Goal: Task Accomplishment & Management: Manage account settings

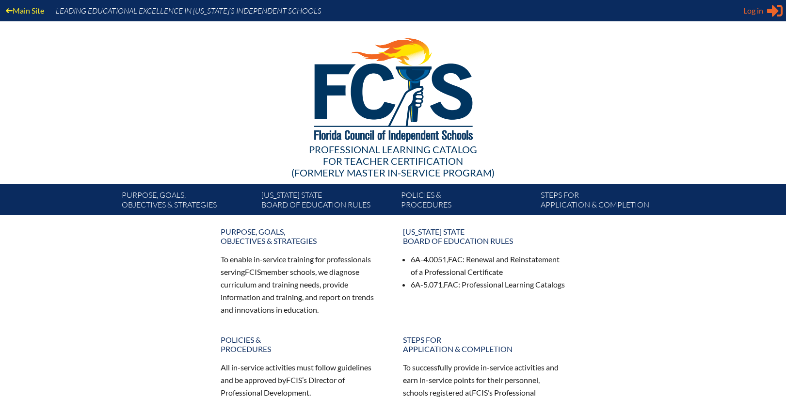
click at [751, 15] on span "Log in" at bounding box center [753, 11] width 20 height 12
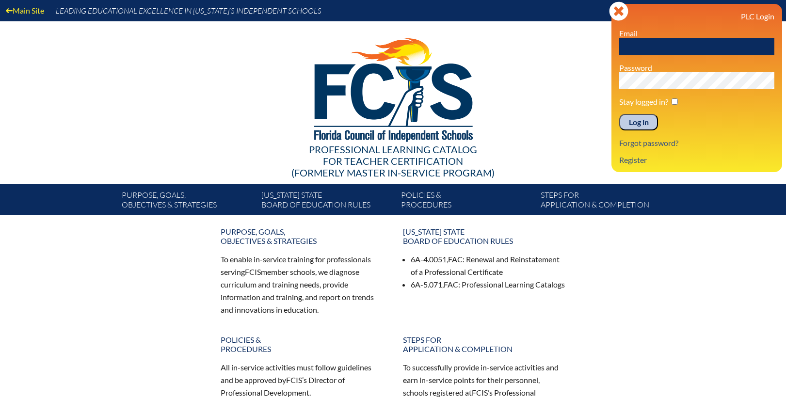
click at [630, 47] on input "text" at bounding box center [696, 46] width 155 height 17
type input "[EMAIL_ADDRESS][PERSON_NAME][DOMAIN_NAME]"
click at [619, 114] on input "Log in" at bounding box center [638, 122] width 39 height 16
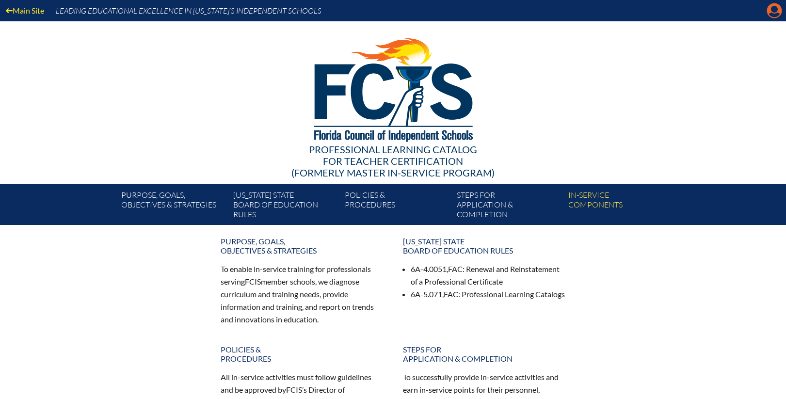
click at [772, 11] on icon "Manage account" at bounding box center [775, 11] width 16 height 16
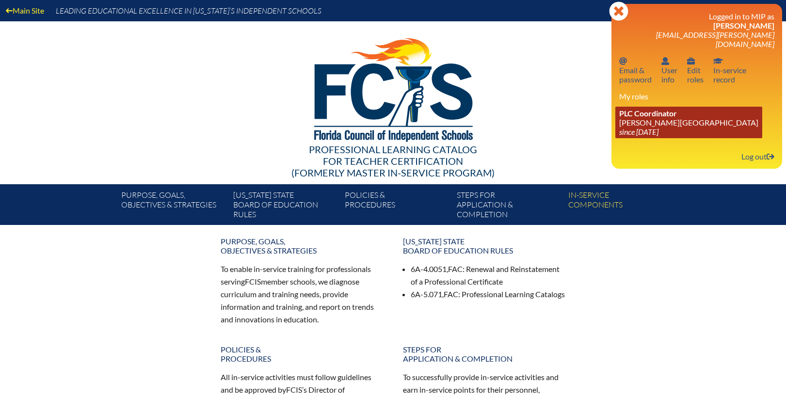
click at [638, 113] on link "PLC Coordinator Bolles School since 2017 Feb 26" at bounding box center [688, 123] width 147 height 32
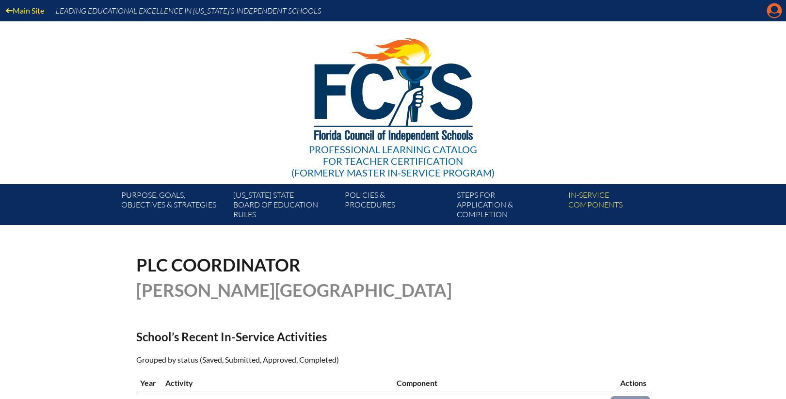
click at [774, 11] on icon "Manage account" at bounding box center [775, 11] width 16 height 16
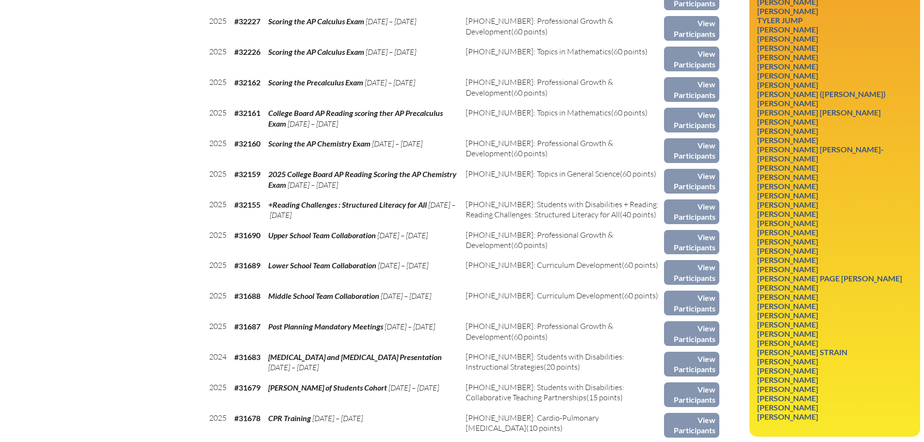
scroll to position [630, 0]
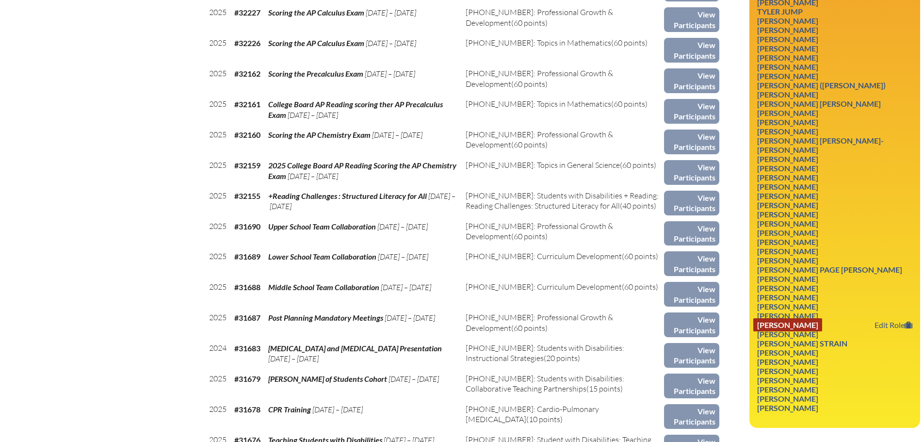
click at [785, 318] on link "[PERSON_NAME]" at bounding box center [787, 324] width 69 height 13
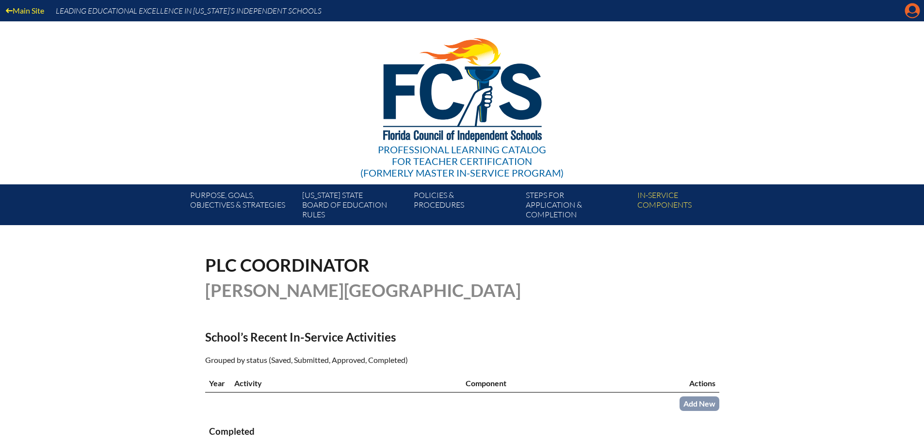
click at [905, 13] on icon at bounding box center [912, 10] width 15 height 15
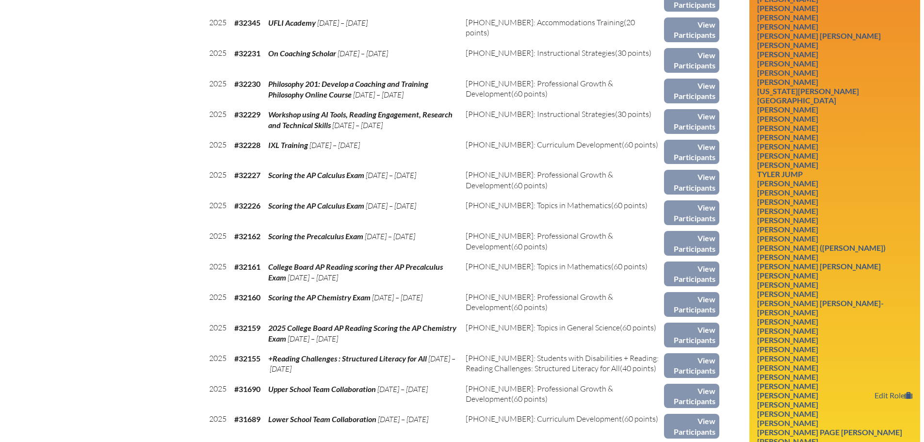
scroll to position [485, 0]
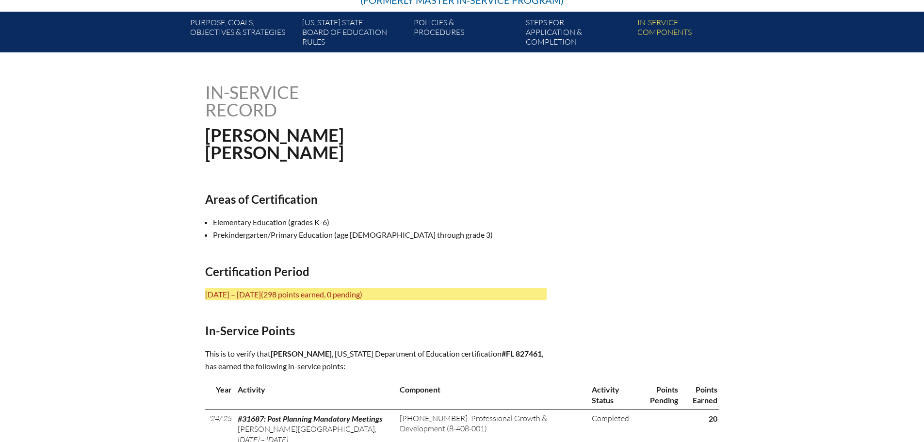
scroll to position [194, 0]
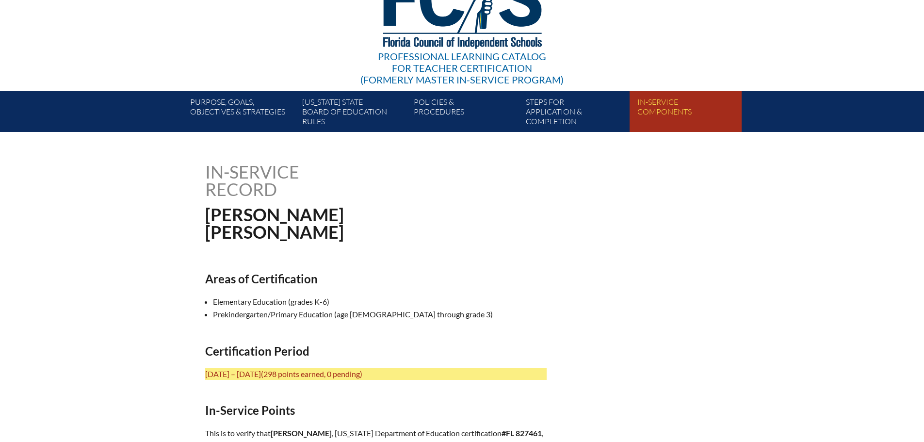
scroll to position [0, 0]
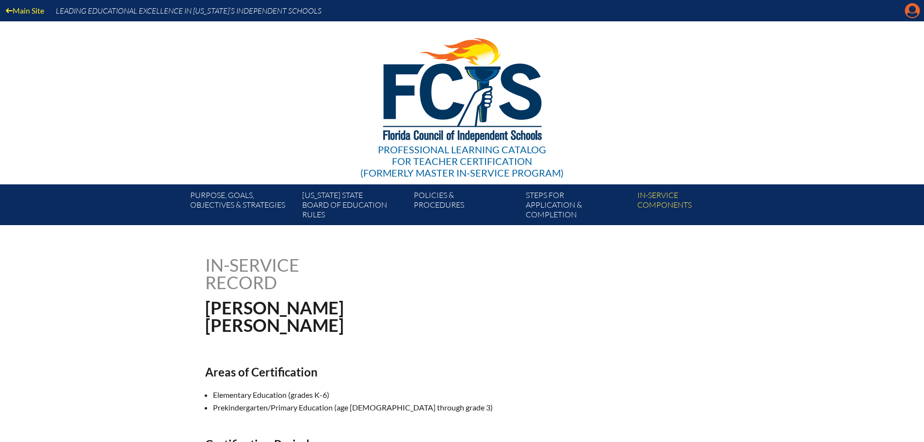
click at [908, 10] on icon at bounding box center [912, 10] width 15 height 15
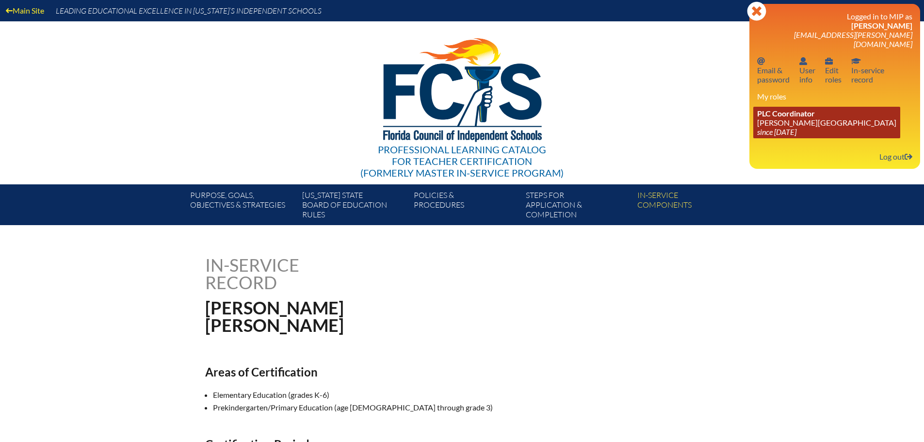
click at [805, 117] on link "PLC Coordinator Bolles School since 2017 Feb 26" at bounding box center [826, 123] width 147 height 32
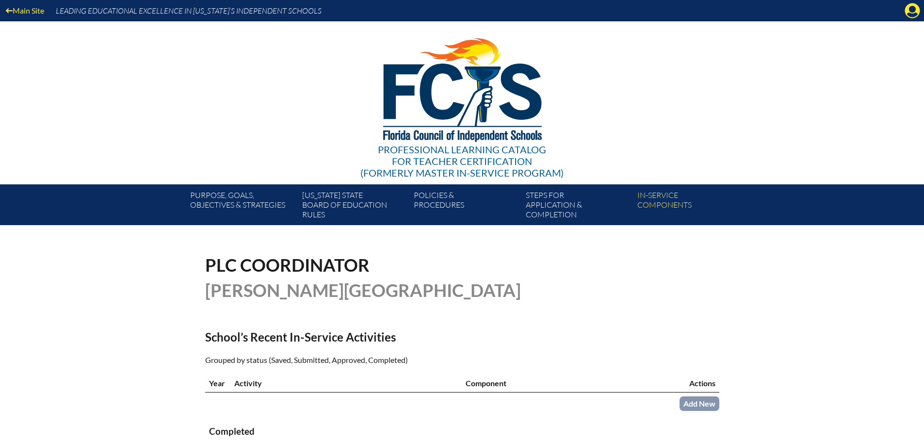
click at [915, 9] on icon "Manage account" at bounding box center [912, 11] width 16 height 16
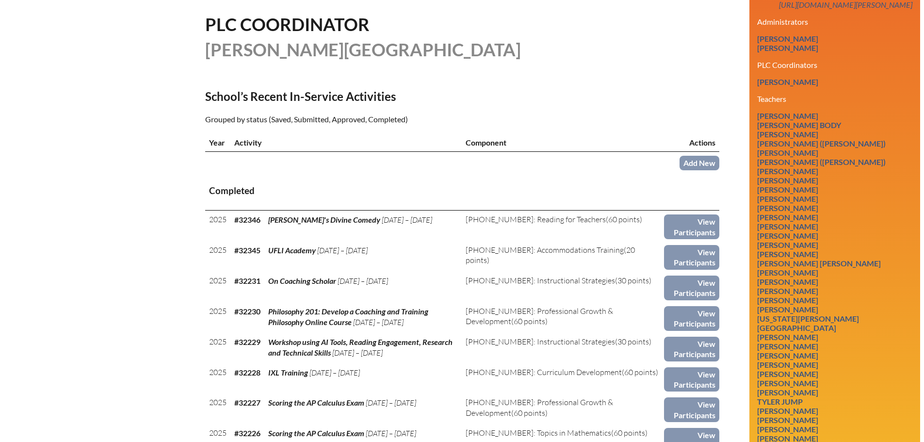
scroll to position [194, 0]
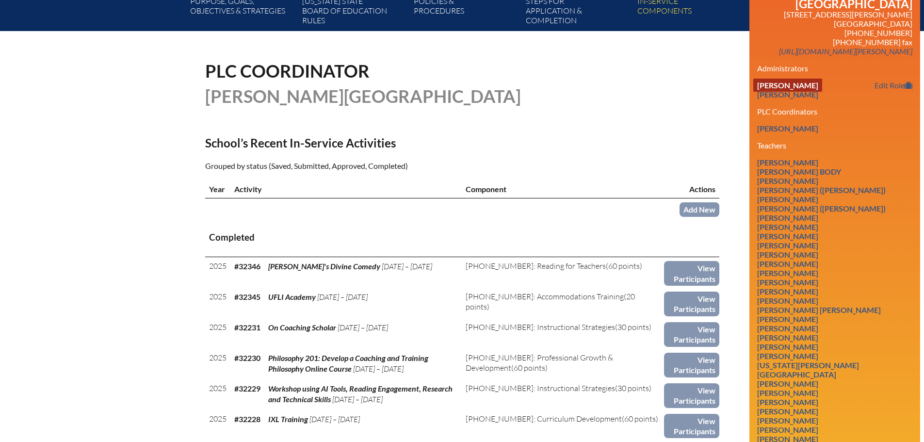
click at [822, 79] on link "Andrew Forrester" at bounding box center [787, 85] width 69 height 13
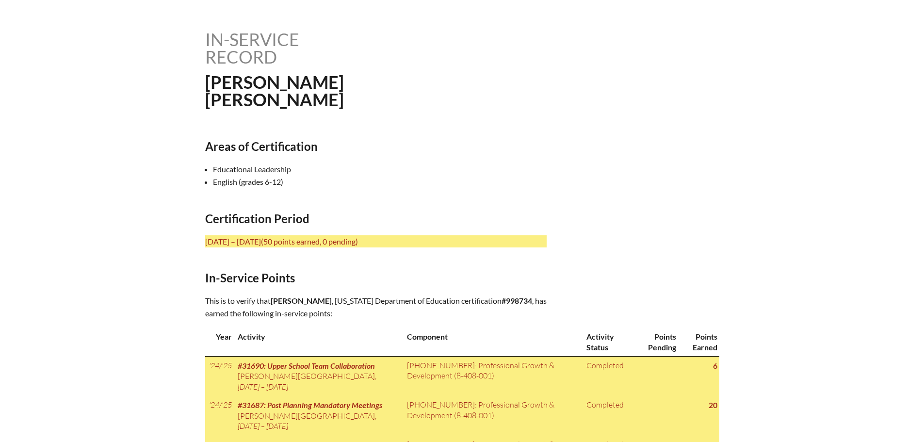
scroll to position [242, 0]
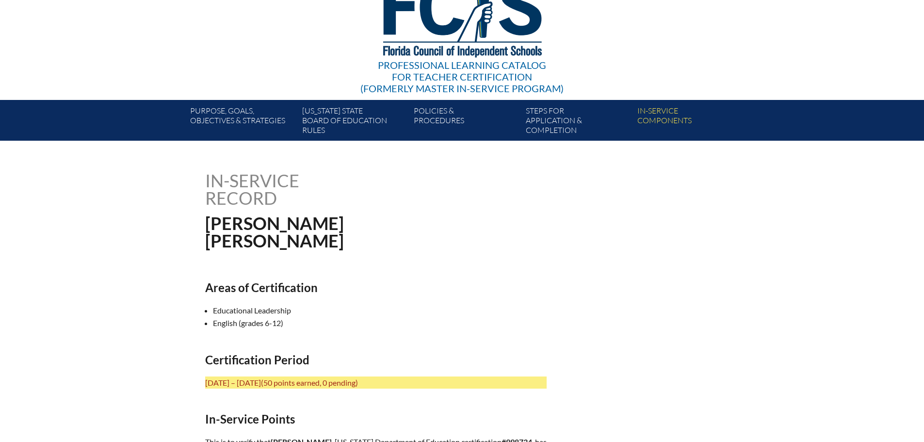
scroll to position [0, 0]
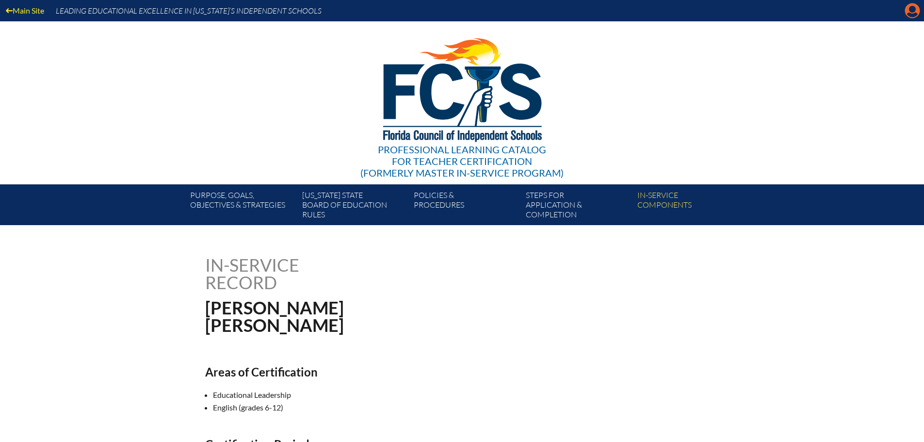
click at [912, 7] on icon "Manage account" at bounding box center [912, 11] width 16 height 16
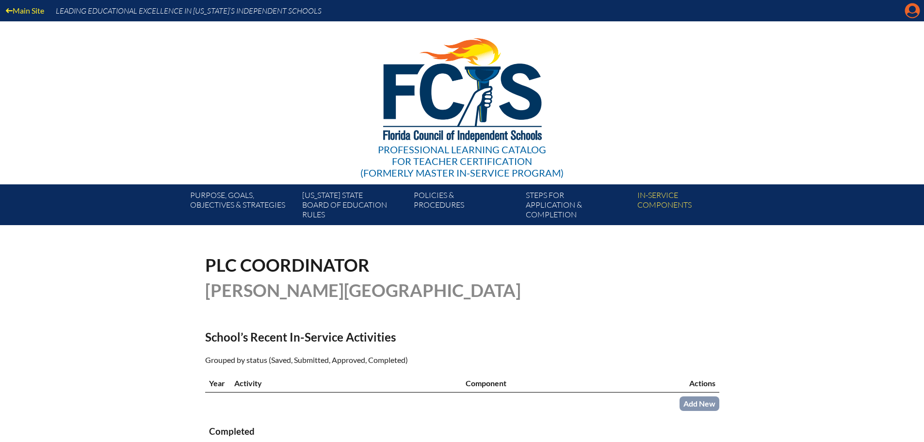
click at [905, 12] on icon at bounding box center [912, 10] width 15 height 15
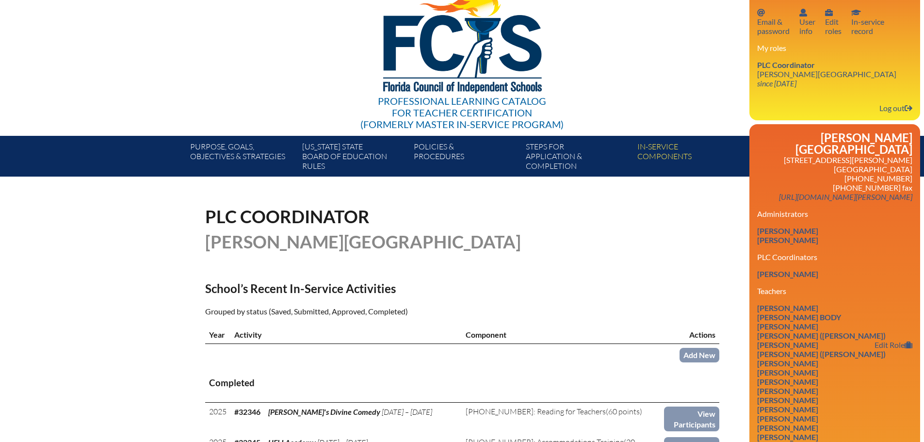
scroll to position [145, 0]
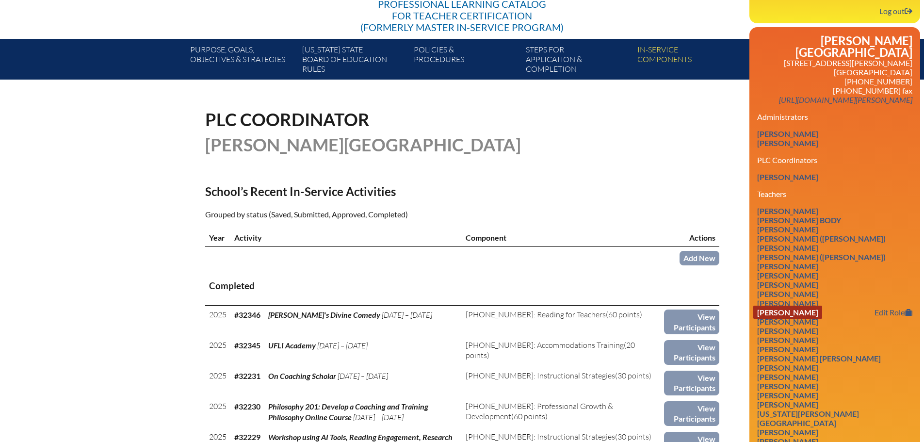
click at [819, 305] on link "[PERSON_NAME]" at bounding box center [787, 311] width 69 height 13
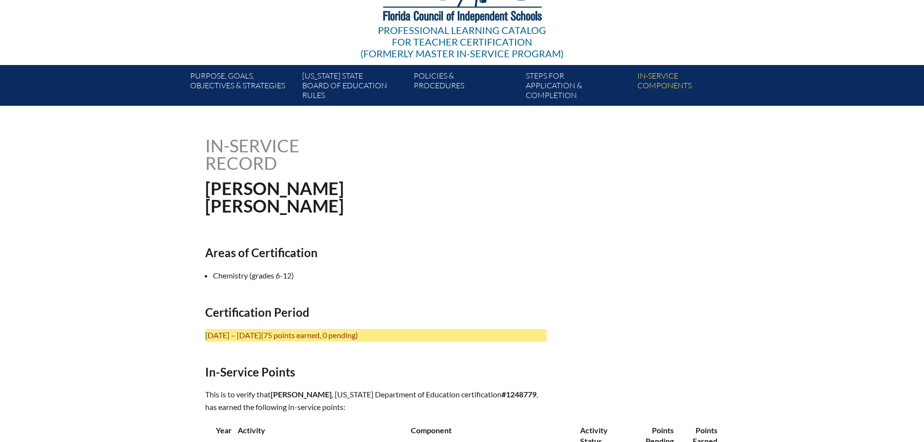
scroll to position [145, 0]
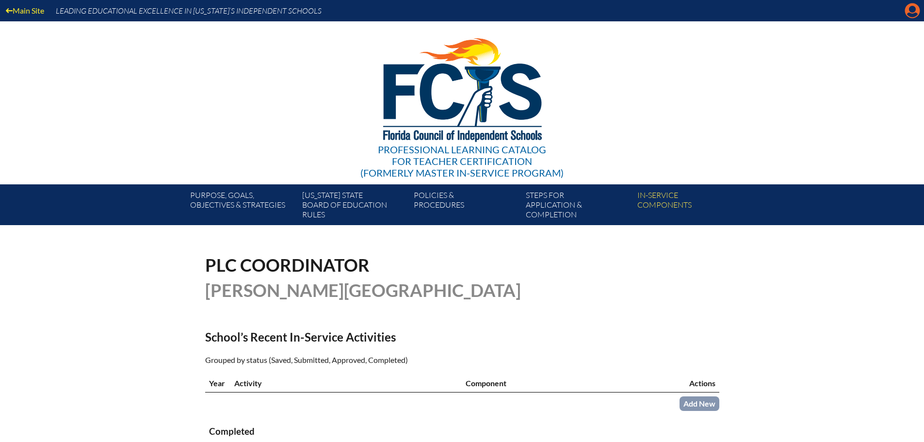
click at [914, 4] on icon at bounding box center [912, 10] width 15 height 15
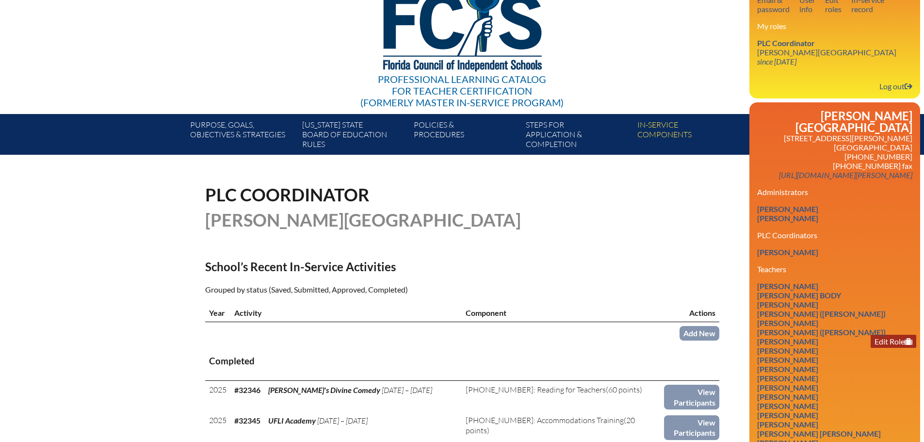
scroll to position [145, 0]
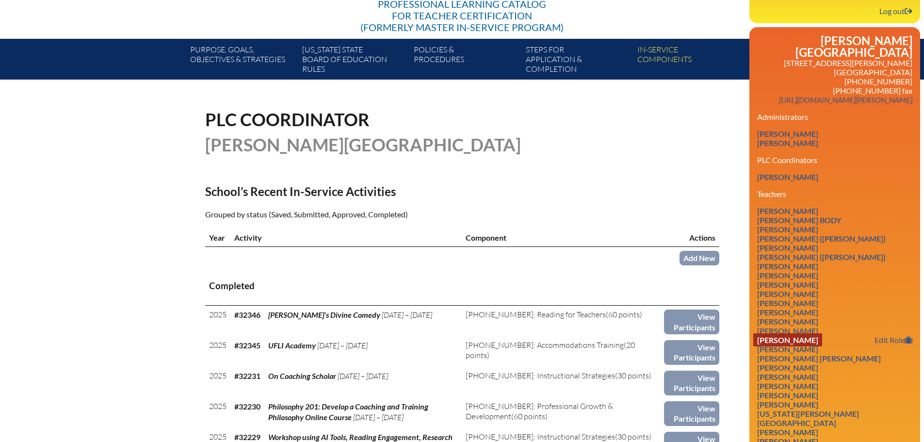
click at [822, 333] on link "Rachel Clower Freeman" at bounding box center [787, 339] width 69 height 13
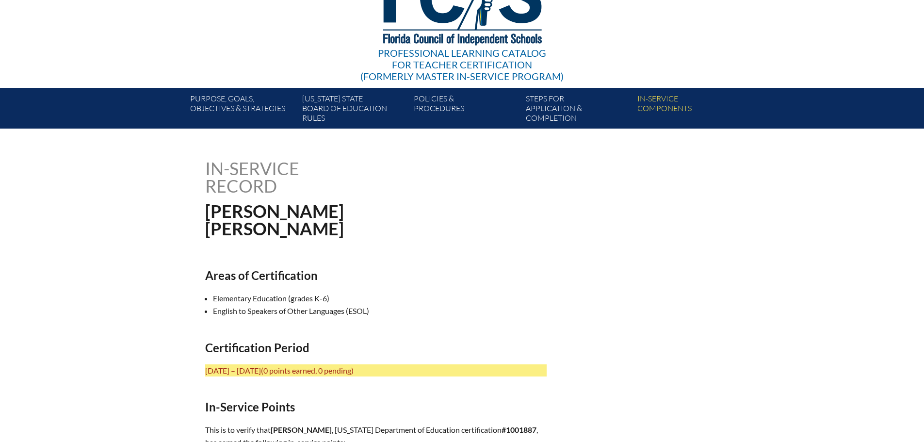
scroll to position [97, 0]
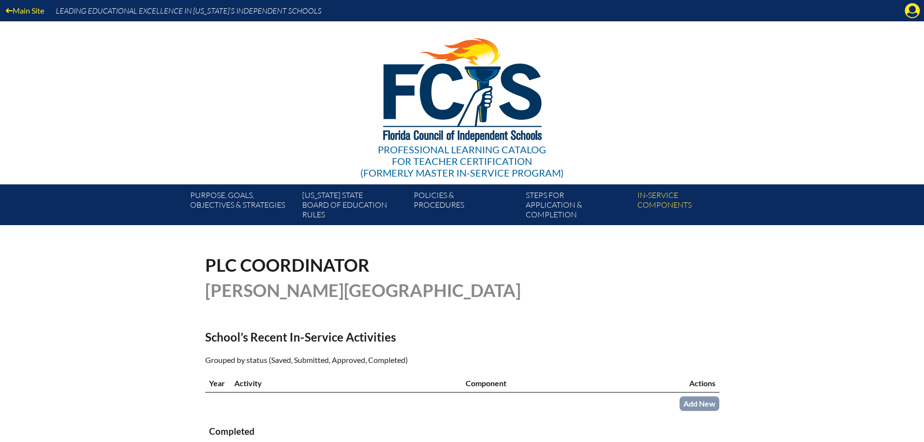
scroll to position [145, 0]
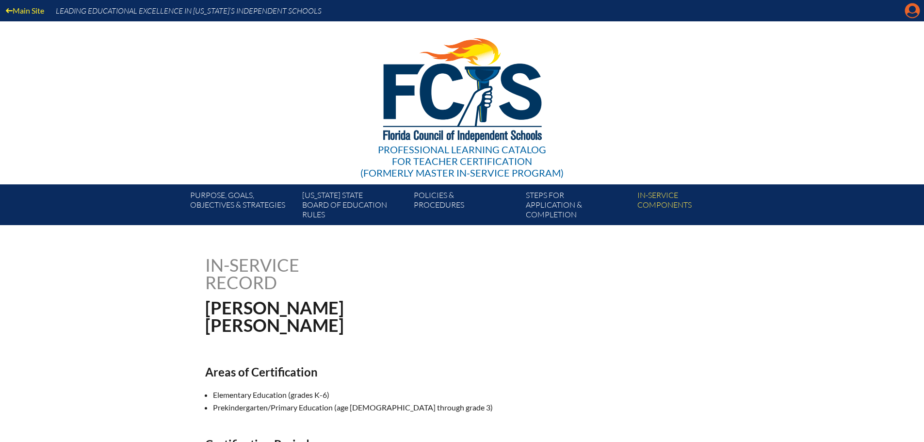
click at [907, 6] on icon at bounding box center [912, 10] width 15 height 15
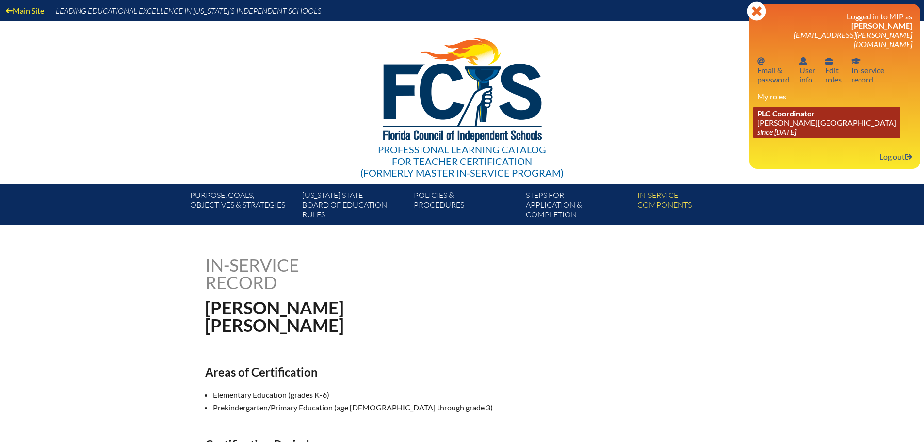
click at [779, 117] on link "PLC Coordinator [PERSON_NAME][GEOGRAPHIC_DATA] since [DATE]" at bounding box center [826, 123] width 147 height 32
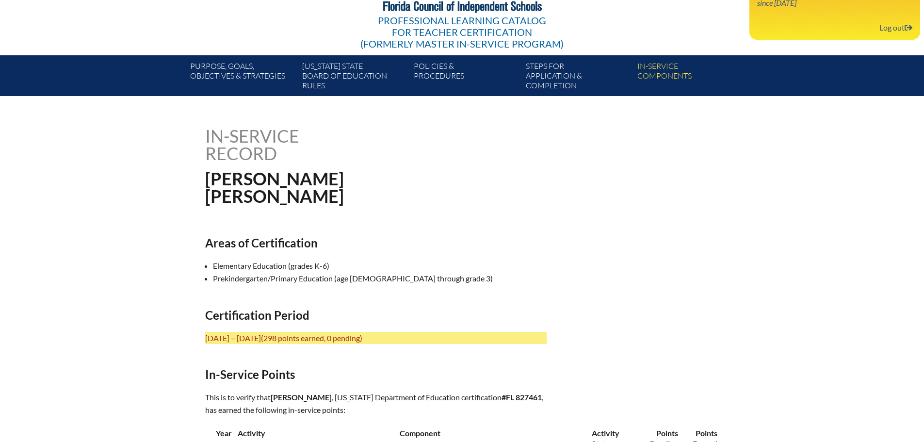
scroll to position [184, 0]
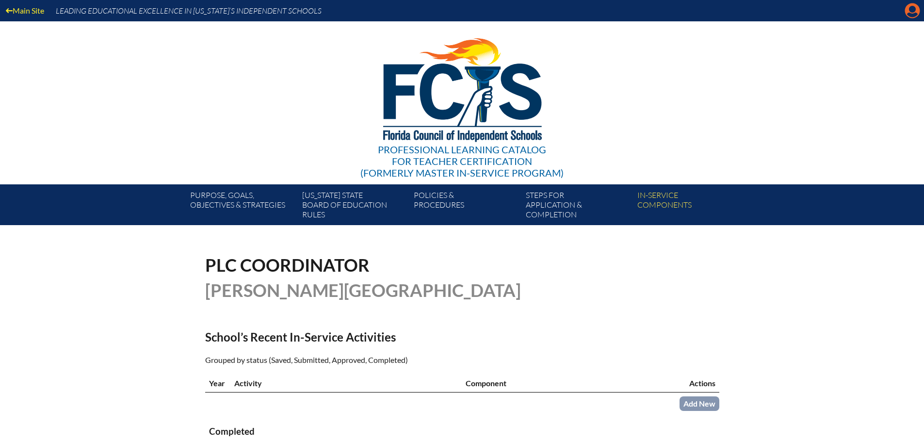
click at [917, 8] on icon at bounding box center [912, 10] width 15 height 15
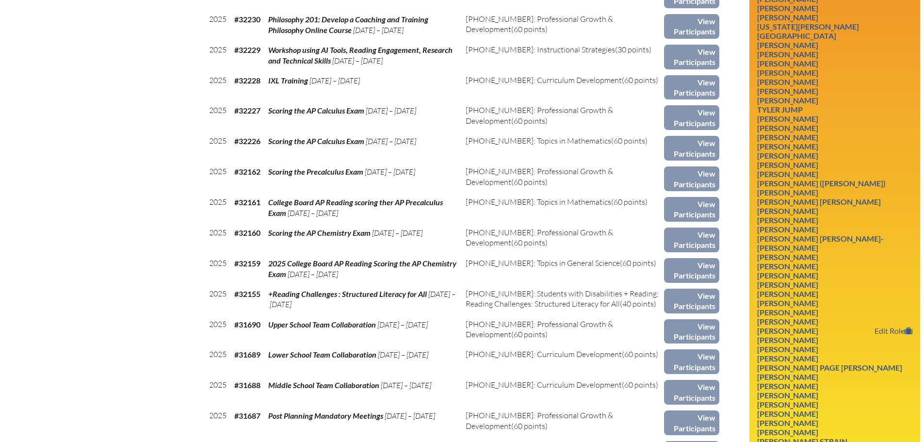
scroll to position [533, 0]
click at [788, 387] on link "[PERSON_NAME]" at bounding box center [787, 393] width 69 height 13
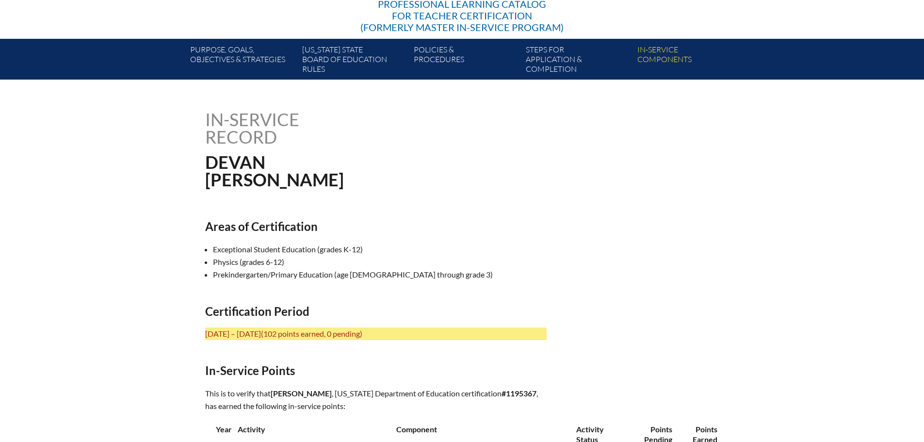
scroll to position [194, 0]
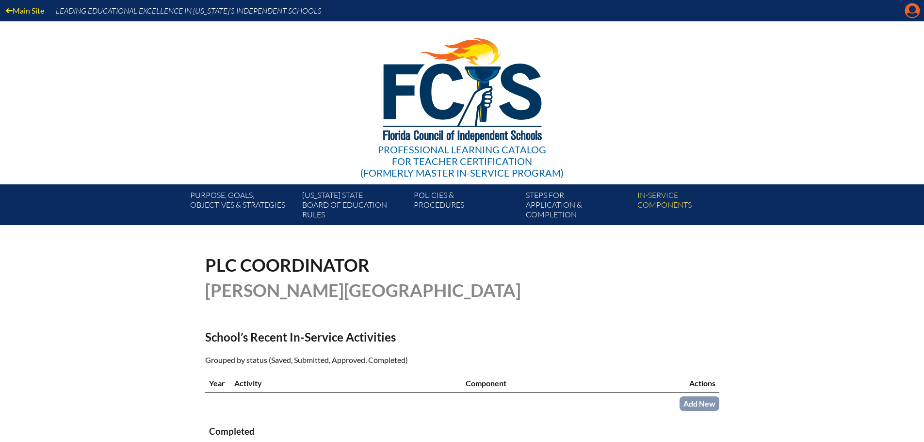
click at [907, 14] on icon at bounding box center [912, 10] width 15 height 15
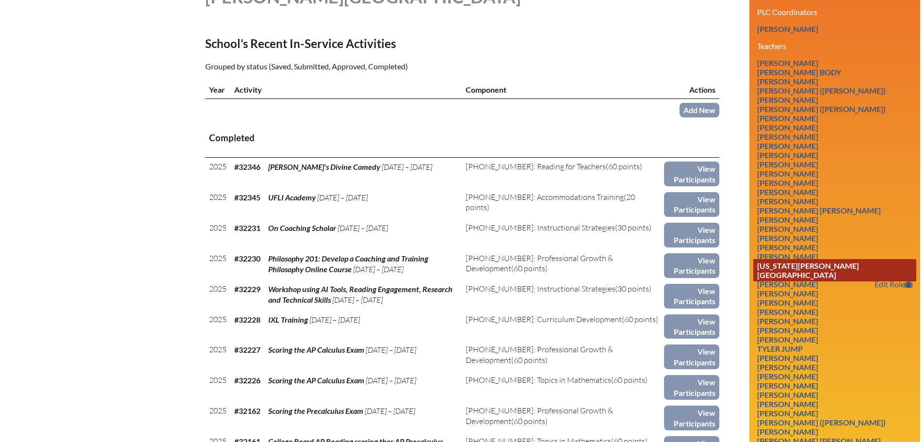
scroll to position [388, 0]
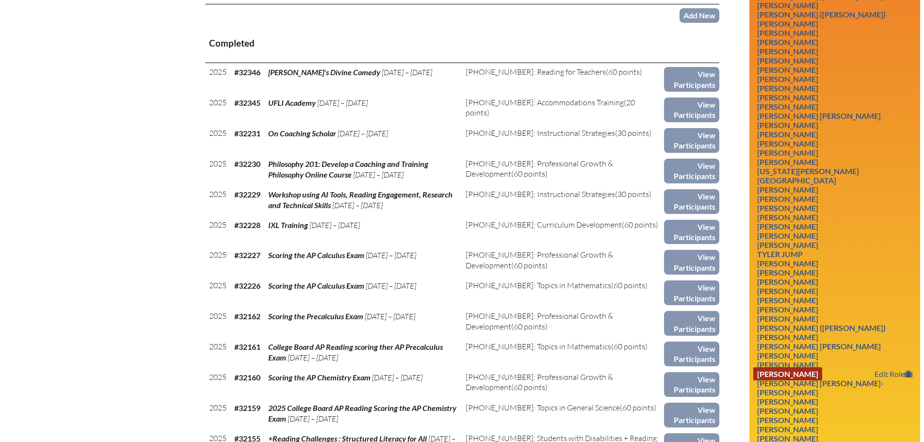
click at [822, 367] on link "[PERSON_NAME]" at bounding box center [787, 373] width 69 height 13
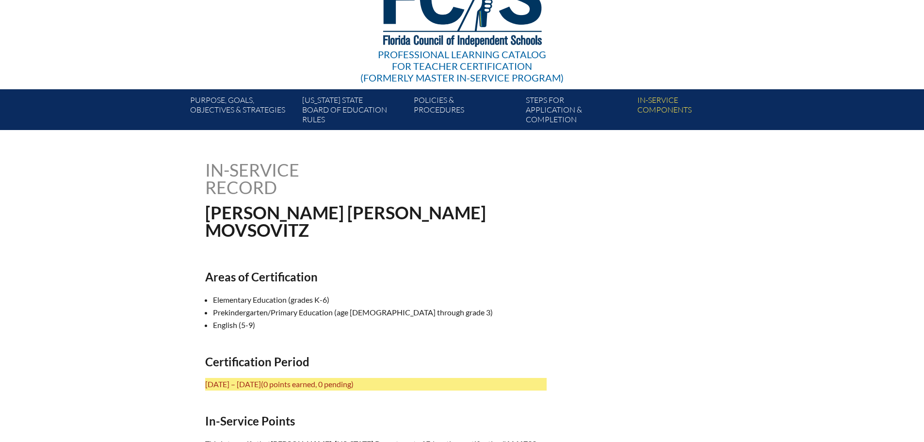
scroll to position [97, 0]
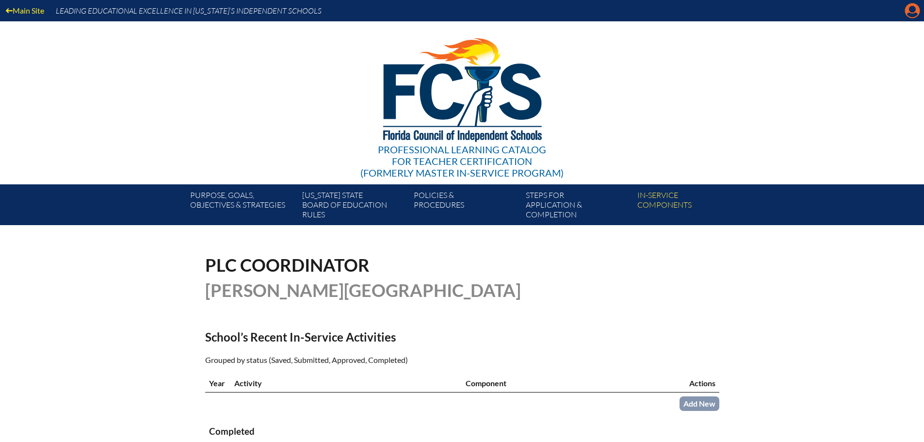
click at [912, 4] on icon at bounding box center [912, 10] width 15 height 15
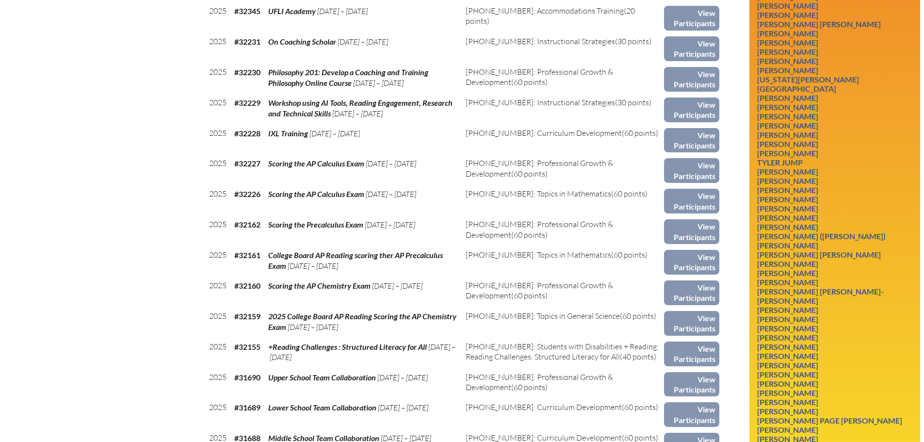
scroll to position [485, 0]
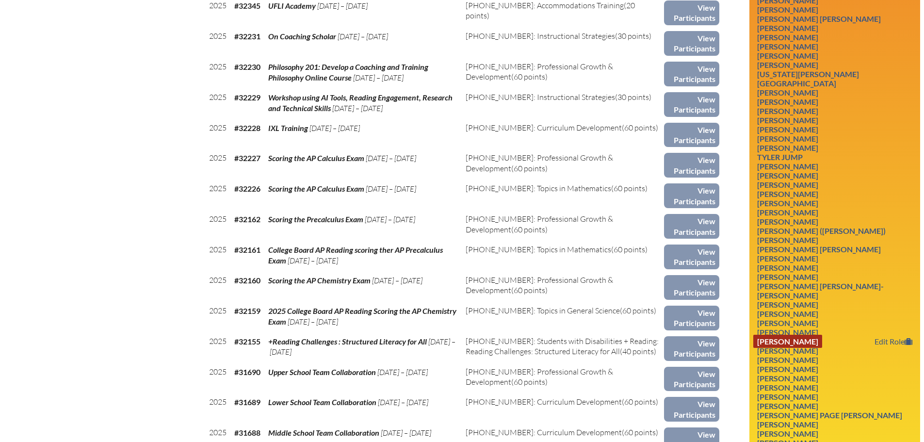
click at [800, 335] on link "[PERSON_NAME]" at bounding box center [787, 341] width 69 height 13
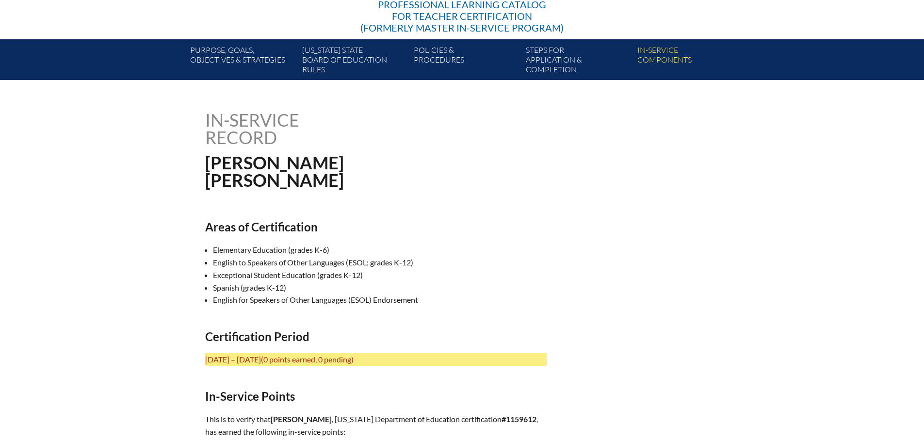
scroll to position [145, 0]
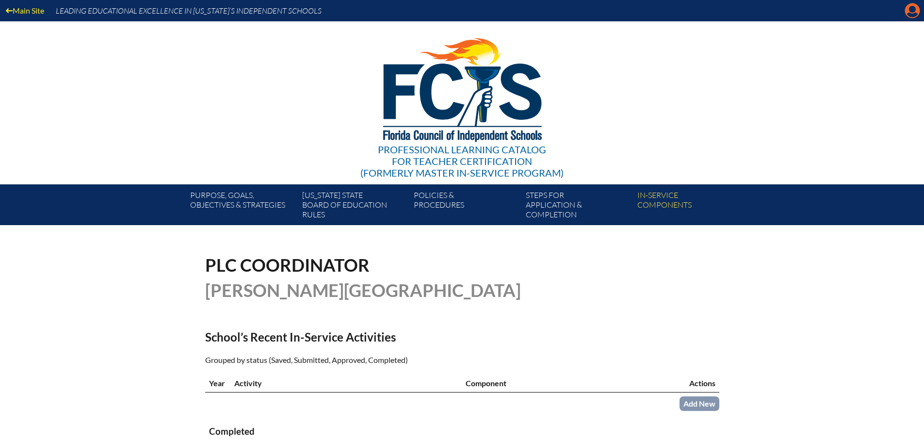
click at [917, 12] on icon at bounding box center [912, 10] width 15 height 15
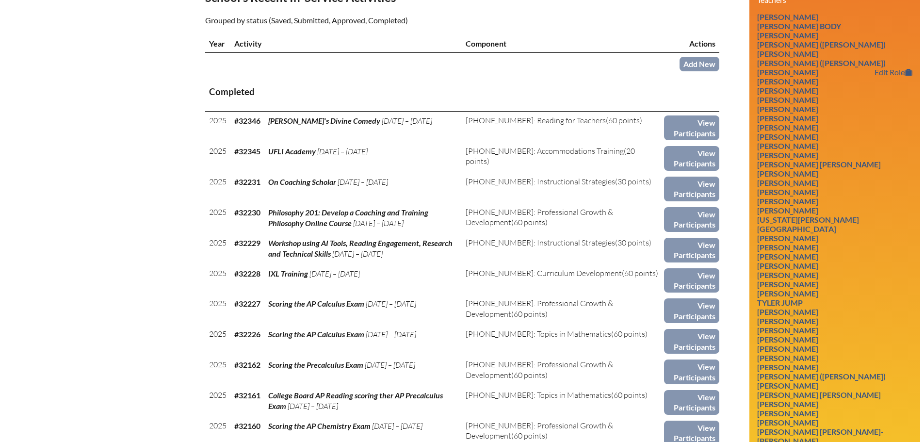
scroll to position [436, 0]
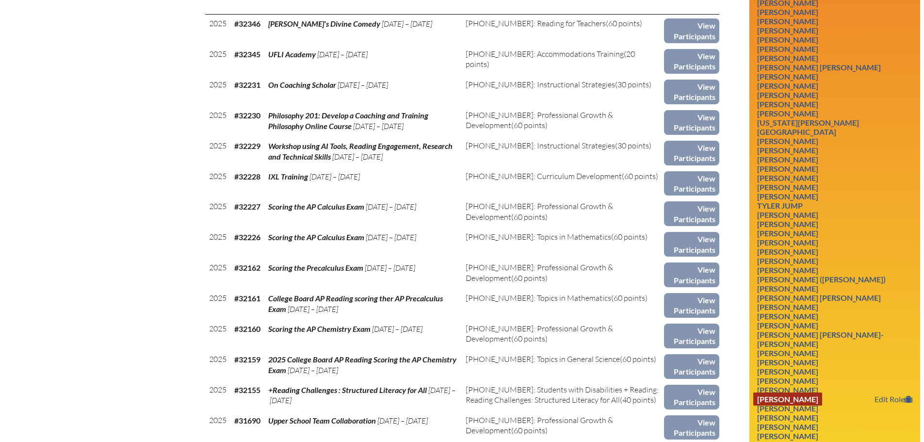
click at [809, 392] on link "Janice T Rausch" at bounding box center [787, 398] width 69 height 13
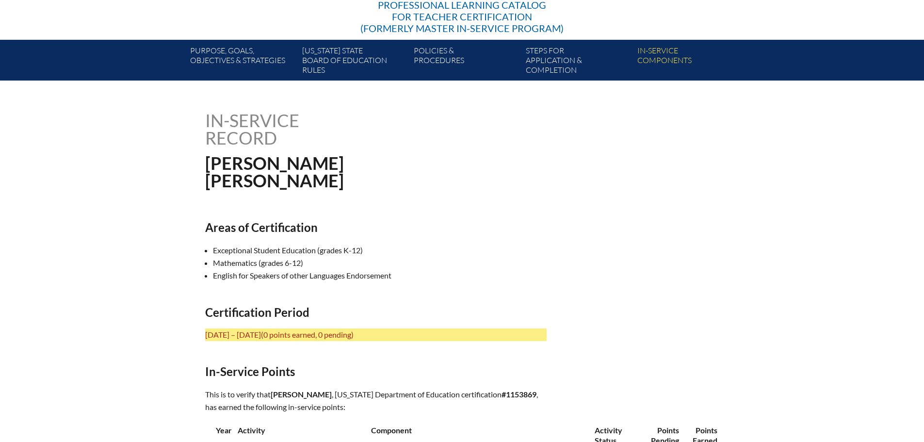
scroll to position [145, 0]
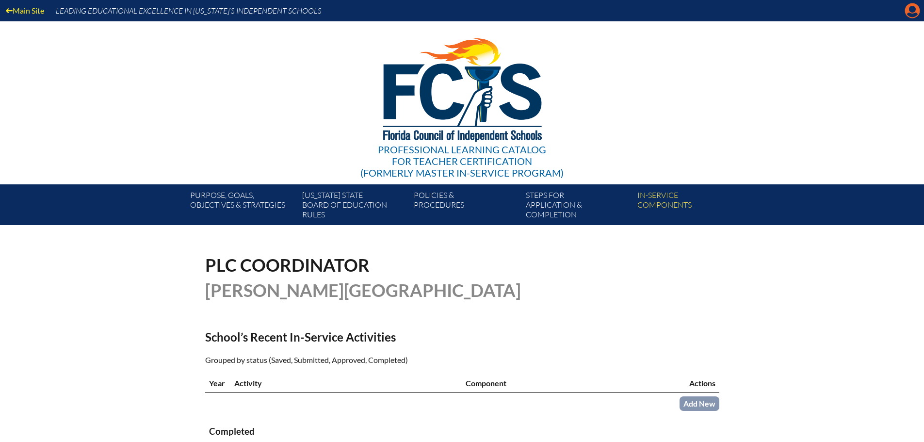
drag, startPoint x: 923, startPoint y: 12, endPoint x: 918, endPoint y: 12, distance: 4.9
click at [923, 12] on div "Main Site Leading Educational Excellence in Florida’s Independent Schools" at bounding box center [462, 10] width 924 height 21
click at [914, 14] on icon "Manage account" at bounding box center [912, 11] width 16 height 16
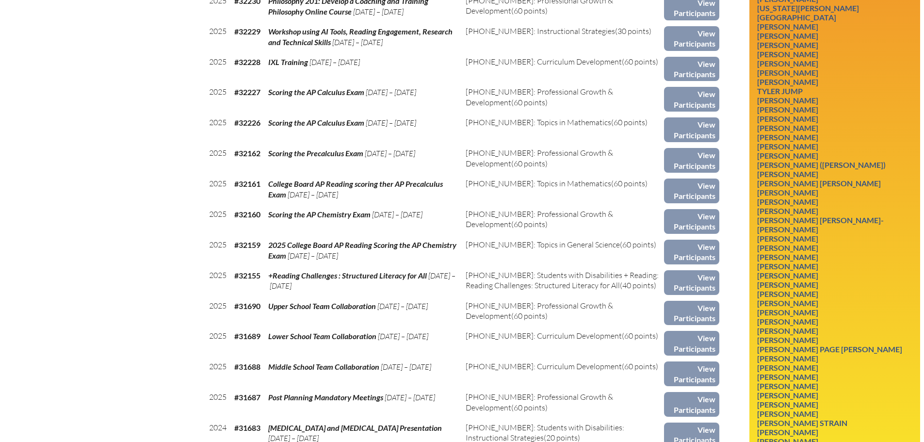
scroll to position [787, 0]
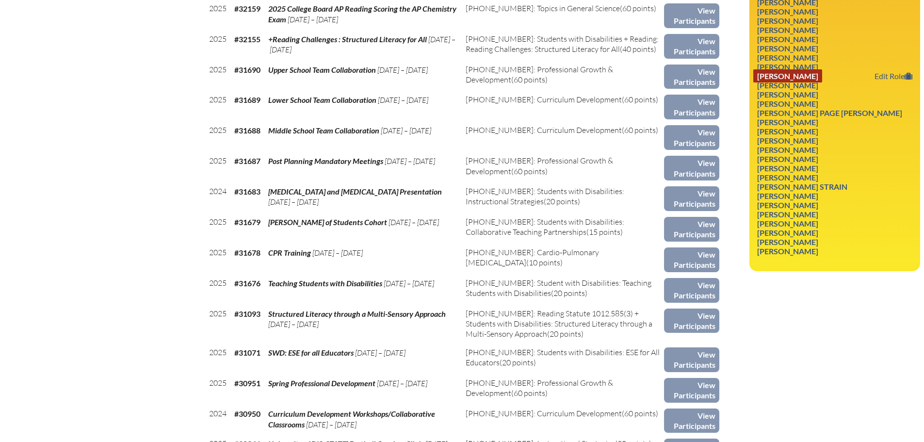
click at [805, 69] on link "Dawn Roland" at bounding box center [787, 75] width 69 height 13
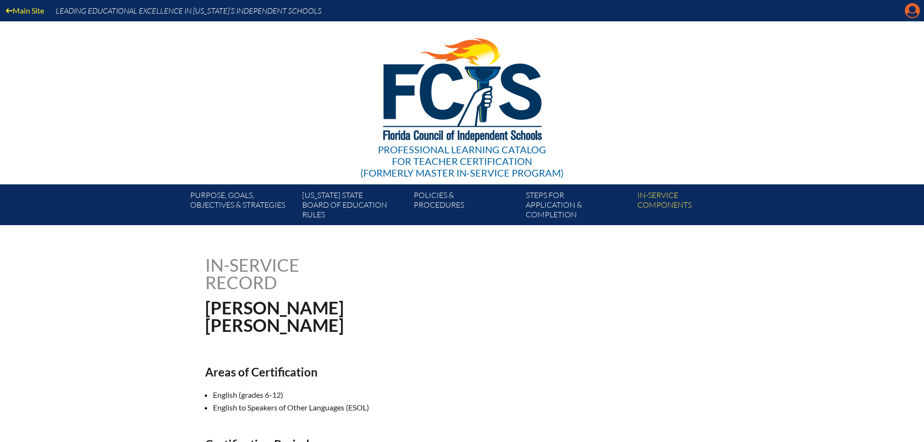
click at [913, 8] on icon "Manage account" at bounding box center [912, 11] width 16 height 16
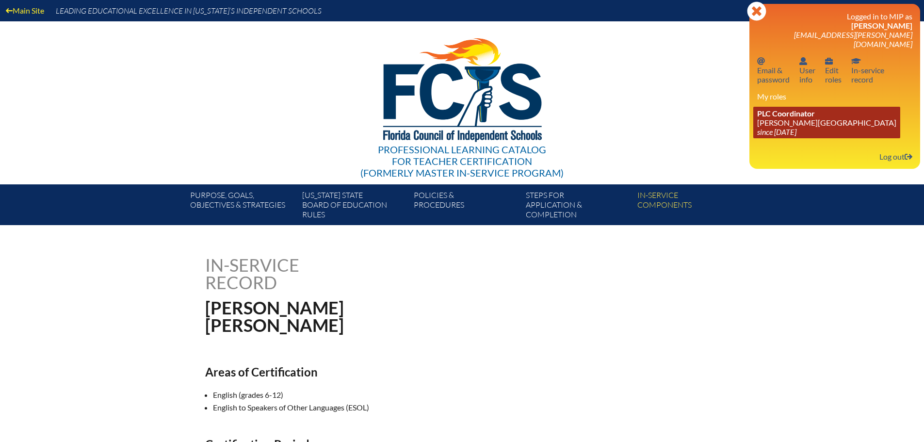
click at [796, 127] on icon "since 2017 Feb 26" at bounding box center [776, 131] width 39 height 9
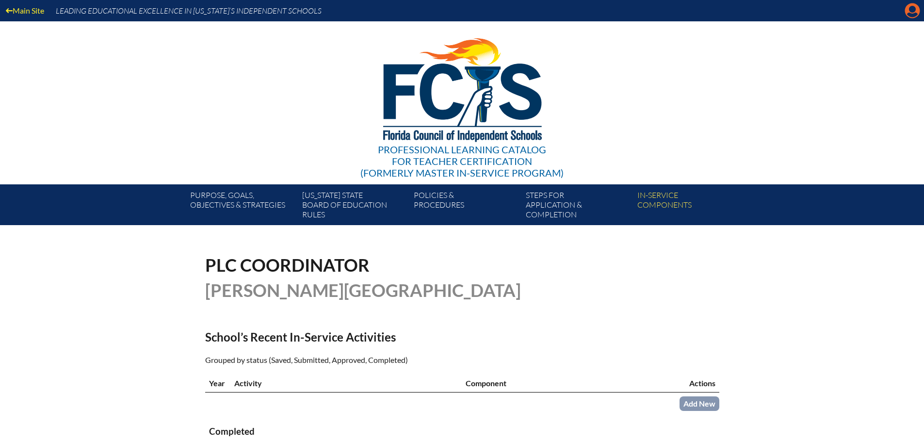
click at [906, 12] on icon at bounding box center [912, 10] width 15 height 15
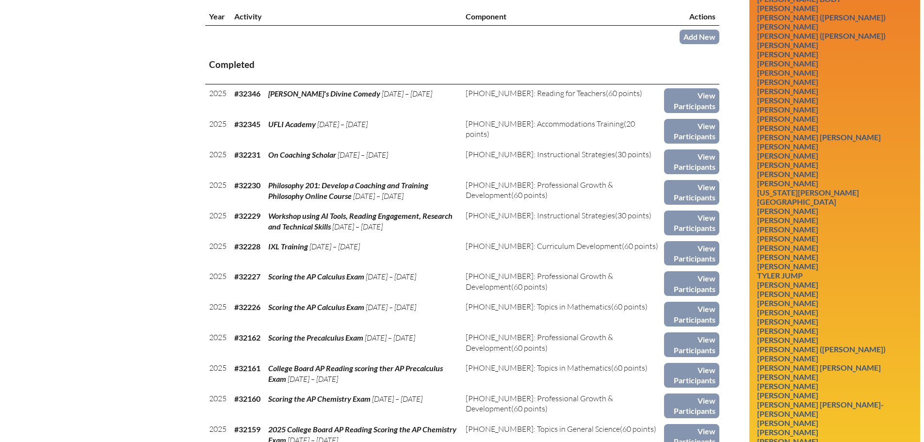
scroll to position [436, 0]
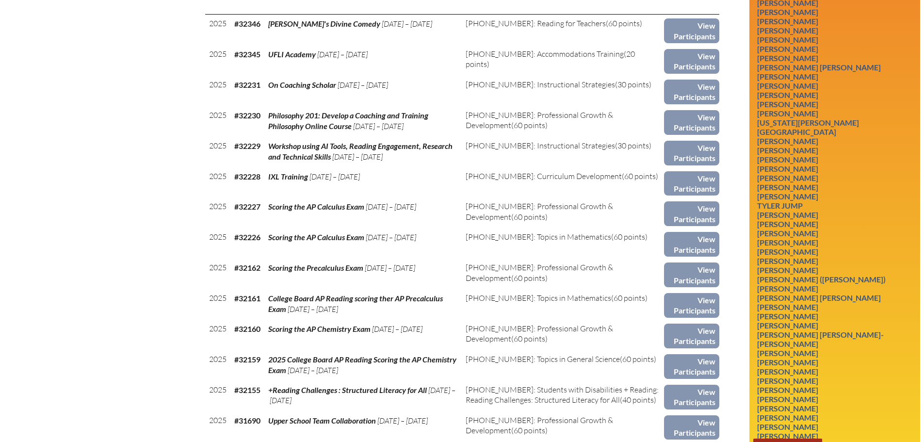
click at [815, 438] on link "[PERSON_NAME]" at bounding box center [787, 444] width 69 height 13
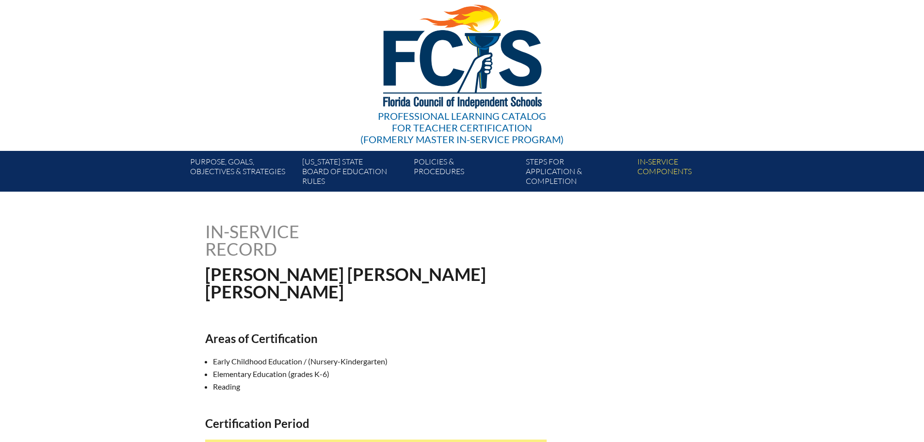
scroll to position [48, 0]
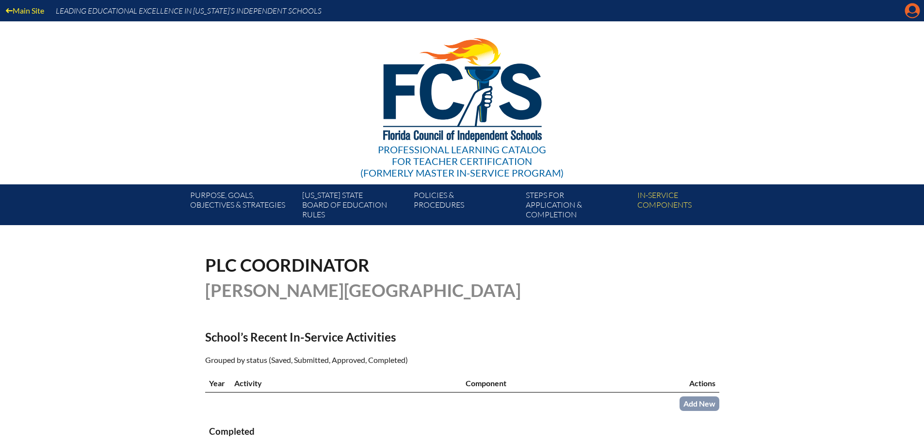
click at [908, 10] on icon at bounding box center [912, 10] width 15 height 15
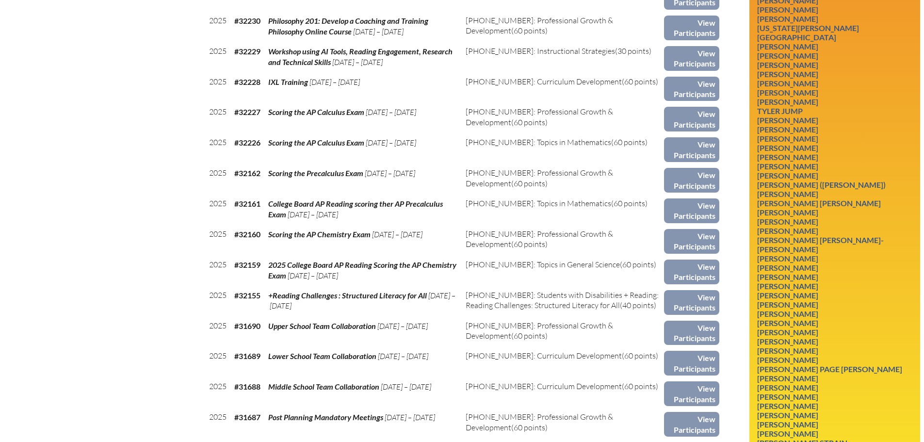
scroll to position [533, 0]
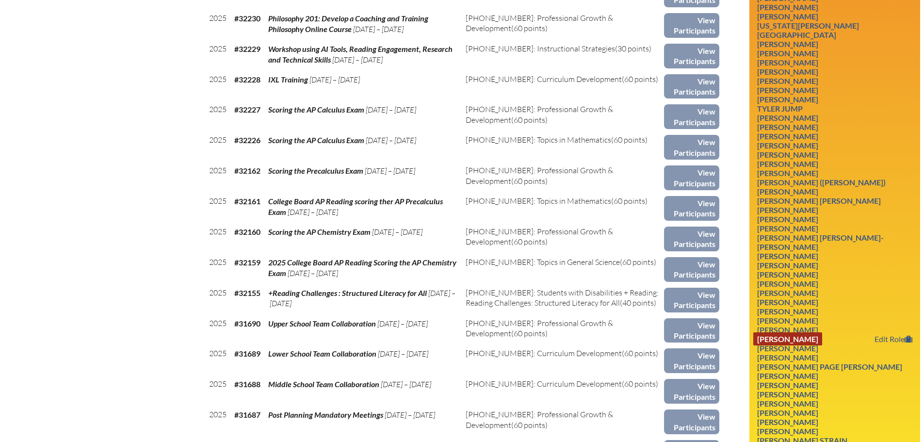
click at [791, 332] on link "Ashley Saladino" at bounding box center [787, 338] width 69 height 13
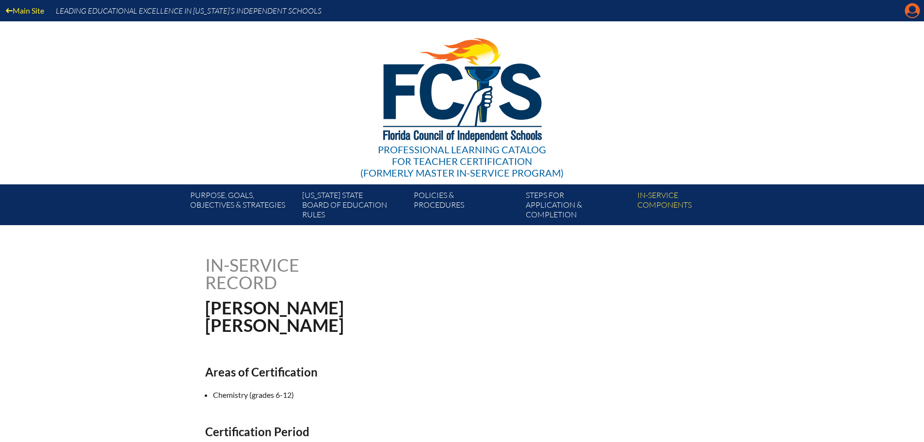
click at [907, 7] on icon at bounding box center [912, 10] width 15 height 15
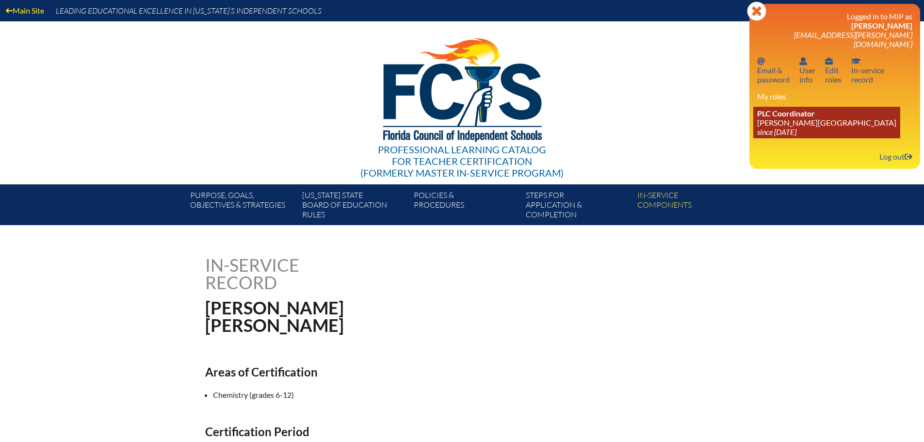
click at [779, 114] on link "PLC Coordinator [PERSON_NAME][GEOGRAPHIC_DATA] since [DATE]" at bounding box center [826, 123] width 147 height 32
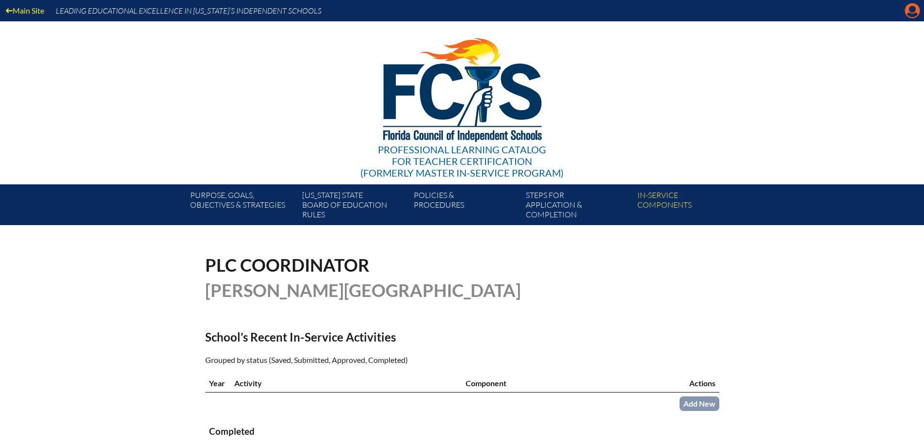
click at [910, 10] on icon "Manage account" at bounding box center [912, 11] width 16 height 16
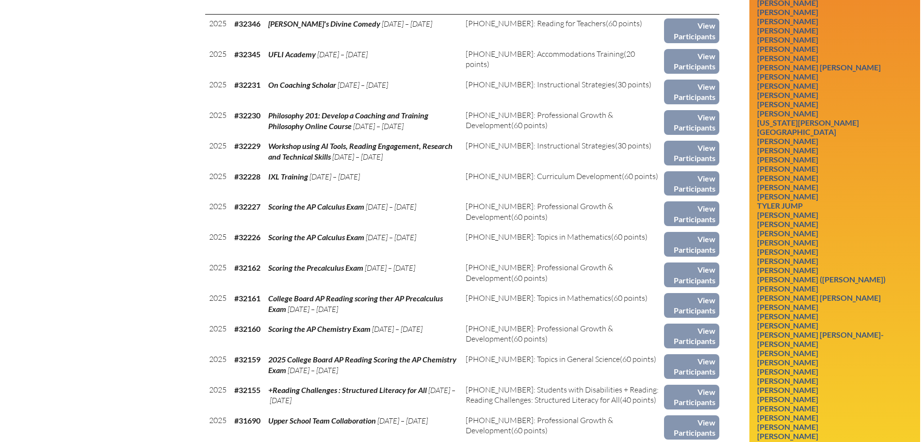
scroll to position [582, 0]
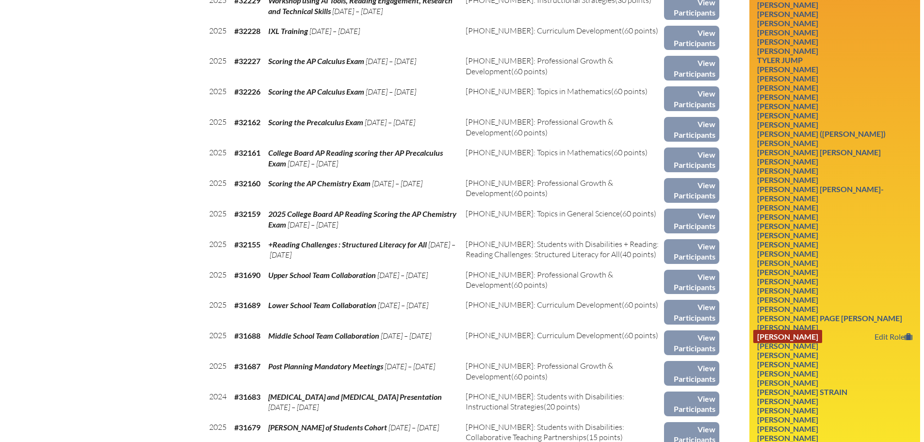
click at [822, 330] on link "[PERSON_NAME]" at bounding box center [787, 336] width 69 height 13
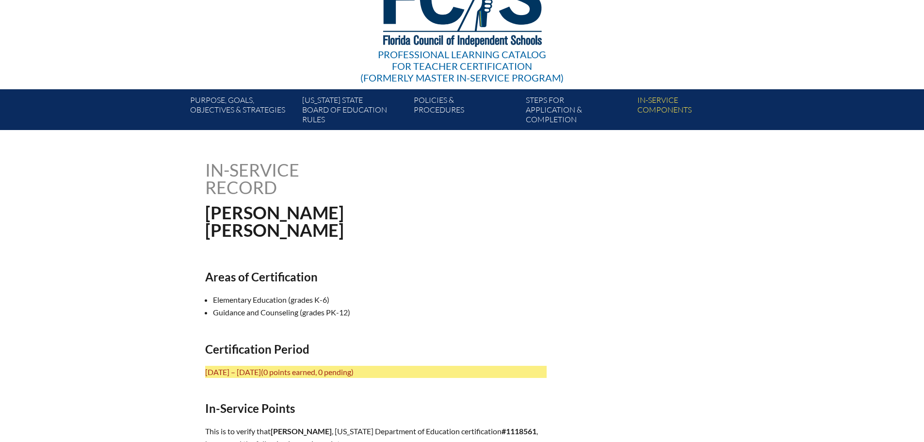
scroll to position [97, 0]
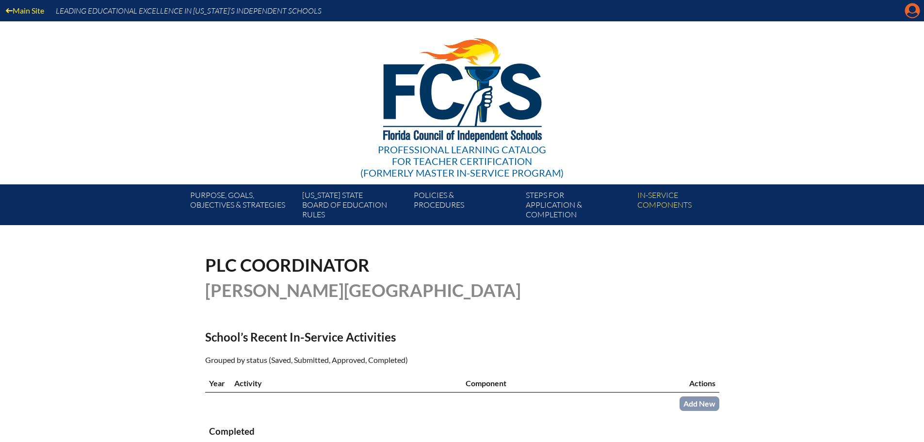
click at [914, 14] on icon "Manage account" at bounding box center [912, 11] width 16 height 16
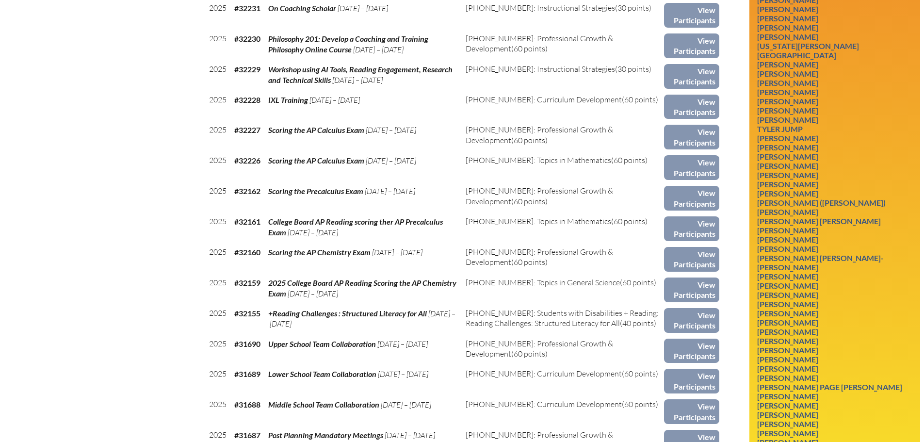
scroll to position [582, 0]
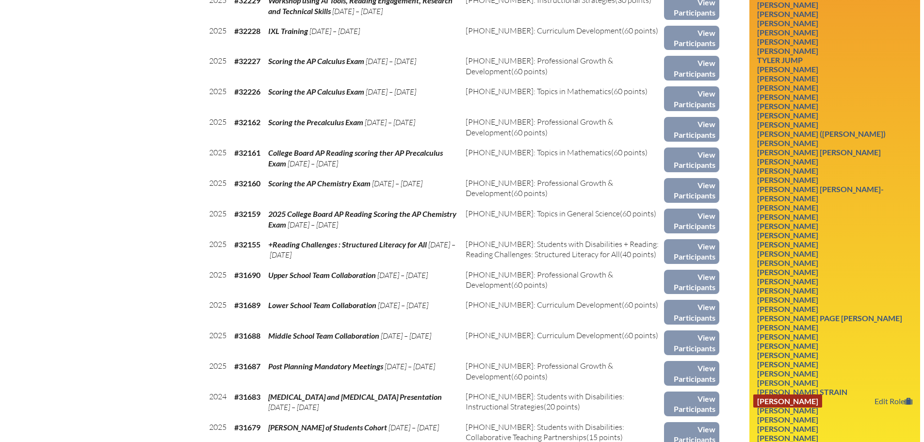
click at [818, 394] on link "[PERSON_NAME]" at bounding box center [787, 400] width 69 height 13
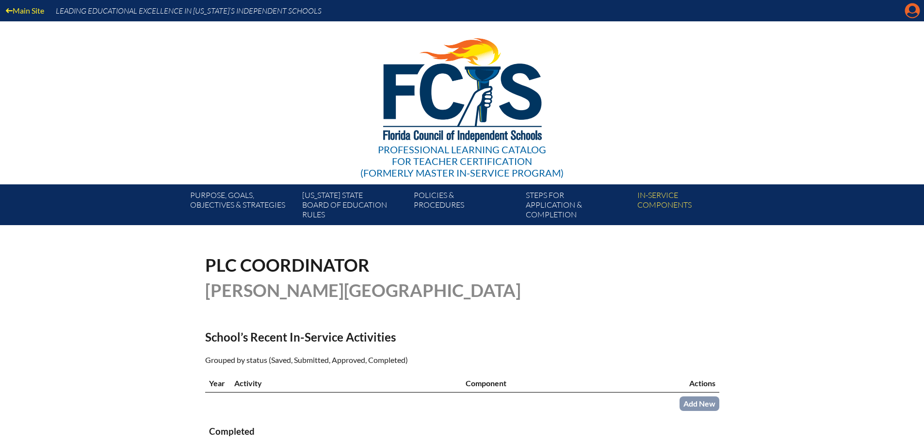
click at [910, 10] on icon "Manage account" at bounding box center [912, 11] width 16 height 16
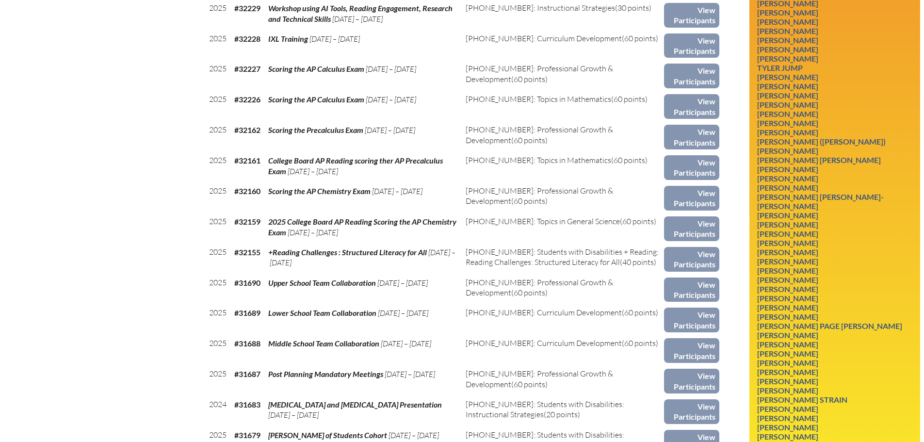
scroll to position [679, 0]
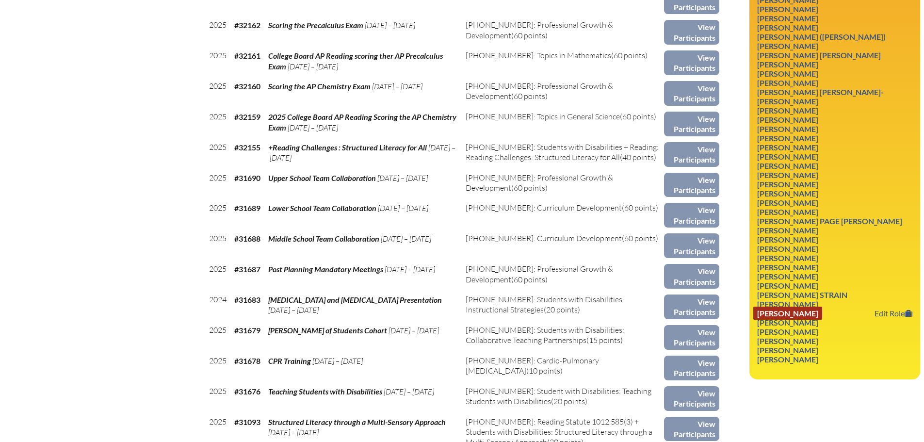
click at [817, 306] on link "Lara E Tamblyn" at bounding box center [787, 312] width 69 height 13
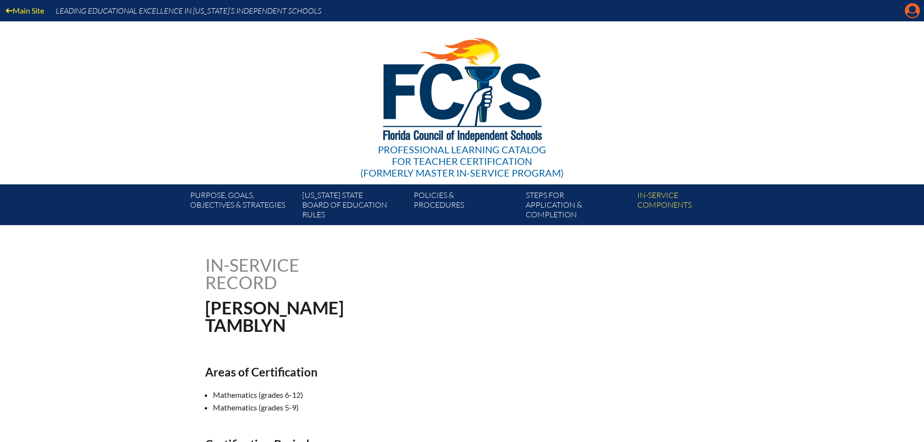
click at [913, 10] on icon "Manage account" at bounding box center [912, 11] width 16 height 16
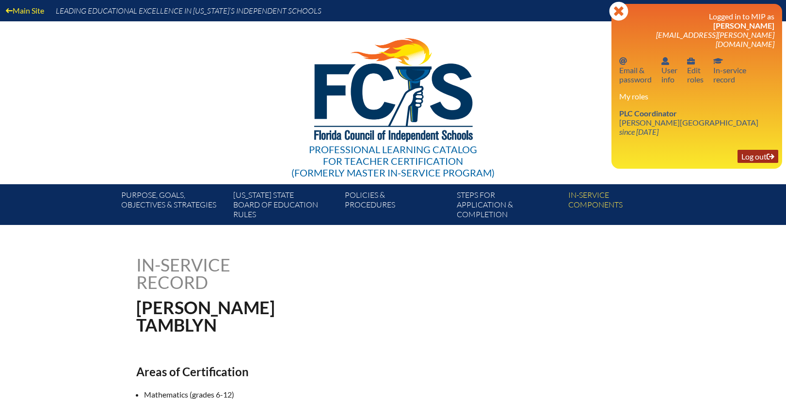
click at [747, 150] on link "Log out Log out" at bounding box center [757, 156] width 41 height 13
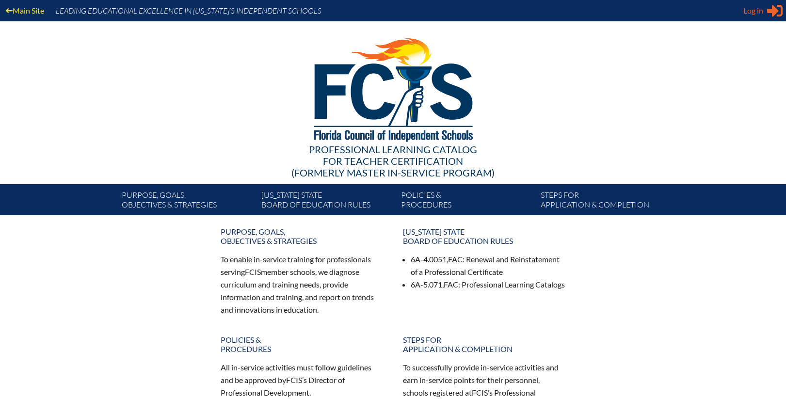
click at [759, 10] on span "Log in" at bounding box center [753, 11] width 20 height 12
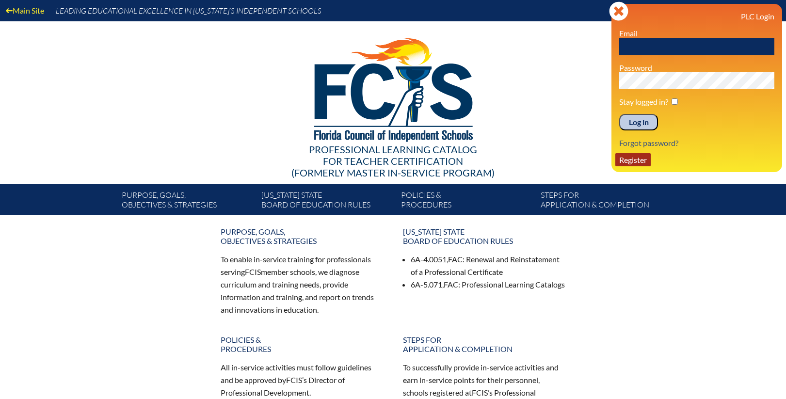
click at [638, 161] on link "Register" at bounding box center [632, 159] width 35 height 13
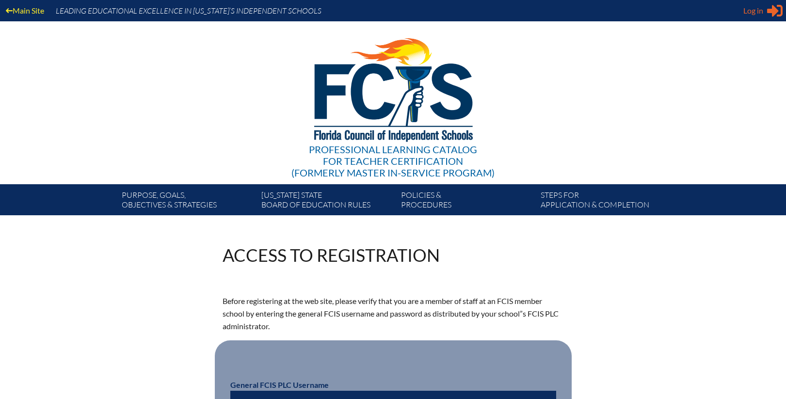
click at [762, 13] on span "Log in" at bounding box center [753, 11] width 20 height 12
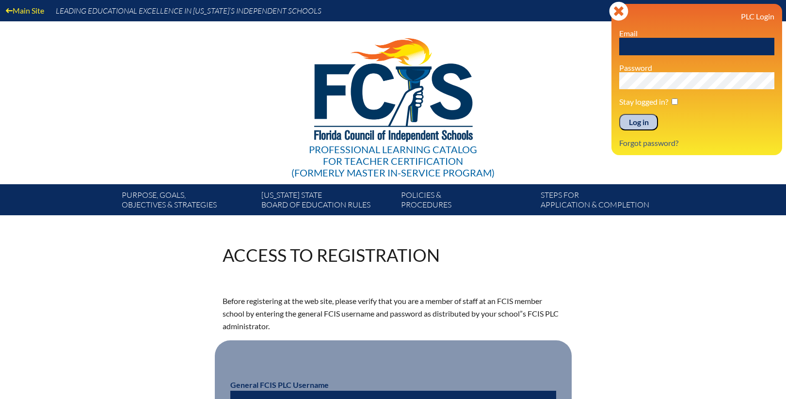
click at [646, 52] on input "text" at bounding box center [696, 46] width 155 height 17
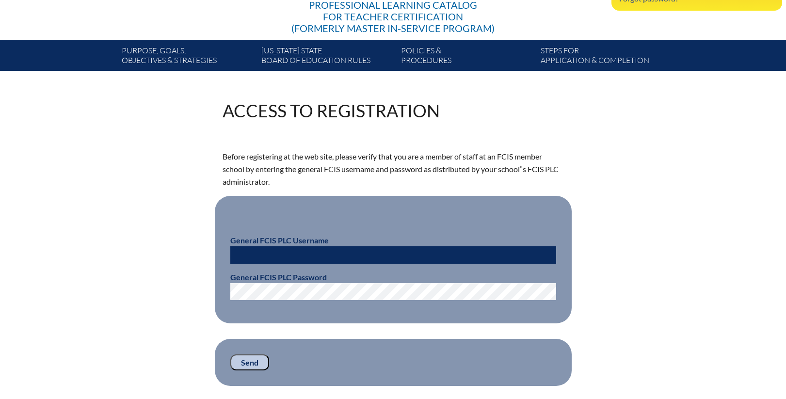
scroll to position [145, 0]
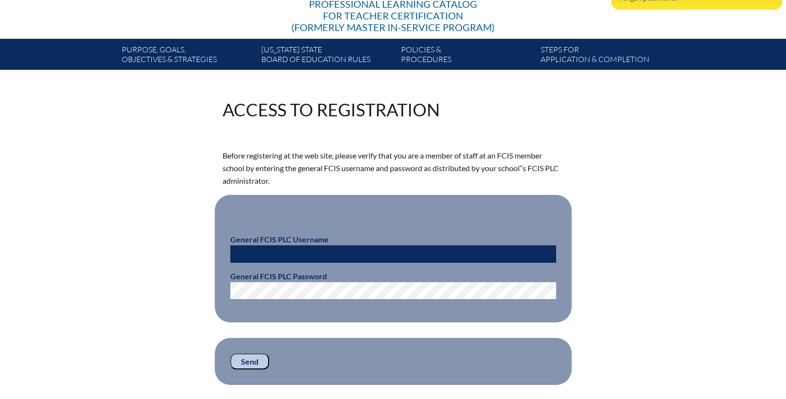
click at [280, 254] on input "text" at bounding box center [393, 253] width 326 height 17
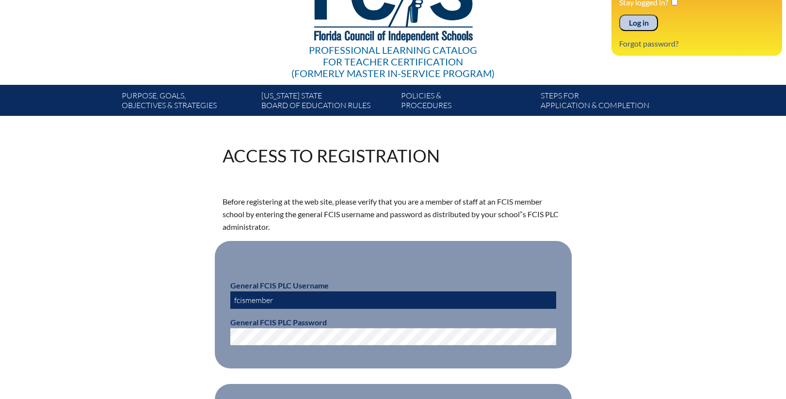
scroll to position [97, 0]
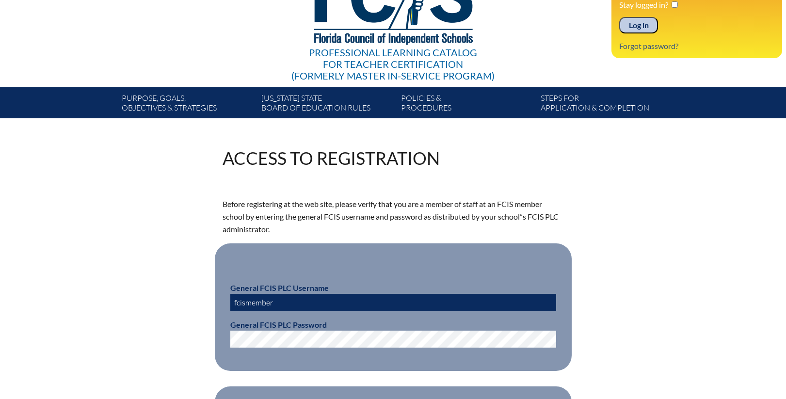
type input "fcismember"
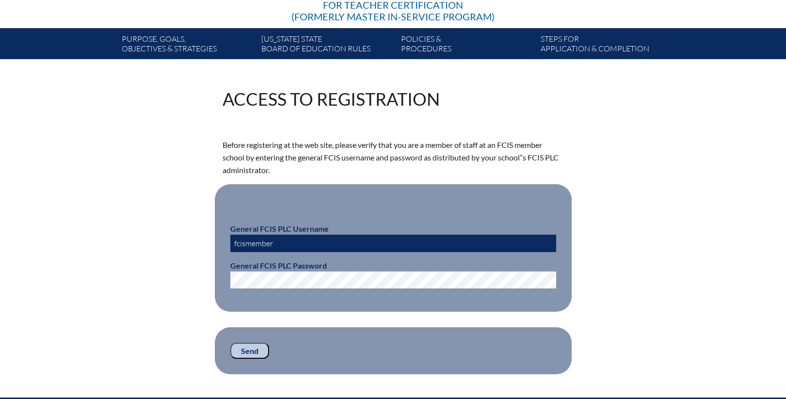
scroll to position [242, 0]
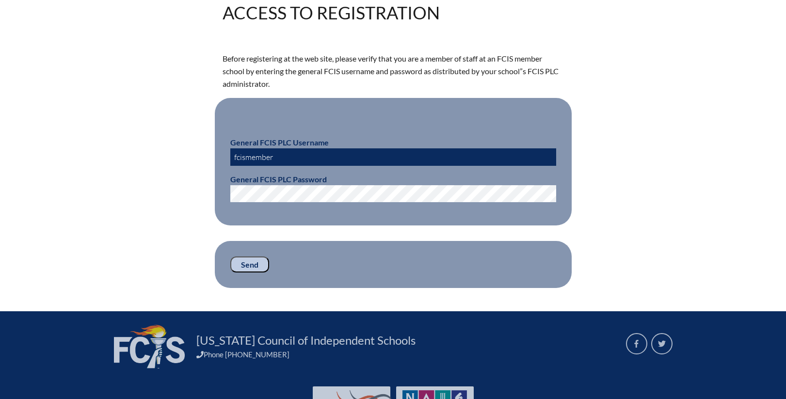
click at [246, 262] on input "Send" at bounding box center [249, 264] width 39 height 16
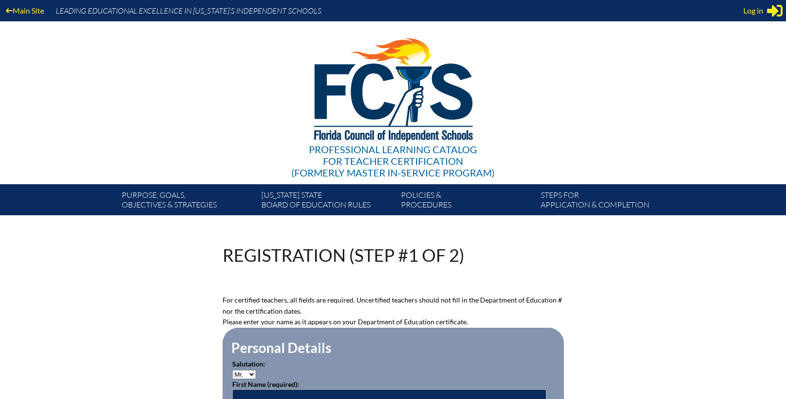
scroll to position [242, 0]
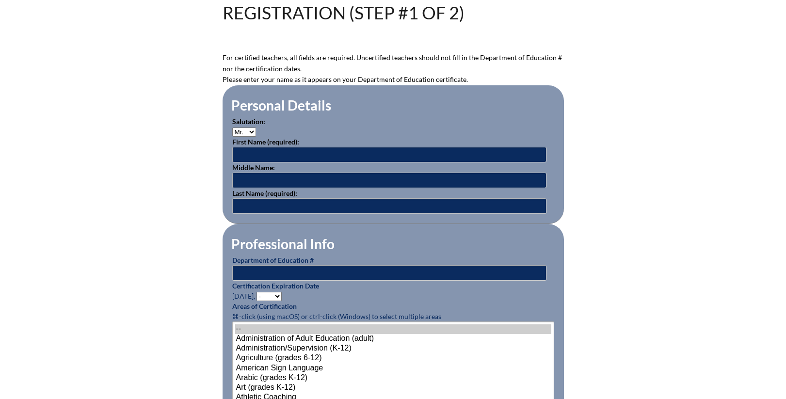
click at [242, 128] on select "Mr. Mrs. Ms. Dr. Rev." at bounding box center [244, 132] width 24 height 9
select select "Ms."
click at [232, 128] on select "Mr. Mrs. Ms. Dr. Rev." at bounding box center [244, 132] width 24 height 9
drag, startPoint x: 248, startPoint y: 129, endPoint x: 242, endPoint y: 129, distance: 5.8
click at [242, 129] on select "Mr. Mrs. Ms. Dr. Rev." at bounding box center [244, 132] width 24 height 9
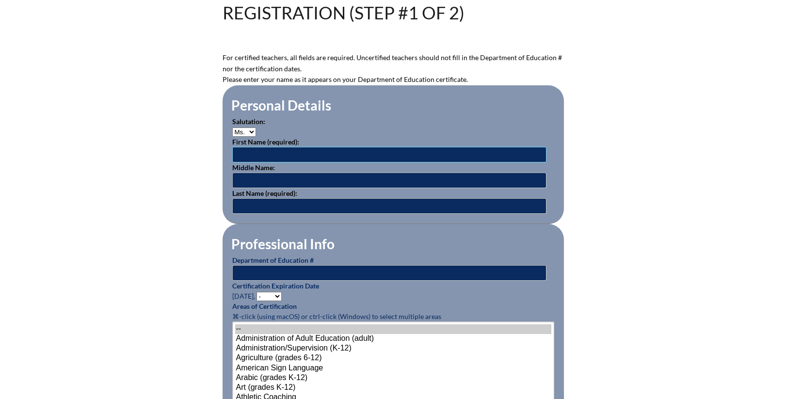
click at [273, 154] on input "text" at bounding box center [389, 155] width 314 height 16
drag, startPoint x: 266, startPoint y: 154, endPoint x: 355, endPoint y: 157, distance: 89.3
click at [355, 157] on input "[PERSON_NAME]" at bounding box center [389, 155] width 314 height 16
type input "[PERSON_NAME]"
click at [242, 177] on input "text" at bounding box center [389, 181] width 314 height 16
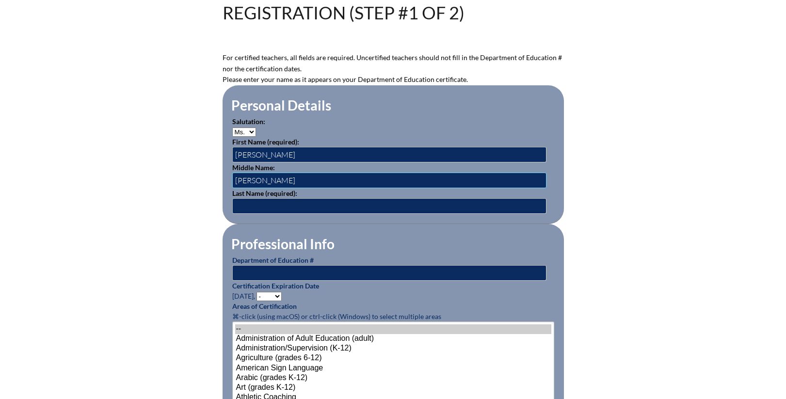
type input "[PERSON_NAME]"
type input "Fortuna"
type input "1"
type input "1462211"
click at [267, 292] on select "- 2031 2030 2029 2028 2027 2026 2025 2024 2023 2022 2021 2020 2019 2018 2017 20…" at bounding box center [268, 296] width 25 height 9
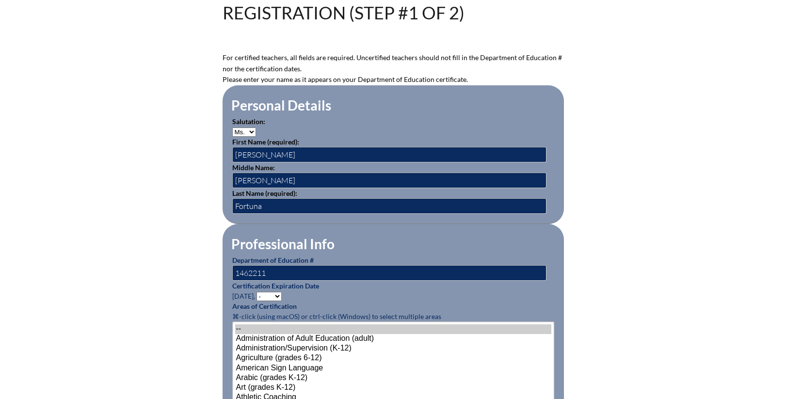
select select "2027"
click at [258, 292] on select "- 2031 2030 2029 2028 2027 2026 2025 2024 2023 2022 2021 2020 2019 2018 2017 20…" at bounding box center [268, 296] width 25 height 9
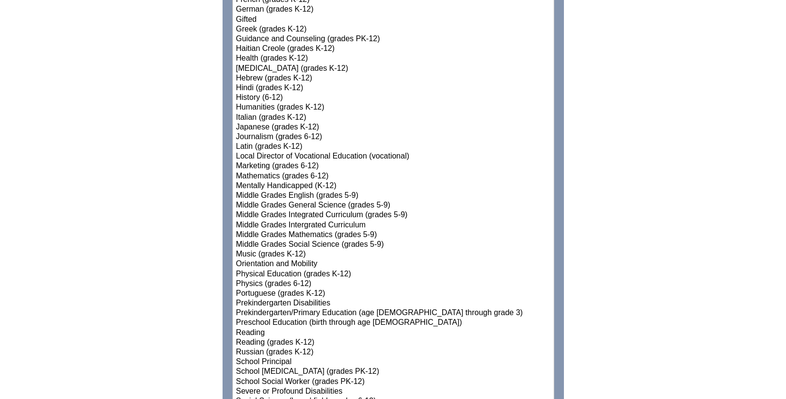
scroll to position [970, 0]
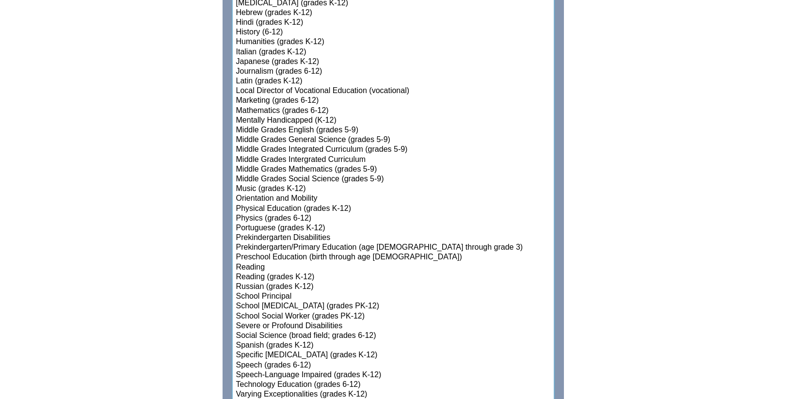
click at [259, 263] on option "Reading" at bounding box center [393, 268] width 316 height 10
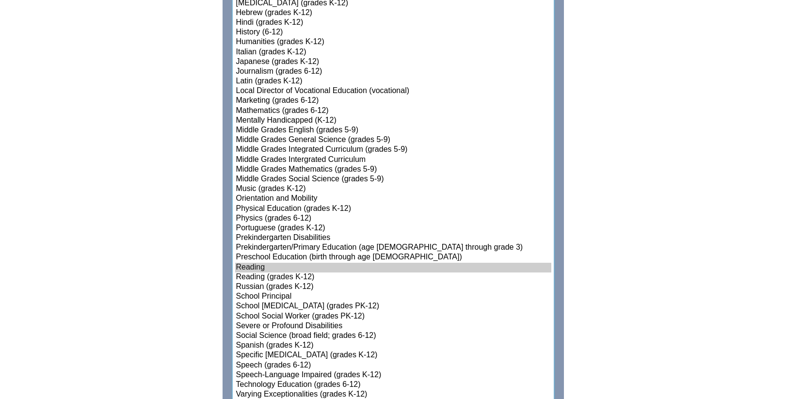
click at [320, 253] on option "Preschool Education (birth through age [DEMOGRAPHIC_DATA])" at bounding box center [393, 258] width 316 height 10
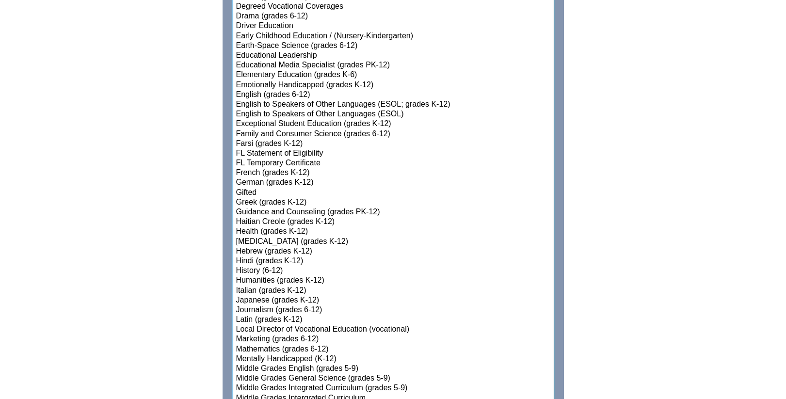
scroll to position [727, 0]
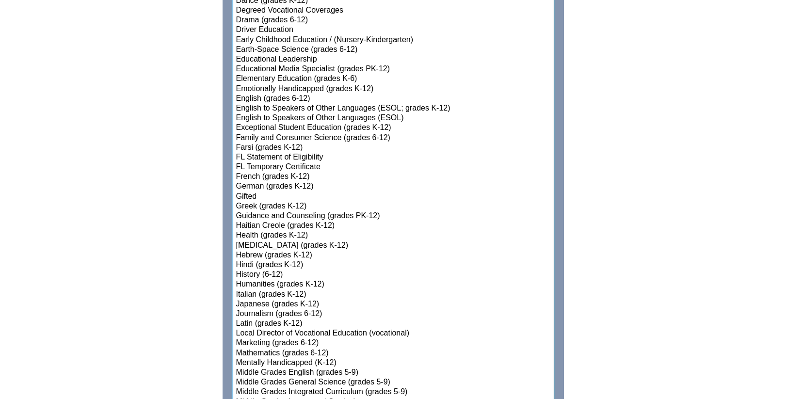
select select"]"] "15131"
click at [294, 80] on option "Elementary Education (grades K-6)" at bounding box center [393, 79] width 316 height 10
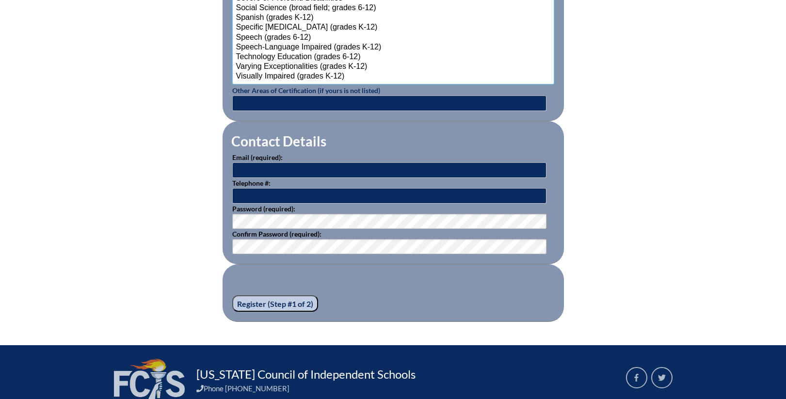
scroll to position [1309, 0]
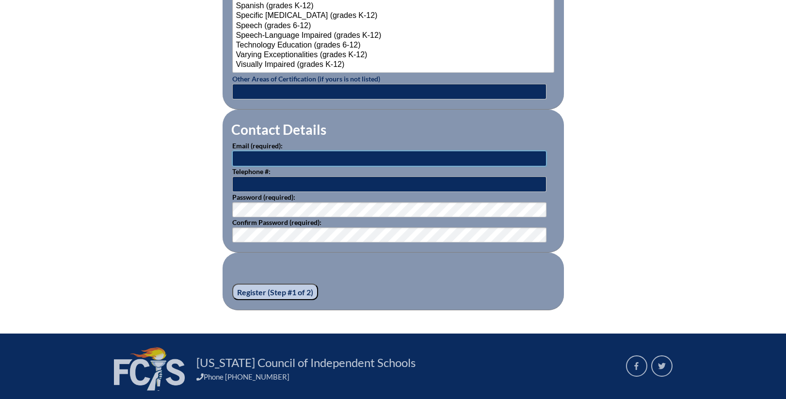
click at [257, 154] on input "text" at bounding box center [389, 159] width 314 height 16
type input "[EMAIL_ADDRESS][PERSON_NAME][DOMAIN_NAME]"
click at [264, 287] on input "Register (Step #1 of 2)" at bounding box center [275, 292] width 86 height 16
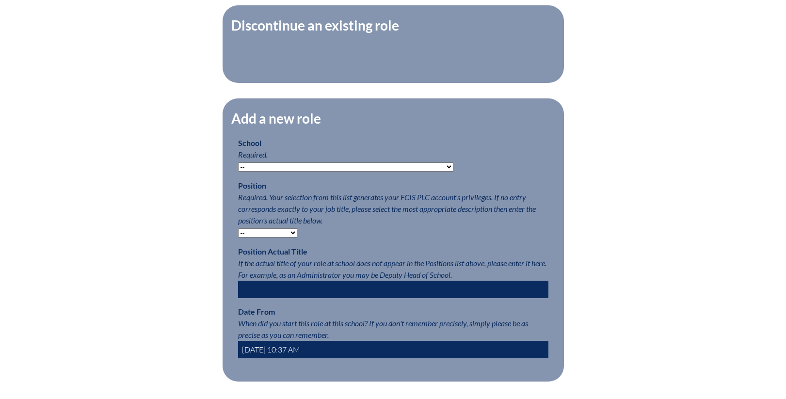
scroll to position [388, 0]
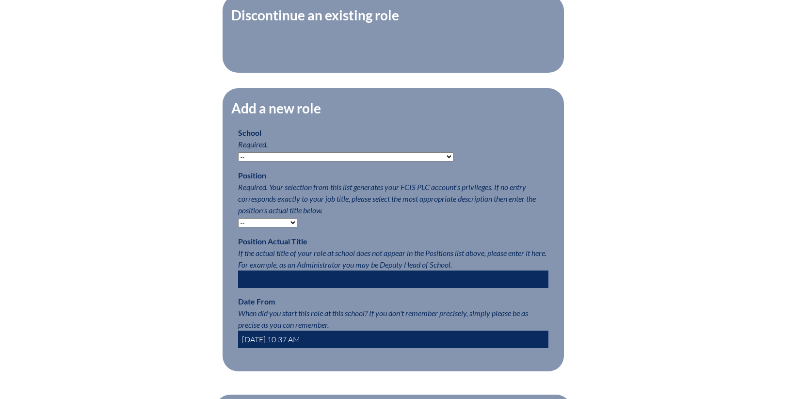
click at [281, 161] on select "-- [MEDICAL_DATA] Inspired Academy Academy at [GEOGRAPHIC_DATA] Academy at the …" at bounding box center [345, 156] width 215 height 9
select select "20264"
click at [238, 157] on select "-- [MEDICAL_DATA] Inspired Academy Academy at [GEOGRAPHIC_DATA] Academy at the …" at bounding box center [345, 156] width 215 height 9
click at [291, 227] on select "-- Teacher PLC Coordinator Head of School Administrator" at bounding box center [267, 222] width 59 height 9
click at [407, 225] on p "Position Required. Your selection from this list generates your FCIS PLC accoun…" at bounding box center [393, 199] width 310 height 58
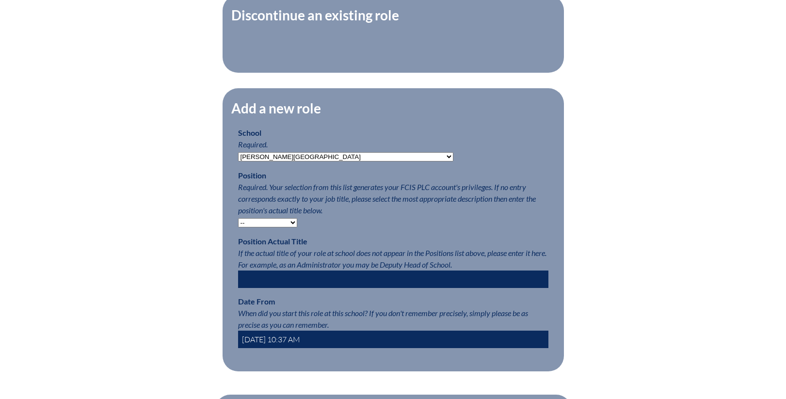
click at [274, 282] on input "text" at bounding box center [393, 279] width 310 height 17
type input "Learning Support Teacher"
drag, startPoint x: 275, startPoint y: 344, endPoint x: 281, endPoint y: 343, distance: 5.4
click at [281, 343] on input "2025-08-22 10:37 AM" at bounding box center [393, 339] width 310 height 17
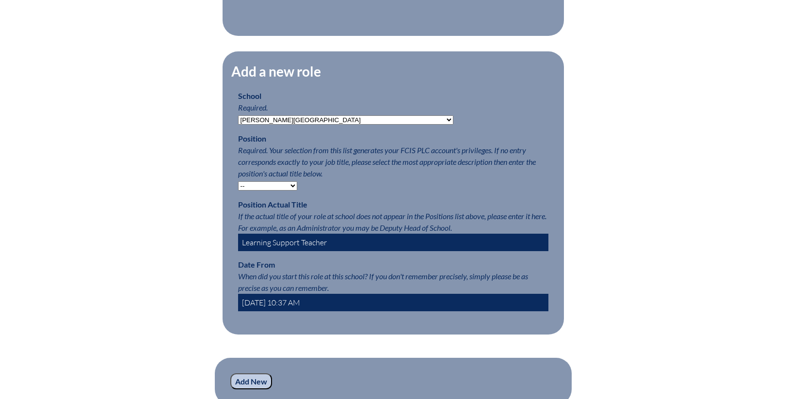
scroll to position [485, 0]
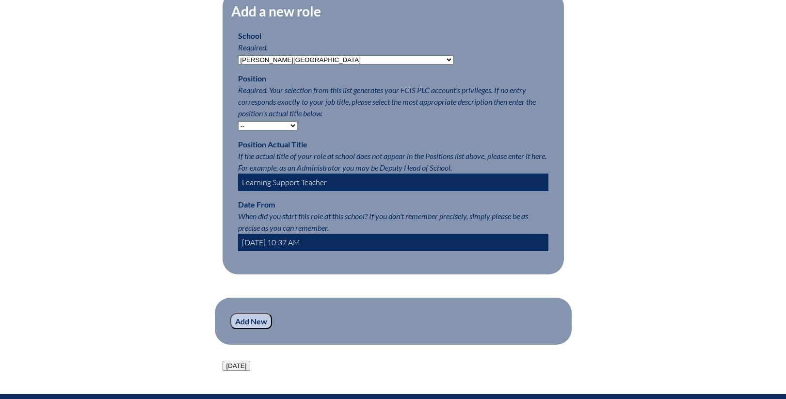
type input "2025-08-01 10:37 AM"
click at [245, 330] on input "Add New" at bounding box center [251, 321] width 42 height 16
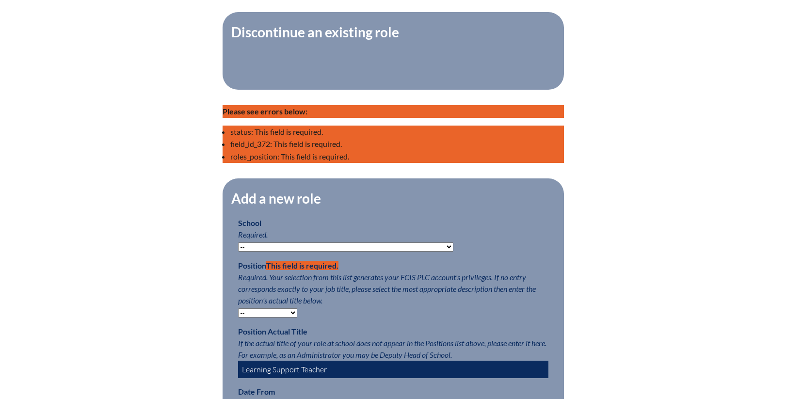
scroll to position [388, 0]
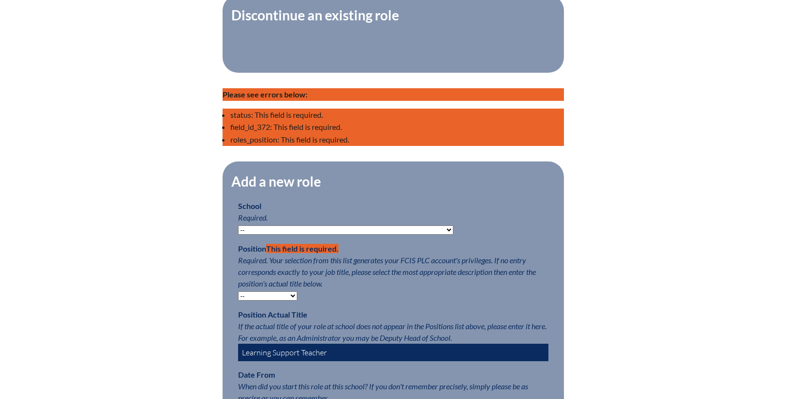
click at [310, 235] on select "-- [MEDICAL_DATA] Inspired Academy Academy at [GEOGRAPHIC_DATA] Academy at the …" at bounding box center [345, 229] width 215 height 9
select select "20264"
click at [238, 231] on select "-- Autism Inspired Academy Academy at Ocean Reef Academy at the Lakes Academy P…" at bounding box center [345, 229] width 215 height 9
click at [292, 301] on select "-- Teacher PLC Coordinator Head of School Administrator" at bounding box center [267, 295] width 59 height 9
select select "15563"
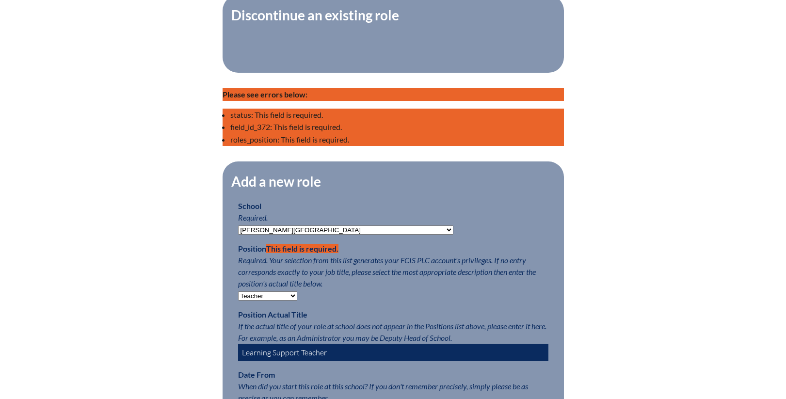
click at [238, 297] on select "-- Teacher PLC Coordinator Head of School Administrator" at bounding box center [267, 295] width 59 height 9
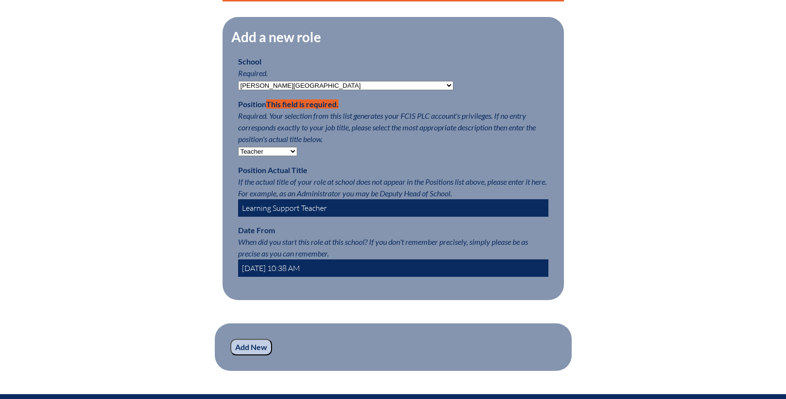
scroll to position [533, 0]
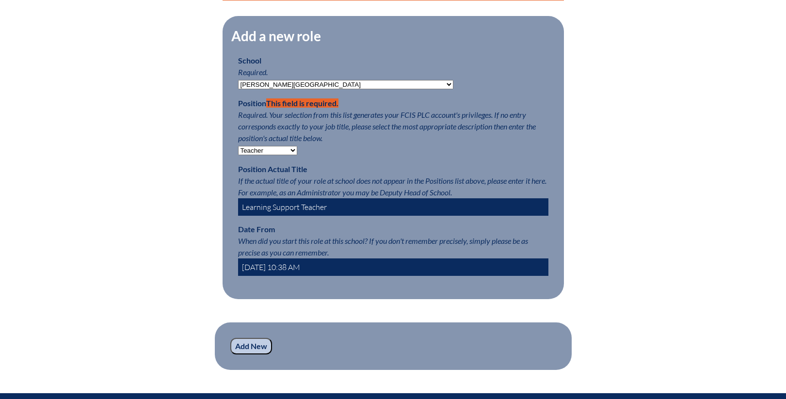
click at [276, 275] on input "2025-08-22 10:38 AM" at bounding box center [393, 266] width 310 height 17
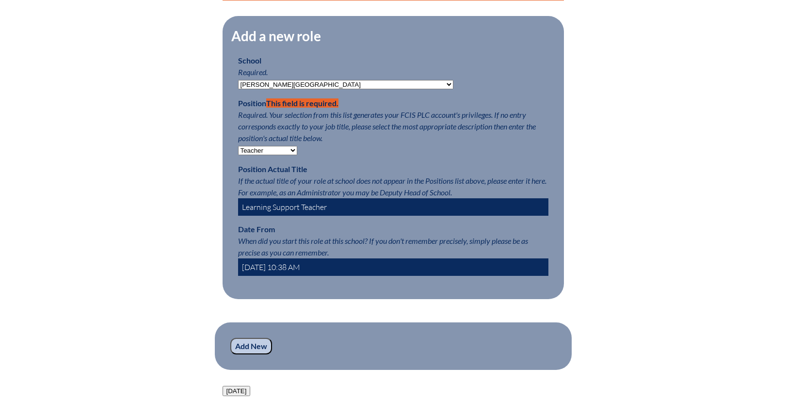
type input "2025-08-01 10:38 AM"
click at [259, 354] on input "Add New" at bounding box center [251, 346] width 42 height 16
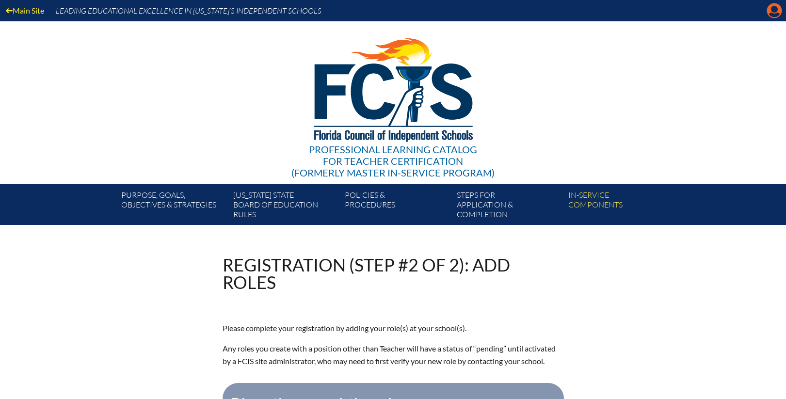
click at [773, 12] on icon "Manage account" at bounding box center [775, 11] width 16 height 16
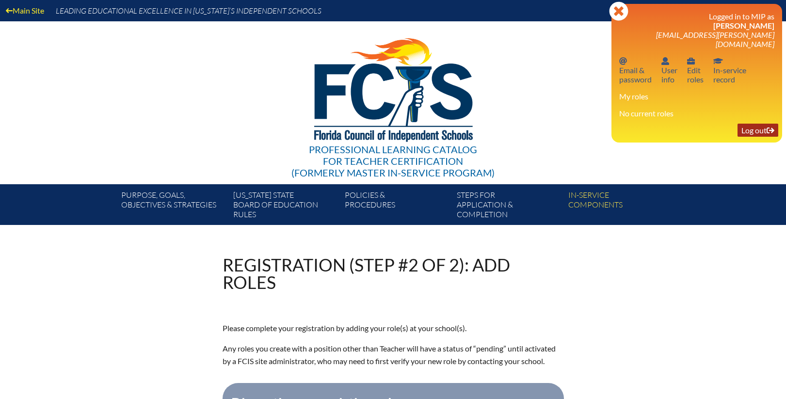
click at [753, 124] on link "Log out Log out" at bounding box center [757, 130] width 41 height 13
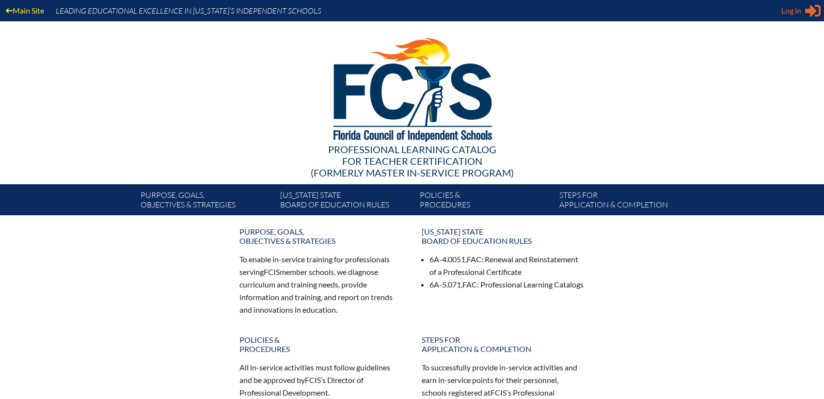
click at [785, 11] on icon "Sign in or register" at bounding box center [813, 11] width 16 height 16
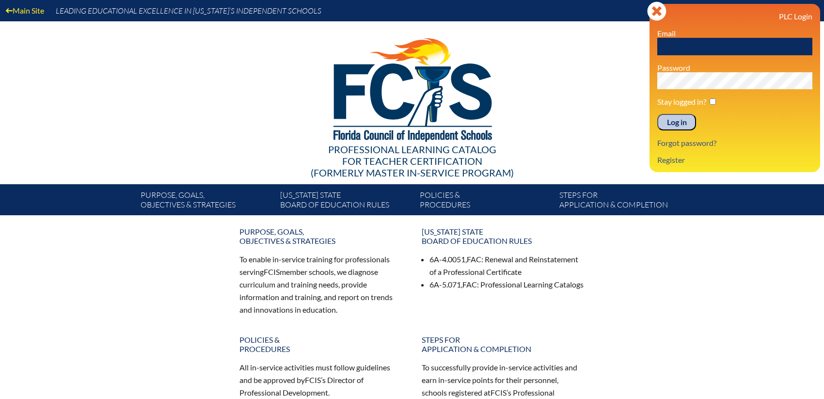
click at [670, 43] on input "text" at bounding box center [734, 46] width 155 height 17
type input "[EMAIL_ADDRESS][PERSON_NAME][DOMAIN_NAME]"
click at [671, 126] on input "Log in" at bounding box center [676, 122] width 39 height 16
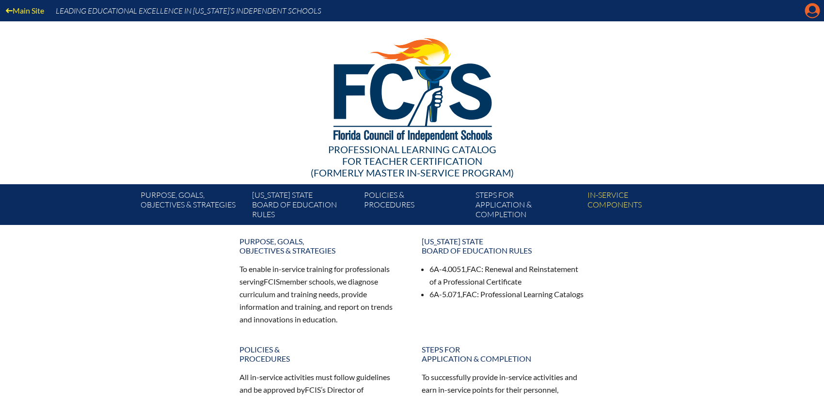
click at [809, 14] on icon "Manage account" at bounding box center [813, 11] width 16 height 16
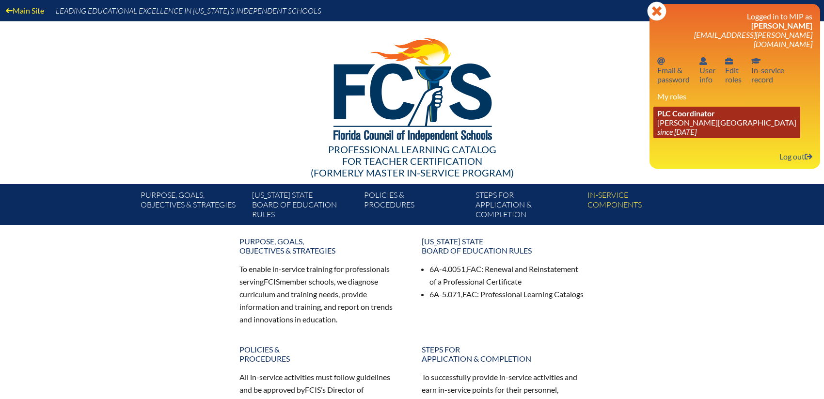
click at [690, 127] on icon "since [DATE]" at bounding box center [676, 131] width 39 height 9
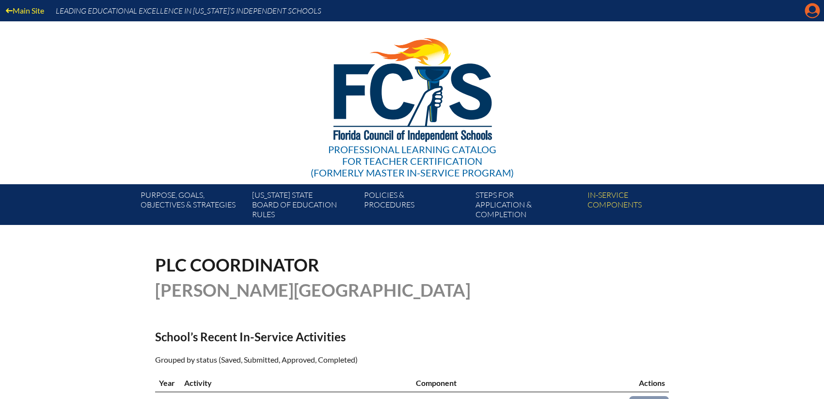
click at [818, 13] on icon at bounding box center [812, 10] width 15 height 15
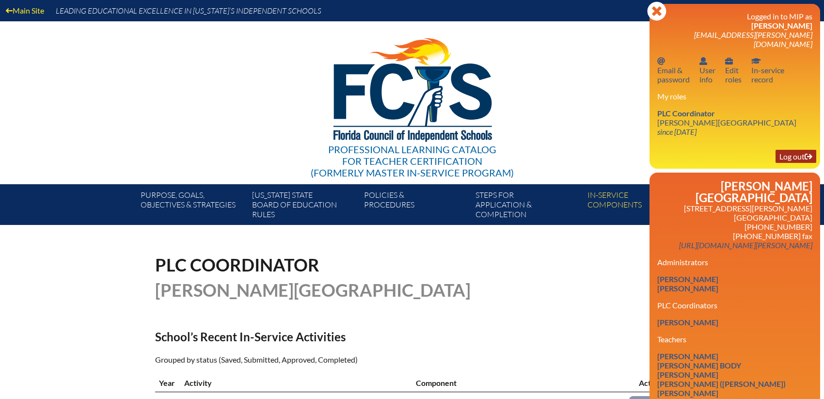
click at [787, 150] on link "Log out Log out" at bounding box center [796, 156] width 41 height 13
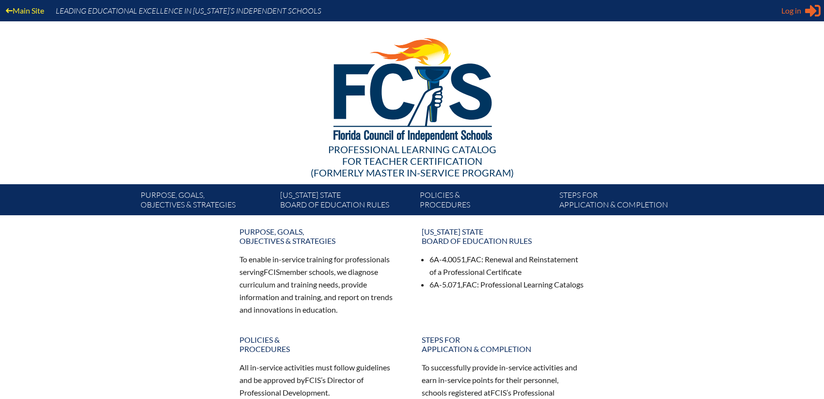
click at [791, 13] on span "Log in" at bounding box center [792, 11] width 20 height 12
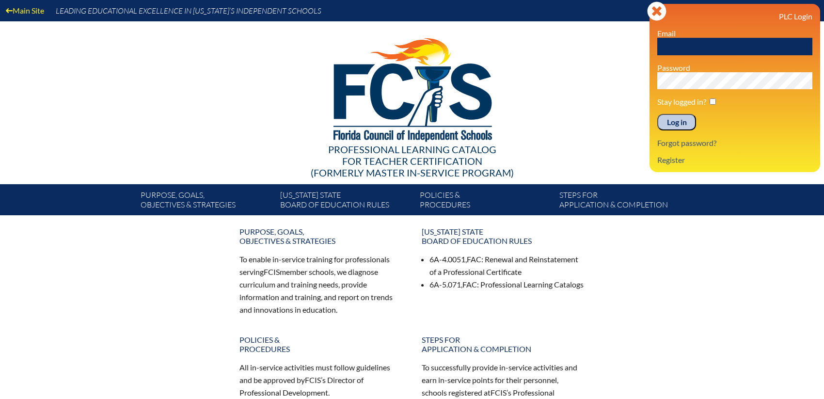
click at [675, 47] on input "text" at bounding box center [734, 46] width 155 height 17
type input "[EMAIL_ADDRESS][PERSON_NAME][DOMAIN_NAME]"
click at [657, 114] on input "Log in" at bounding box center [676, 122] width 39 height 16
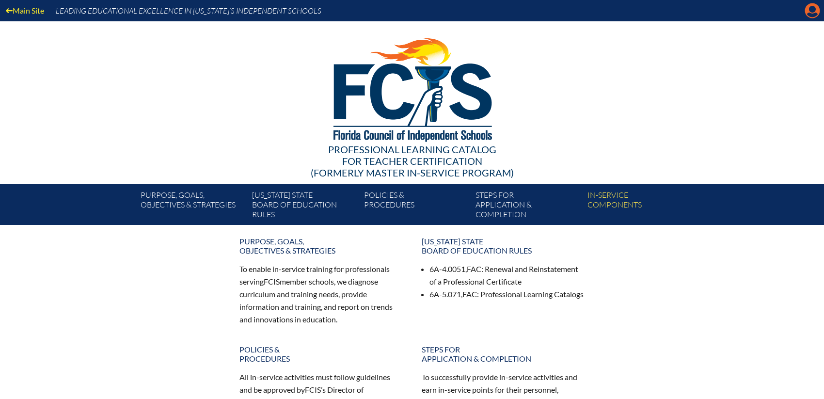
click at [811, 12] on icon "Manage account" at bounding box center [813, 11] width 16 height 16
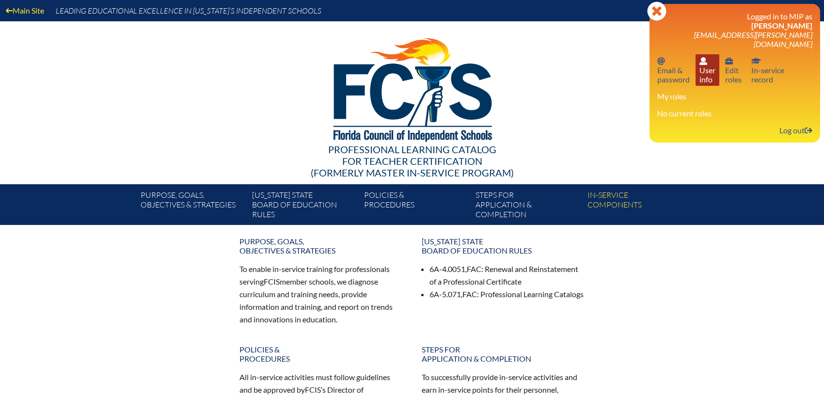
click at [698, 61] on link "User info User info" at bounding box center [708, 70] width 24 height 32
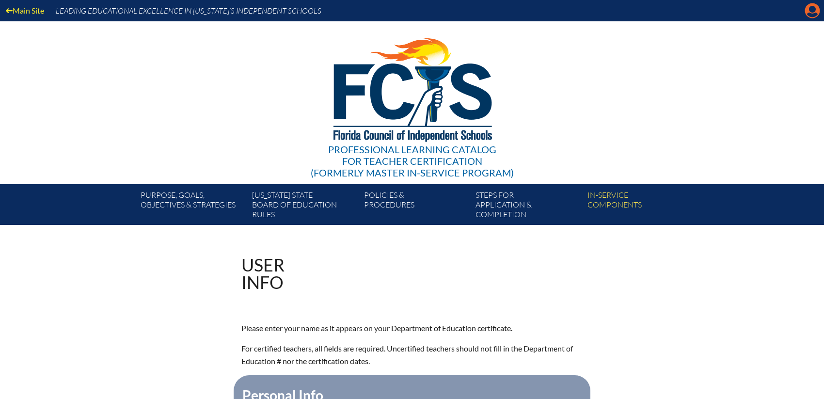
click at [808, 12] on icon at bounding box center [812, 10] width 15 height 15
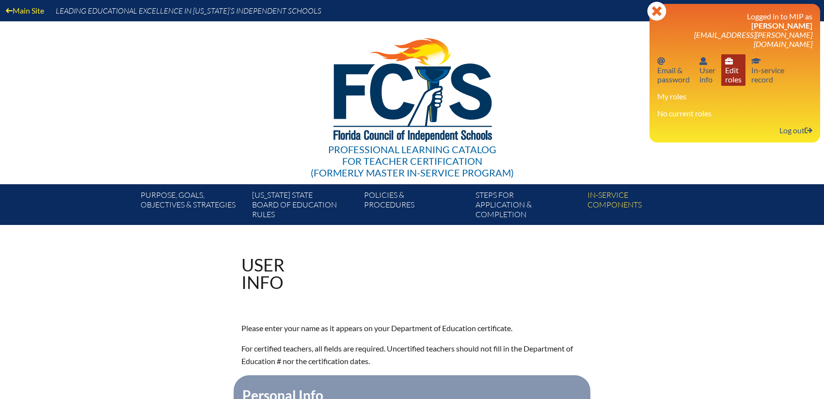
click at [733, 67] on link "User info Edit roles" at bounding box center [733, 70] width 24 height 32
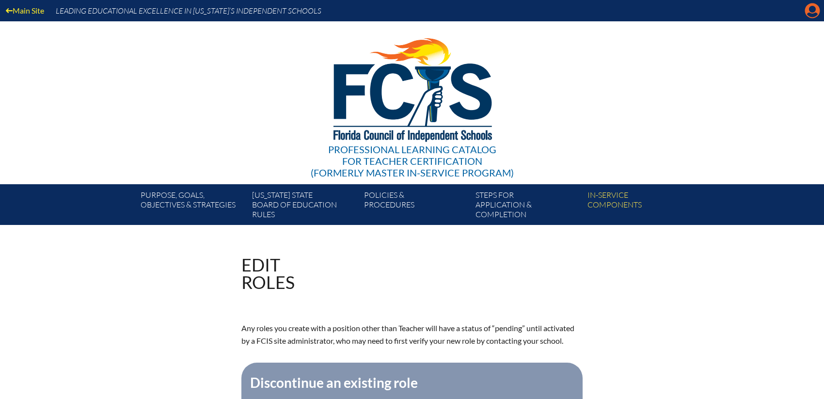
click at [816, 8] on icon at bounding box center [812, 10] width 15 height 15
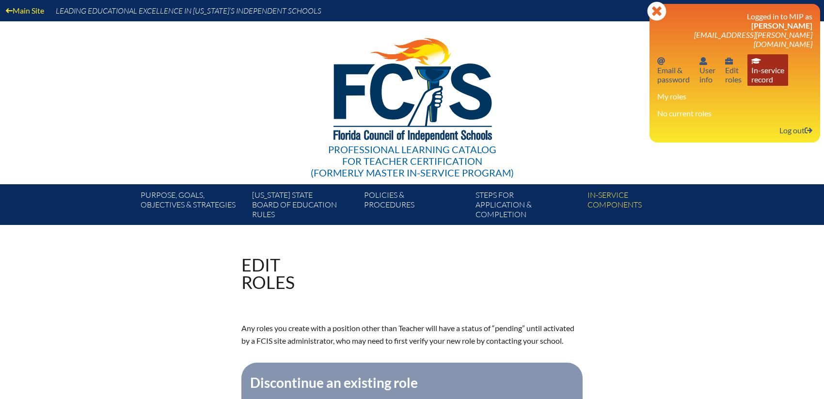
click at [768, 56] on link "In-service record In-service record" at bounding box center [768, 70] width 41 height 32
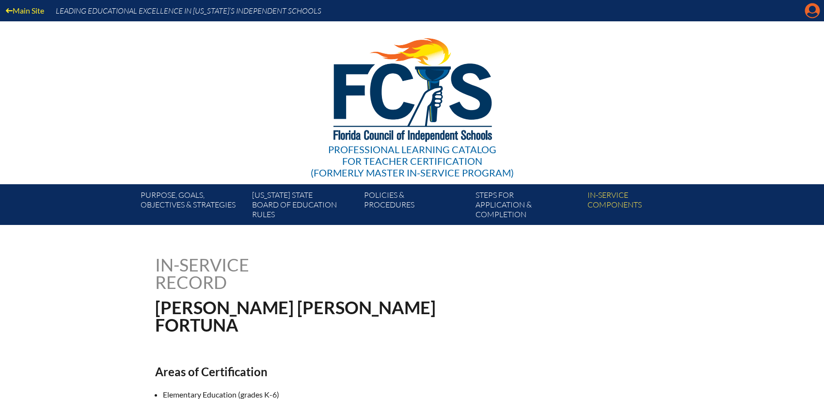
click at [812, 11] on icon "Manage account" at bounding box center [813, 11] width 16 height 16
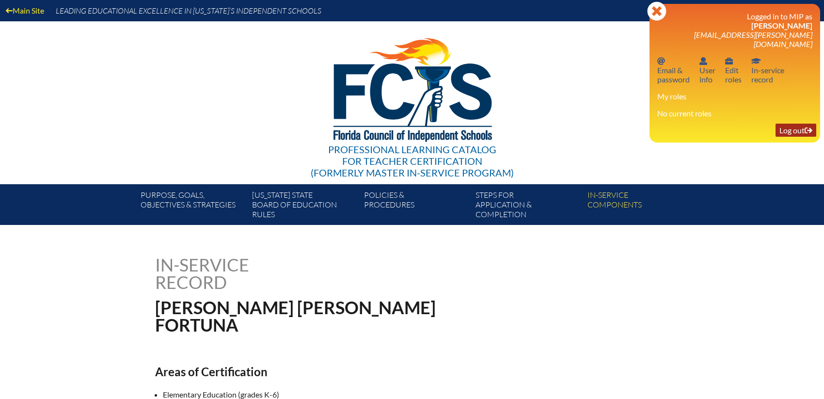
click at [796, 124] on link "Log out Log out" at bounding box center [796, 130] width 41 height 13
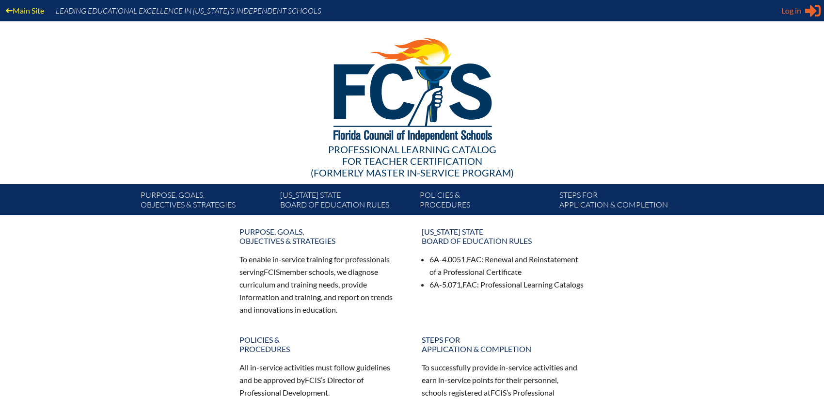
click at [789, 11] on span "Log in" at bounding box center [792, 11] width 20 height 12
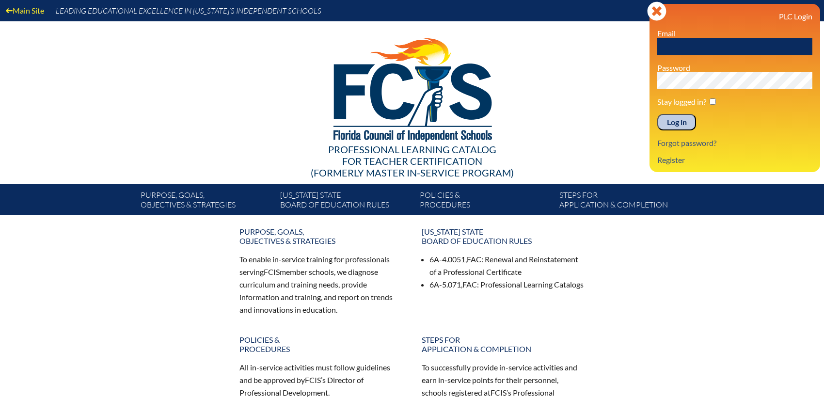
click at [687, 47] on input "text" at bounding box center [734, 46] width 155 height 17
click at [573, 130] on div at bounding box center [412, 88] width 559 height 134
click at [671, 46] on input "text" at bounding box center [734, 46] width 155 height 17
click at [688, 42] on input "text" at bounding box center [734, 46] width 155 height 17
type input "[EMAIL_ADDRESS][PERSON_NAME][DOMAIN_NAME]"
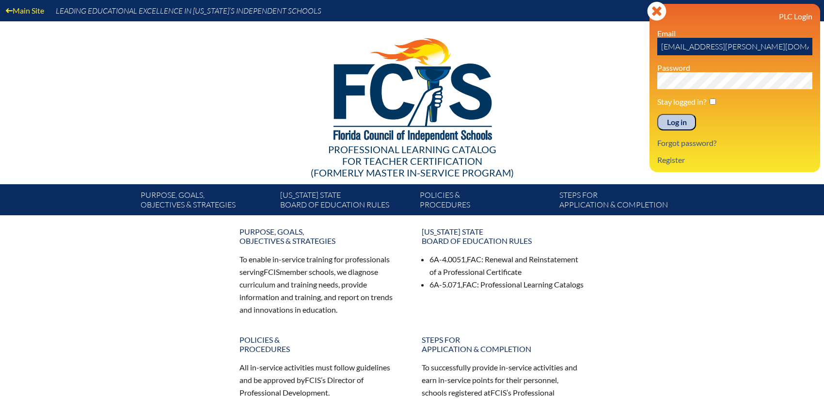
click at [657, 114] on input "Log in" at bounding box center [676, 122] width 39 height 16
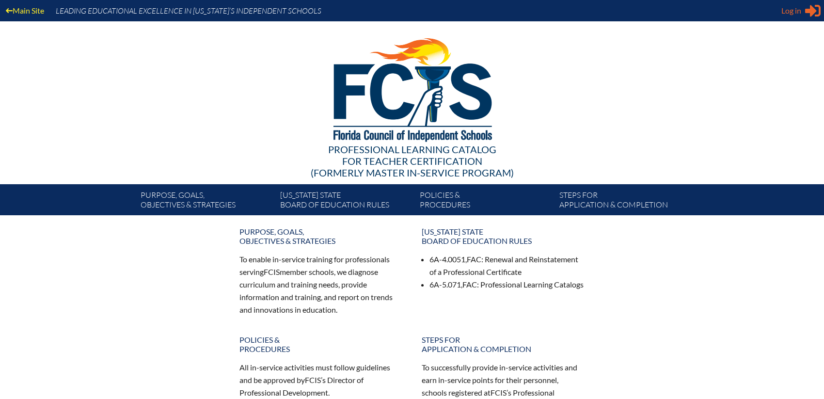
click at [801, 11] on span "Log in" at bounding box center [792, 11] width 20 height 12
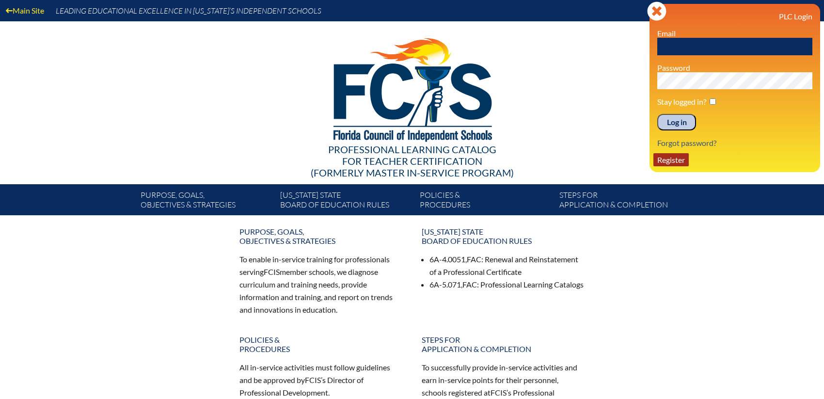
click at [677, 161] on link "Register" at bounding box center [671, 159] width 35 height 13
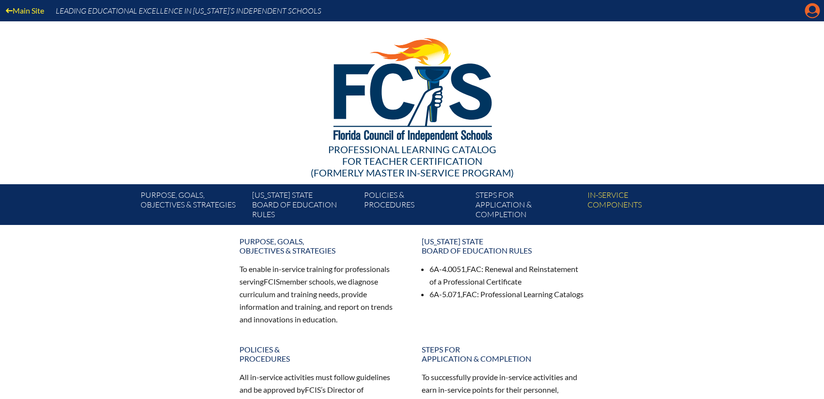
click at [807, 13] on icon at bounding box center [812, 10] width 15 height 15
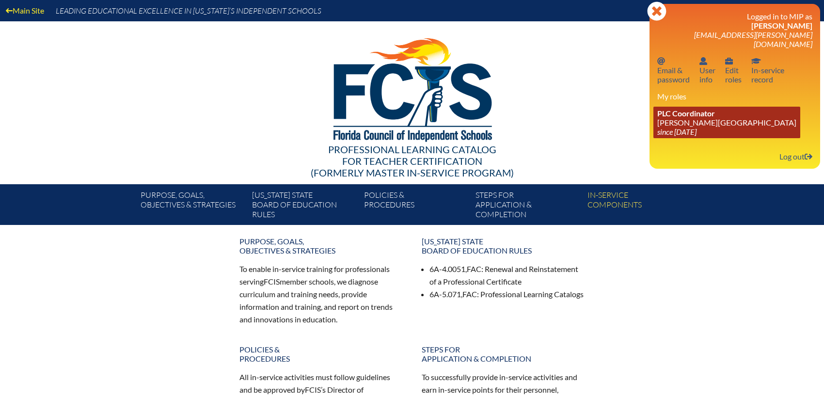
click at [688, 127] on icon "since [DATE]" at bounding box center [676, 131] width 39 height 9
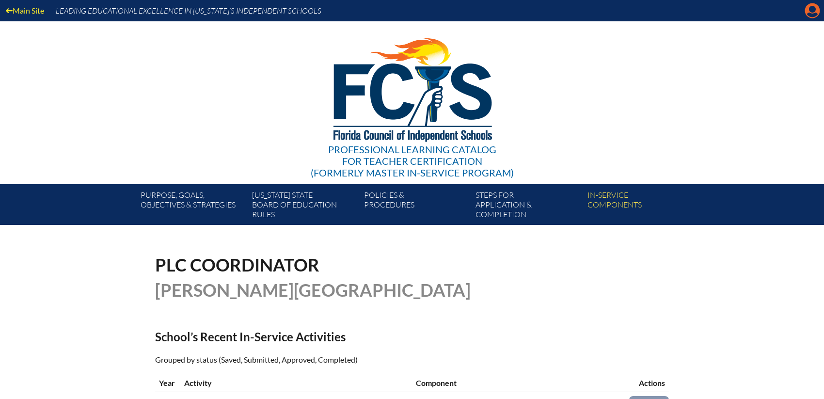
click at [819, 8] on icon at bounding box center [812, 10] width 15 height 15
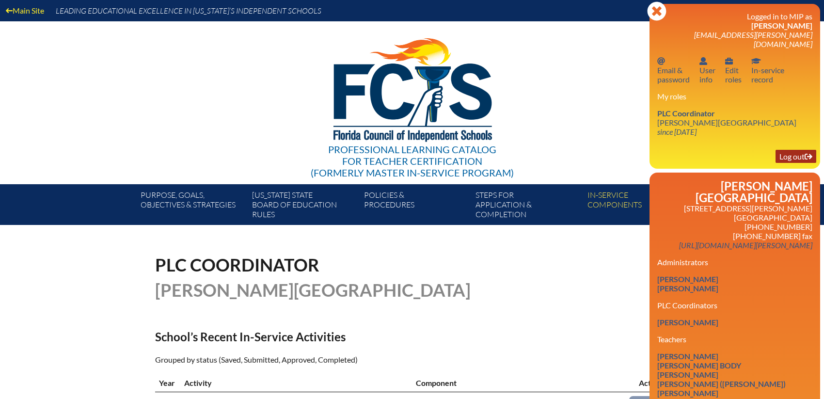
click at [793, 151] on link "Log out Log out" at bounding box center [796, 156] width 41 height 13
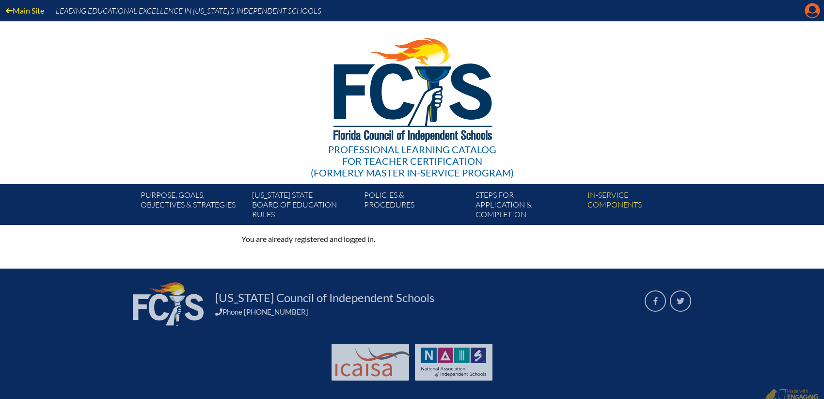
click at [816, 14] on icon "Manage account" at bounding box center [813, 11] width 16 height 16
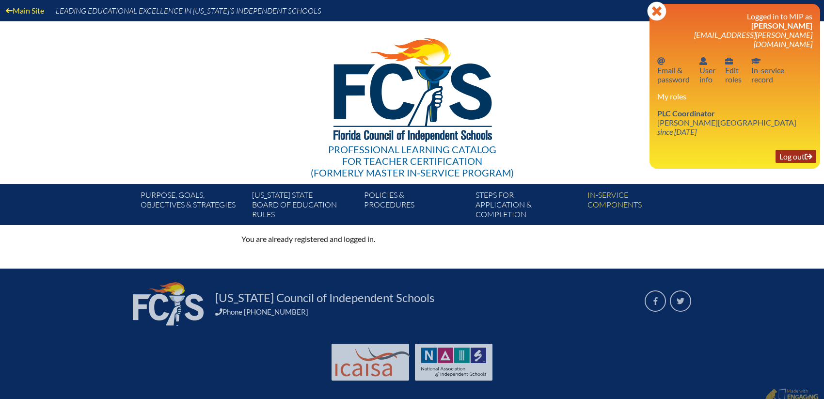
click at [797, 150] on link "Log out Log out" at bounding box center [796, 156] width 41 height 13
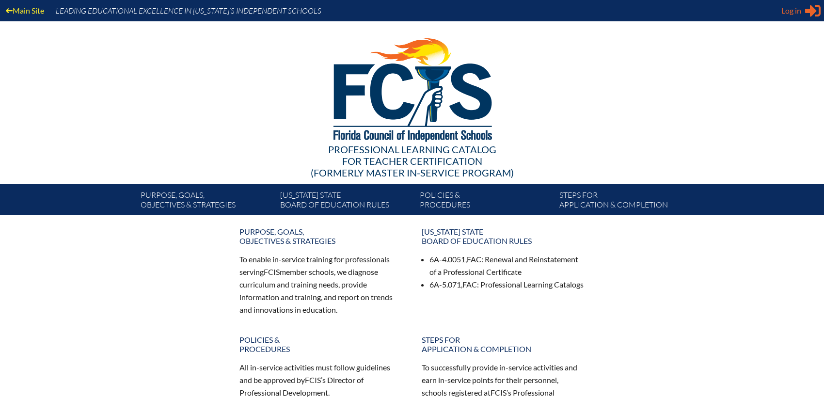
click at [793, 10] on span "Log in" at bounding box center [792, 11] width 20 height 12
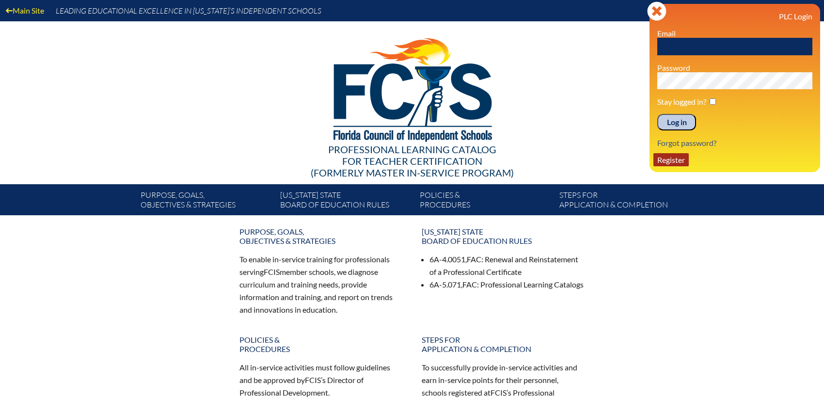
click at [670, 161] on link "Register" at bounding box center [671, 159] width 35 height 13
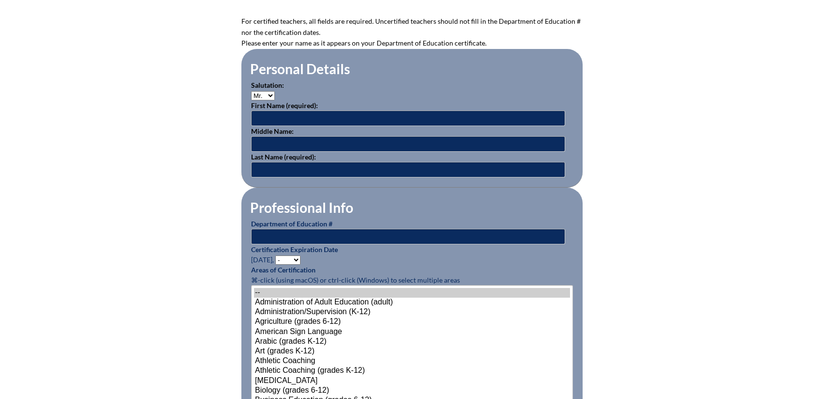
scroll to position [291, 0]
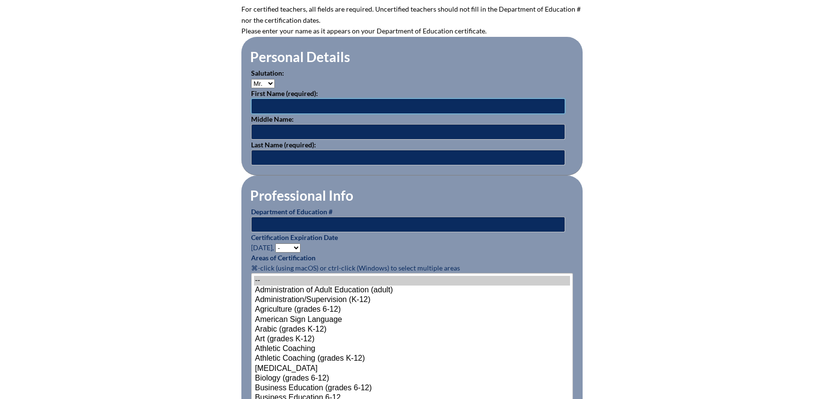
click at [284, 104] on input "text" at bounding box center [408, 106] width 314 height 16
type input "Kevin"
type input "Robert"
type input "Curran"
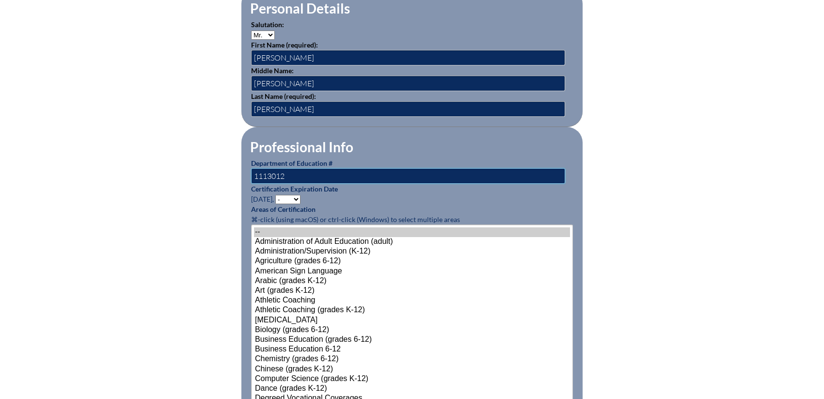
type input "1113012"
click at [290, 199] on select "- 2031 2030 2029 2028 2027 2026 2025 2024 2023 2022 2021 2020 2019 2018 2017 20…" at bounding box center [287, 199] width 25 height 9
select select "2027"
click at [277, 195] on select "- 2031 2030 2029 2028 2027 2026 2025 2024 2023 2022 2021 2020 2019 2018 2017 20…" at bounding box center [287, 199] width 25 height 9
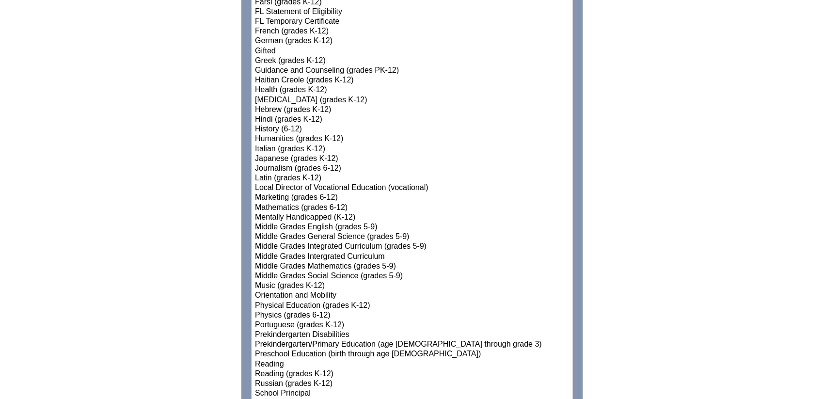
scroll to position [921, 0]
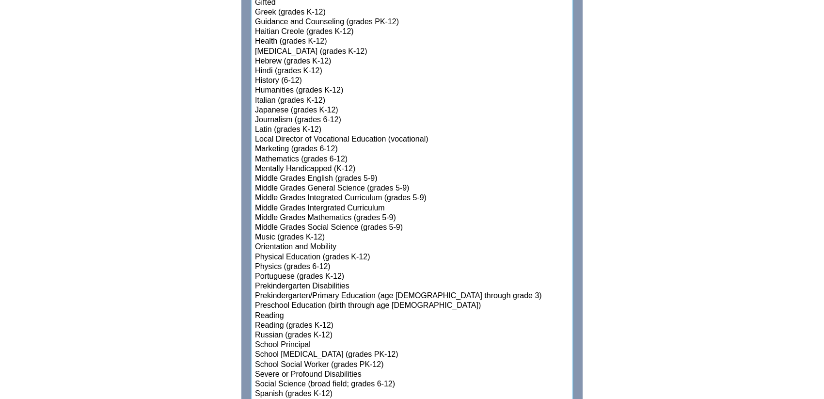
select select"]"] "15142"
click at [275, 155] on option "Mathematics (grades 6-12)" at bounding box center [412, 160] width 316 height 10
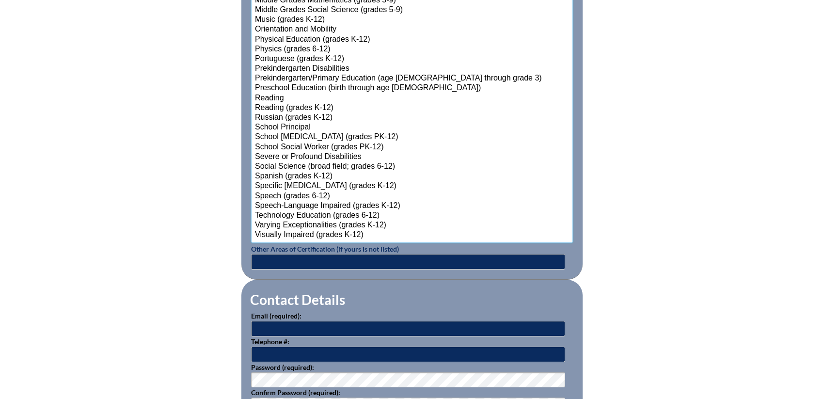
scroll to position [1212, 0]
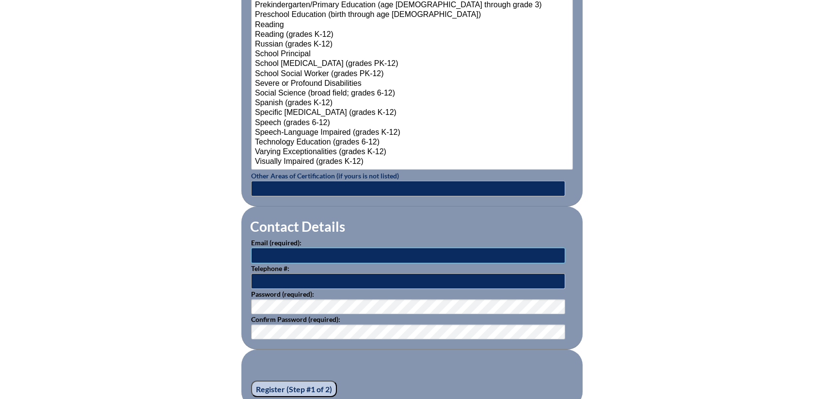
click at [274, 253] on input "text" at bounding box center [408, 256] width 314 height 16
type input "currank@bolles.org"
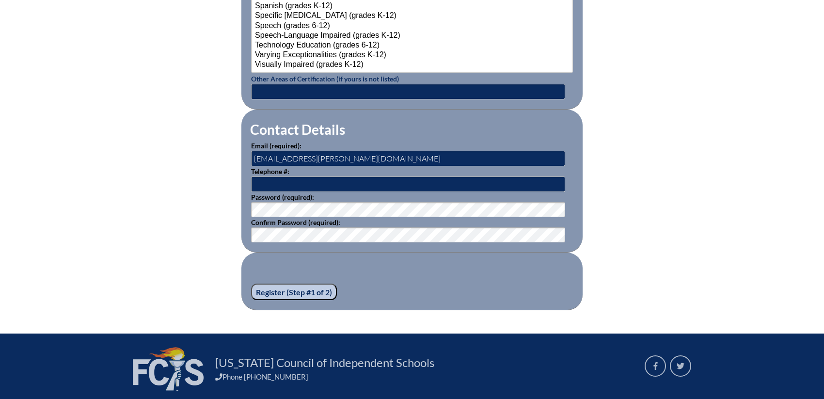
click at [297, 289] on input "Register (Step #1 of 2)" at bounding box center [294, 292] width 86 height 16
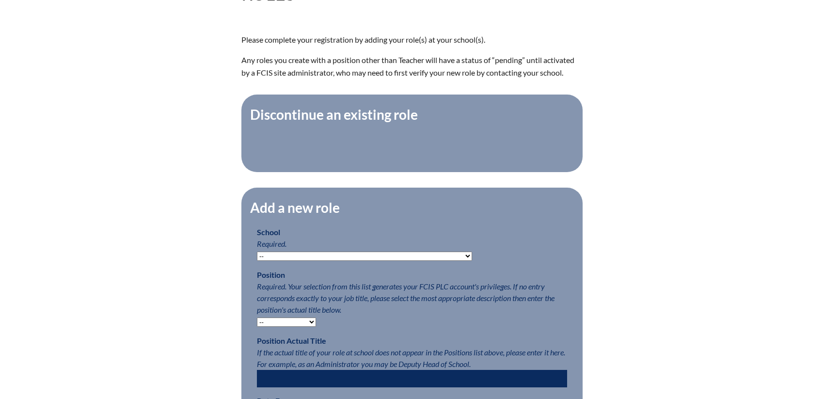
scroll to position [339, 0]
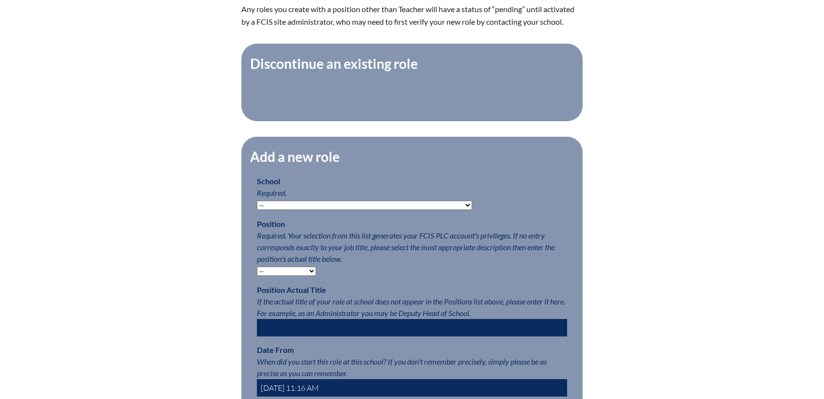
click at [282, 210] on select "-- [MEDICAL_DATA] Inspired Academy Academy at [GEOGRAPHIC_DATA] Academy at the …" at bounding box center [364, 205] width 215 height 9
select select "20264"
click at [257, 206] on select "-- [MEDICAL_DATA] Inspired Academy Academy at [GEOGRAPHIC_DATA] Academy at the …" at bounding box center [364, 205] width 215 height 9
click at [307, 276] on select "-- Teacher PLC Coordinator Head of School Administrator" at bounding box center [286, 271] width 59 height 9
select select "15563"
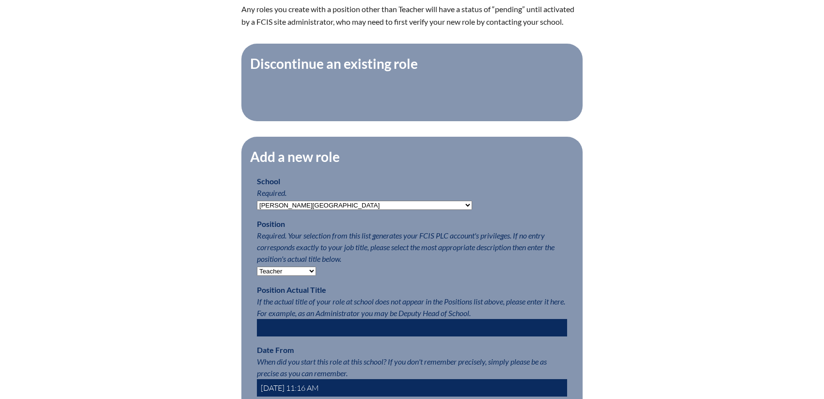
click at [257, 272] on select "-- Teacher PLC Coordinator Head of School Administrator" at bounding box center [286, 271] width 59 height 9
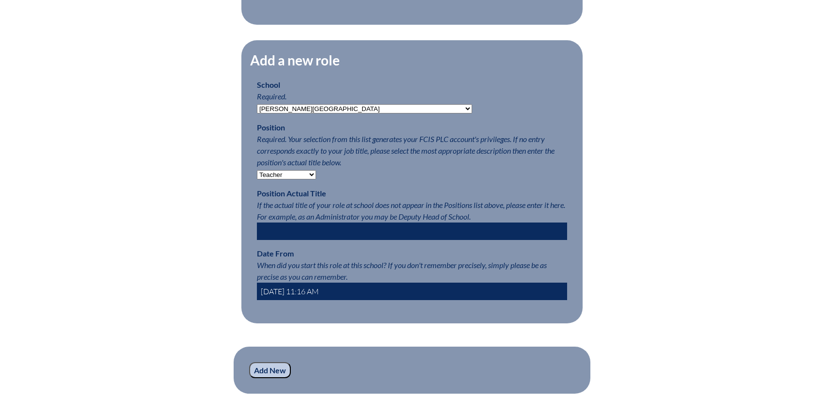
scroll to position [436, 0]
click at [272, 237] on input "text" at bounding box center [412, 230] width 310 height 17
type input "Math Teacher"
drag, startPoint x: 311, startPoint y: 237, endPoint x: 252, endPoint y: 237, distance: 59.6
click at [252, 237] on fieldset "Add a new role School Required. -- [MEDICAL_DATA] Inspired Academy Academy at […" at bounding box center [411, 181] width 341 height 283
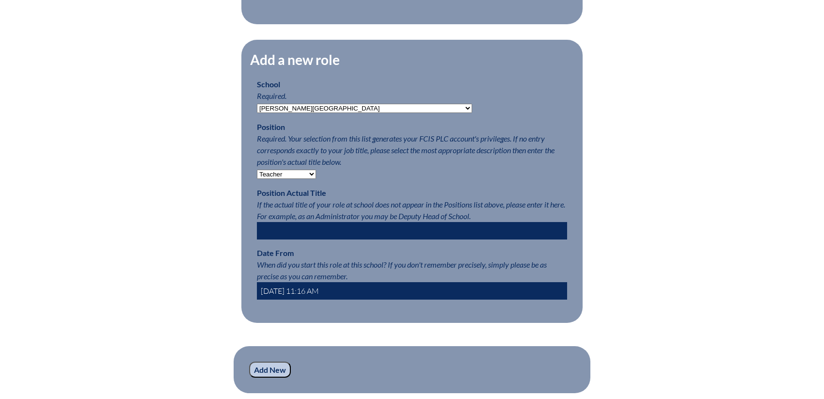
click at [300, 298] on input "[DATE] 11:16 AM" at bounding box center [412, 290] width 310 height 17
click at [274, 294] on input "[DATE] 11:16 AM" at bounding box center [412, 290] width 310 height 17
type input "[DATE] 11:16 AM"
click at [212, 332] on div "Registration (Step #2 of 2): Add Roles Please complete your registration by add…" at bounding box center [412, 120] width 545 height 600
click at [273, 378] on input "Add New" at bounding box center [270, 370] width 42 height 16
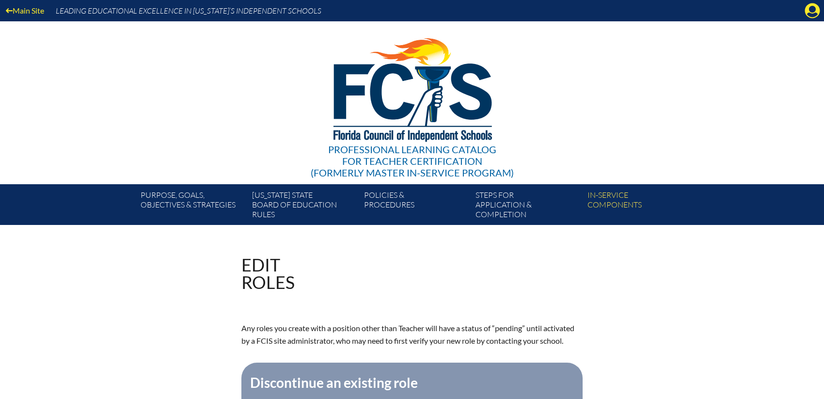
click at [812, 11] on icon "Manage account" at bounding box center [813, 11] width 16 height 16
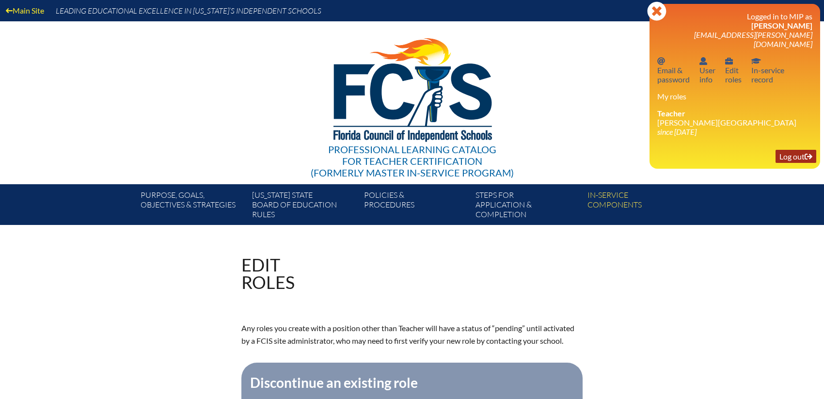
click at [794, 150] on link "Log out Log out" at bounding box center [796, 156] width 41 height 13
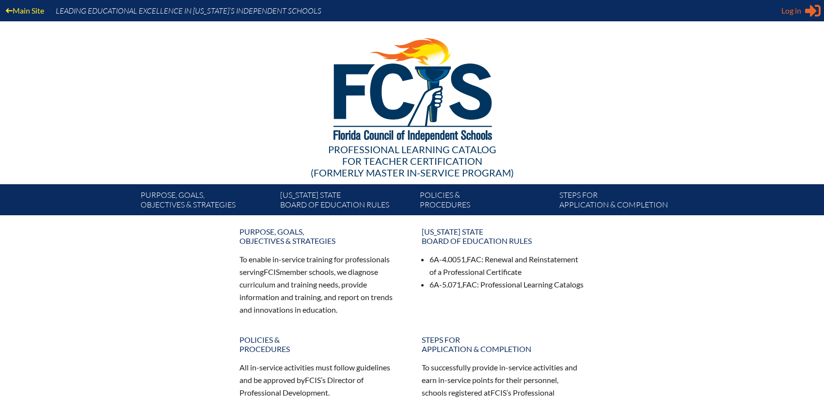
click at [808, 8] on icon "Sign in or register" at bounding box center [813, 11] width 16 height 16
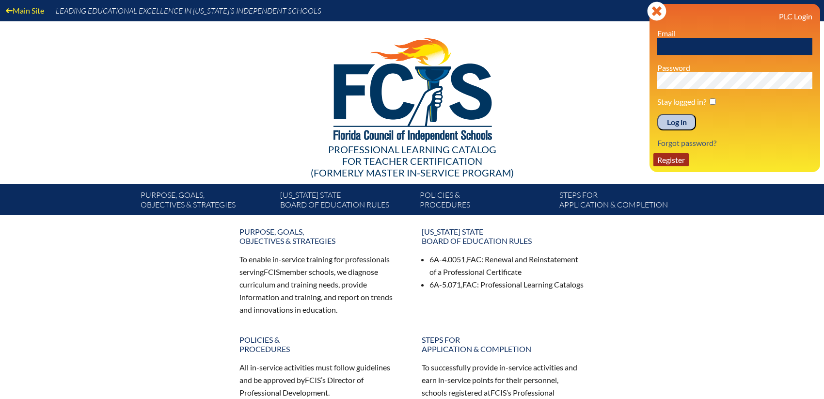
click at [671, 157] on link "Register" at bounding box center [671, 159] width 35 height 13
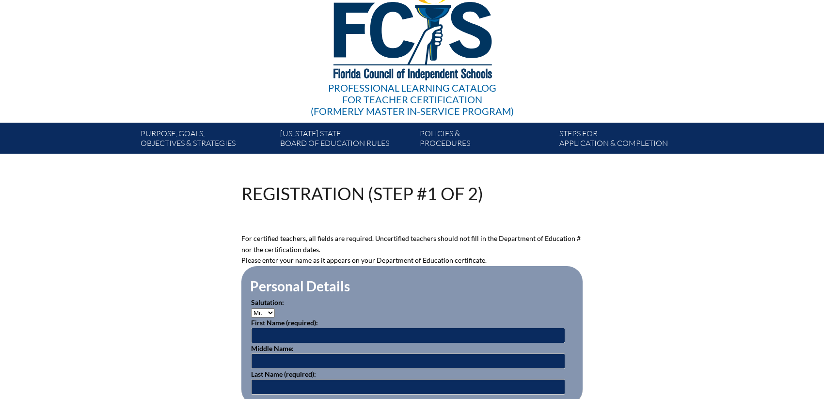
scroll to position [145, 0]
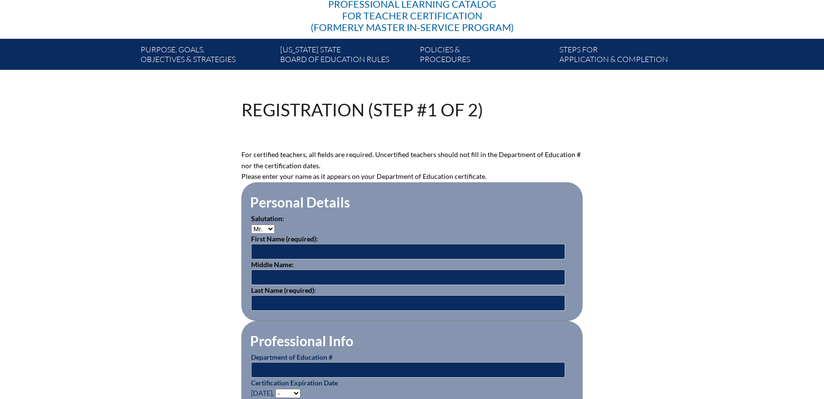
click at [259, 228] on select "Mr. Mrs. Ms. Dr. Rev." at bounding box center [263, 228] width 24 height 9
select select "Ms."
click at [251, 224] on select "Mr. Mrs. Ms. Dr. Rev." at bounding box center [263, 228] width 24 height 9
click at [276, 248] on input "text" at bounding box center [408, 252] width 314 height 16
type input "[PERSON_NAME]"
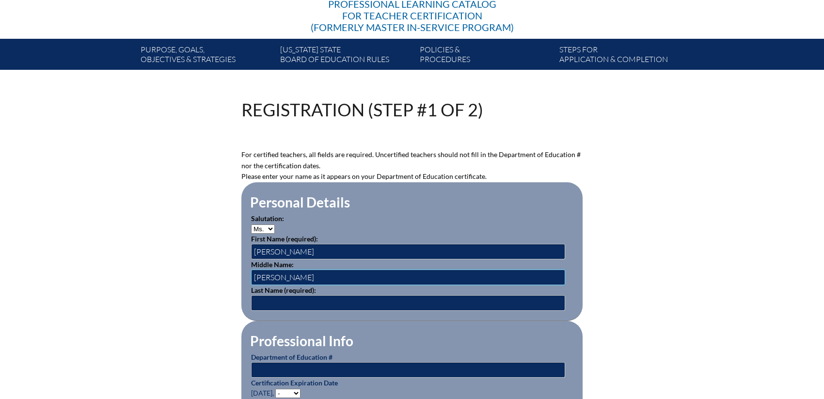
type input "[PERSON_NAME]"
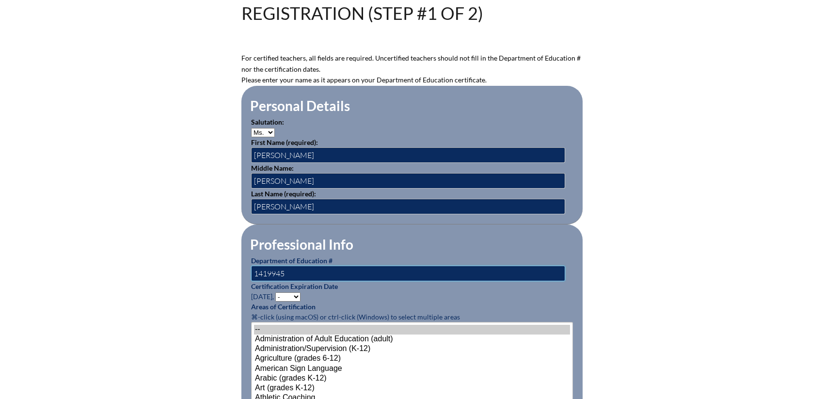
scroll to position [242, 0]
type input "1419945"
click at [298, 293] on select "- 2031 2030 2029 2028 2027 2026 2025 2024 2023 2022 2021 2020 2019 2018 2017 20…" at bounding box center [287, 296] width 25 height 9
select select "2030"
click at [277, 292] on select "- 2031 2030 2029 2028 2027 2026 2025 2024 2023 2022 2021 2020 2019 2018 2017 20…" at bounding box center [287, 296] width 25 height 9
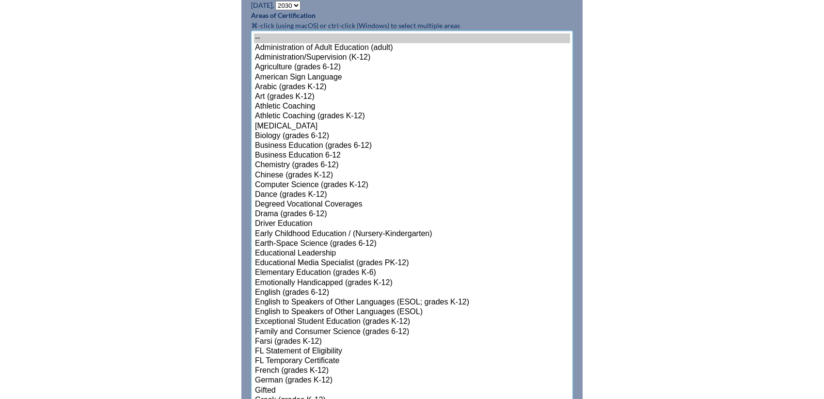
scroll to position [561, 0]
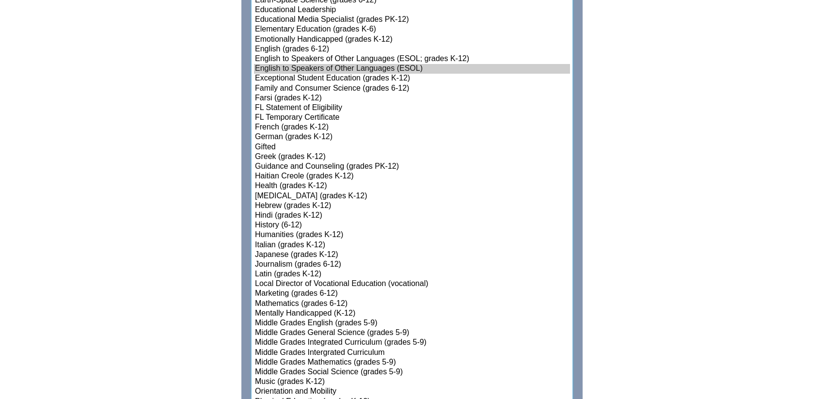
scroll to position [852, 0]
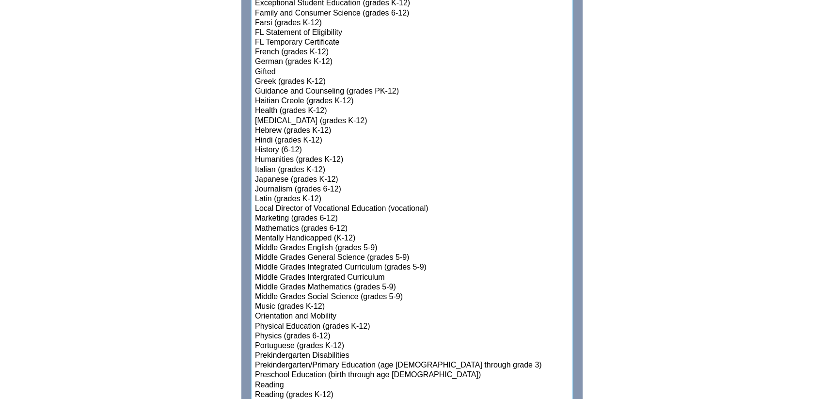
click at [275, 381] on option "Reading" at bounding box center [412, 386] width 316 height 10
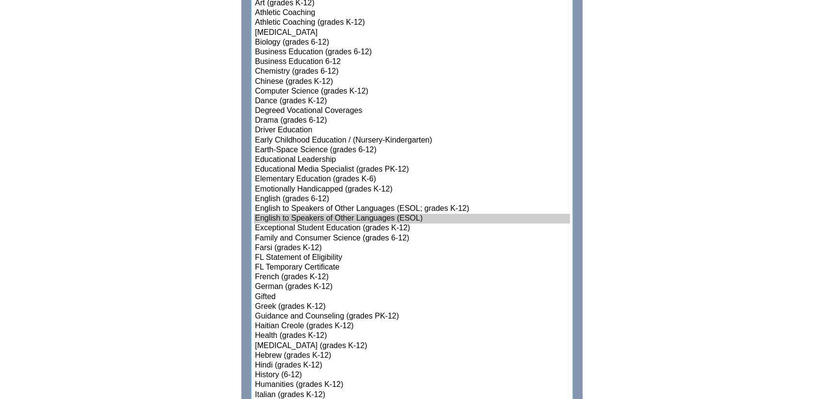
scroll to position [609, 0]
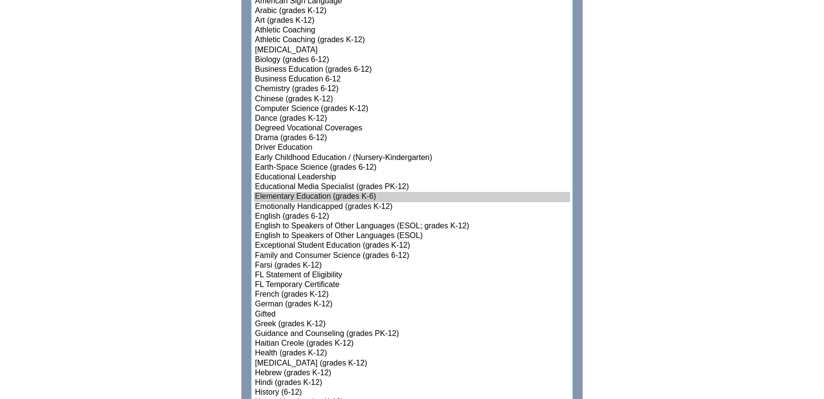
select select"]"] "15131"
click at [322, 193] on option "Elementary Education (grades K-6)" at bounding box center [412, 197] width 316 height 10
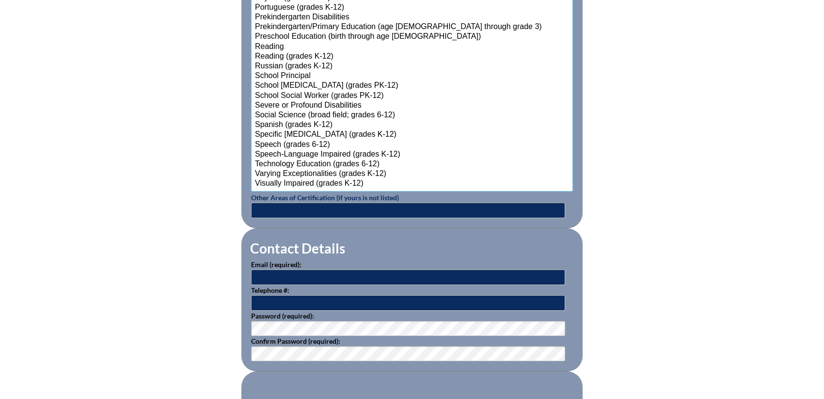
scroll to position [1191, 0]
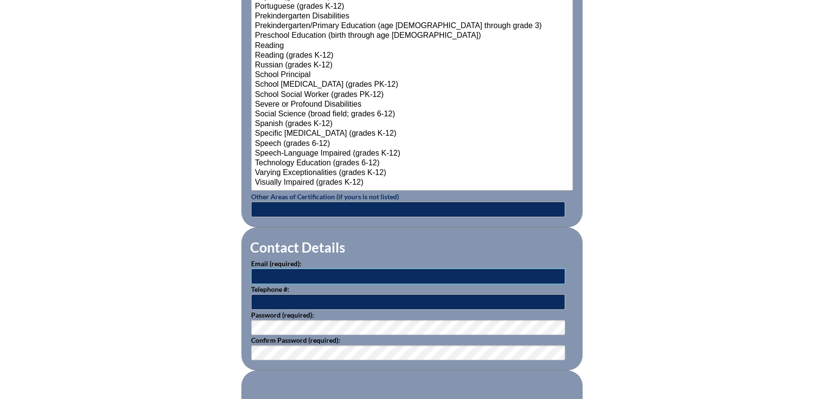
click at [267, 270] on input "text" at bounding box center [408, 277] width 314 height 16
type input "[EMAIL_ADDRESS][PERSON_NAME][DOMAIN_NAME]"
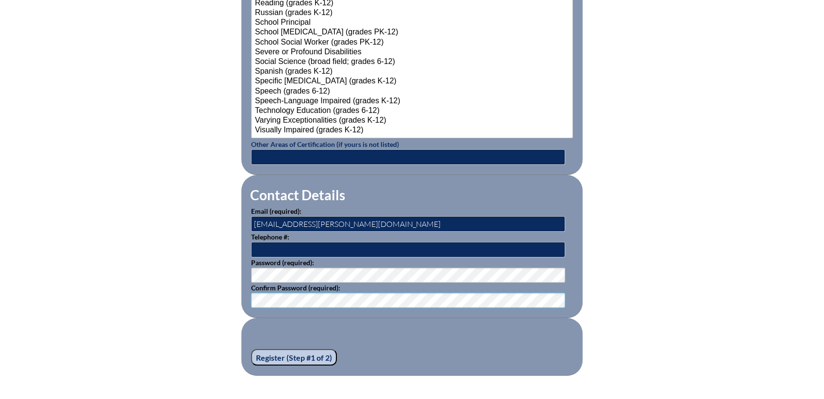
scroll to position [1337, 0]
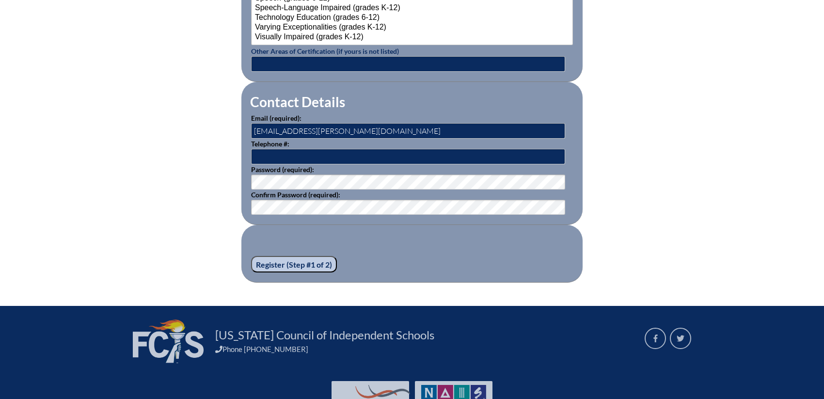
click at [291, 257] on input "Register (Step #1 of 2)" at bounding box center [294, 264] width 86 height 16
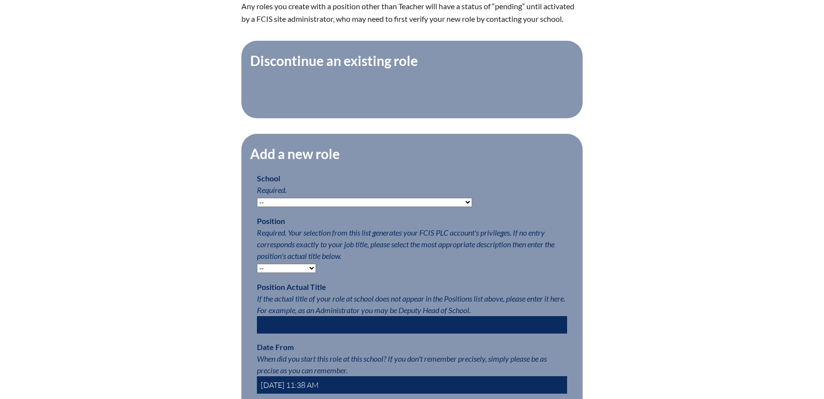
scroll to position [388, 0]
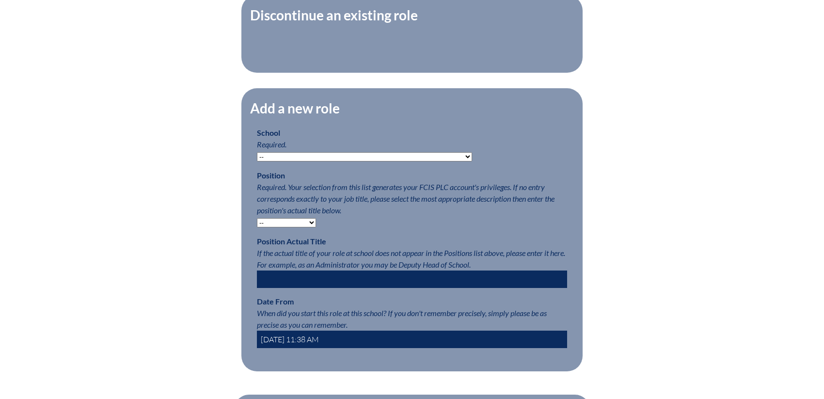
click at [281, 161] on select "-- [MEDICAL_DATA] Inspired Academy Academy at [GEOGRAPHIC_DATA] Academy at the …" at bounding box center [364, 156] width 215 height 9
select select "20264"
click at [257, 157] on select "-- [MEDICAL_DATA] Inspired Academy Academy at [GEOGRAPHIC_DATA] Academy at the …" at bounding box center [364, 156] width 215 height 9
click at [271, 227] on select "-- Teacher PLC Coordinator Head of School Administrator" at bounding box center [286, 222] width 59 height 9
select select "15563"
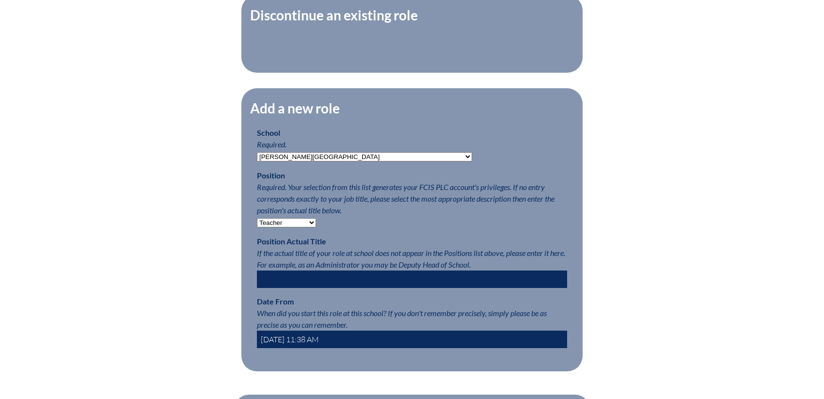
click at [257, 223] on select "-- Teacher PLC Coordinator Head of School Administrator" at bounding box center [286, 222] width 59 height 9
click at [275, 346] on input "[DATE] 11:38 AM" at bounding box center [412, 339] width 310 height 17
click at [299, 345] on input "2025-08-22 11:38 AM" at bounding box center [412, 339] width 310 height 17
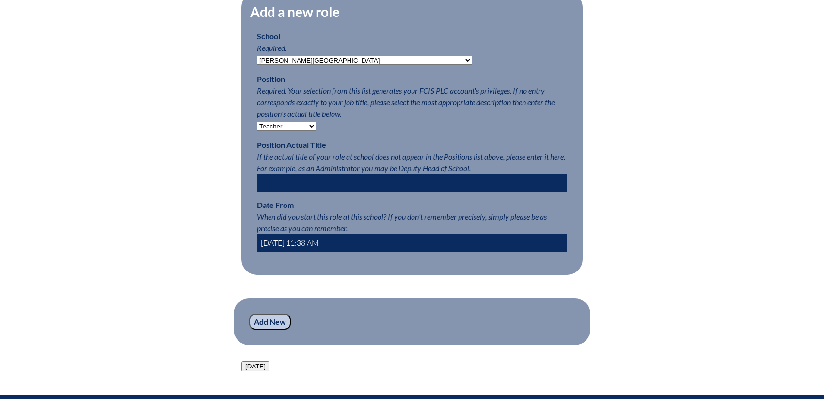
scroll to position [485, 0]
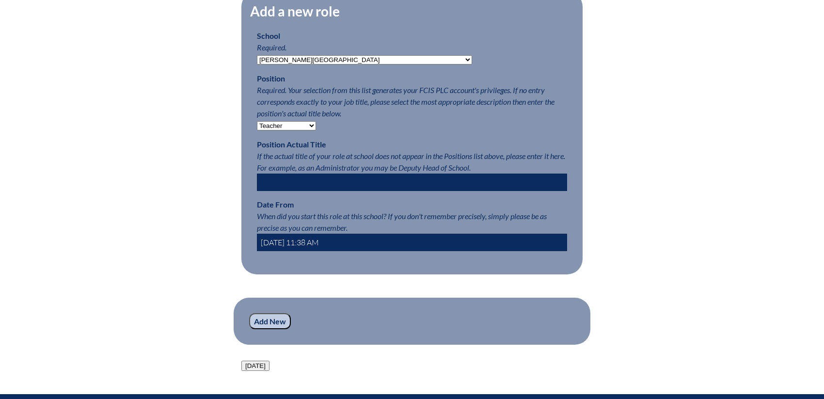
type input "2025-08-01 11:38 AM"
click at [269, 330] on input "Add New" at bounding box center [270, 321] width 42 height 16
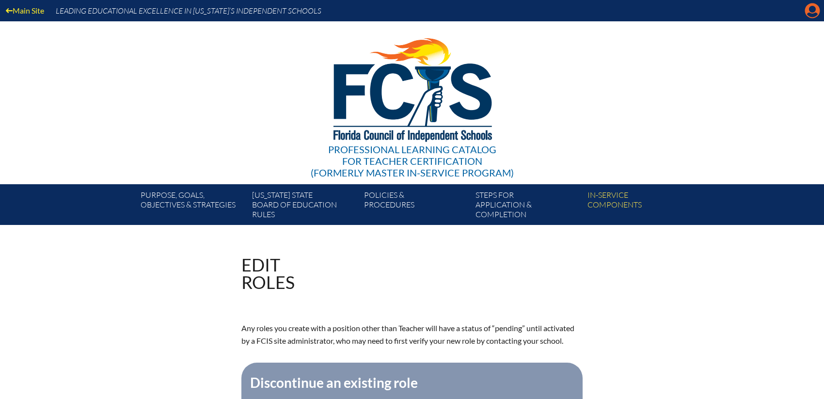
click at [812, 10] on icon "Manage account" at bounding box center [813, 11] width 16 height 16
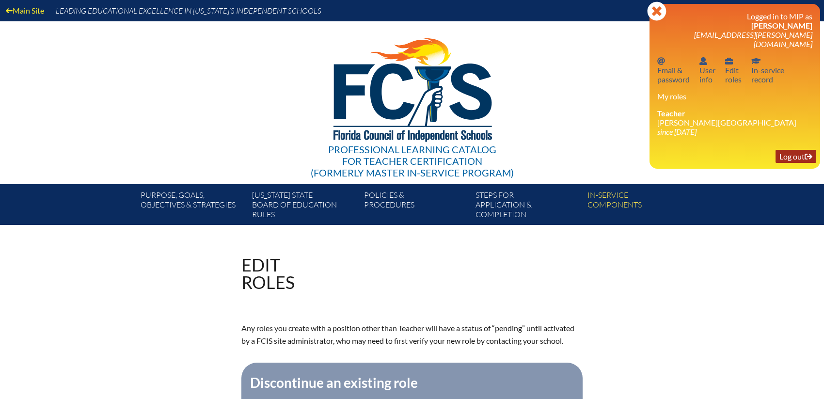
click at [792, 150] on link "Log out Log out" at bounding box center [796, 156] width 41 height 13
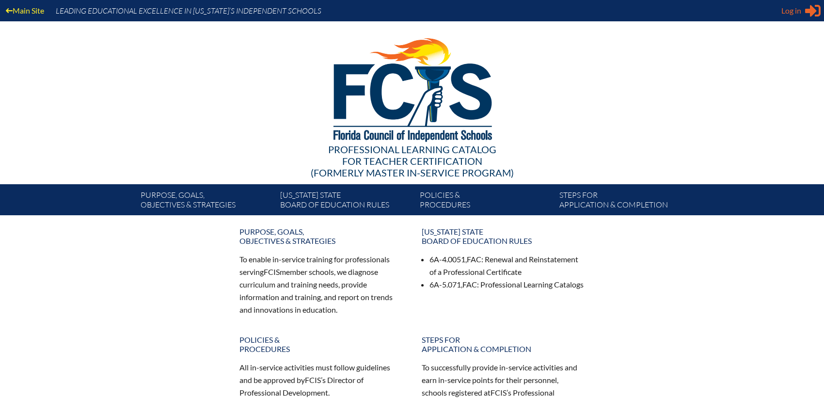
click at [787, 14] on span "Log in" at bounding box center [792, 11] width 20 height 12
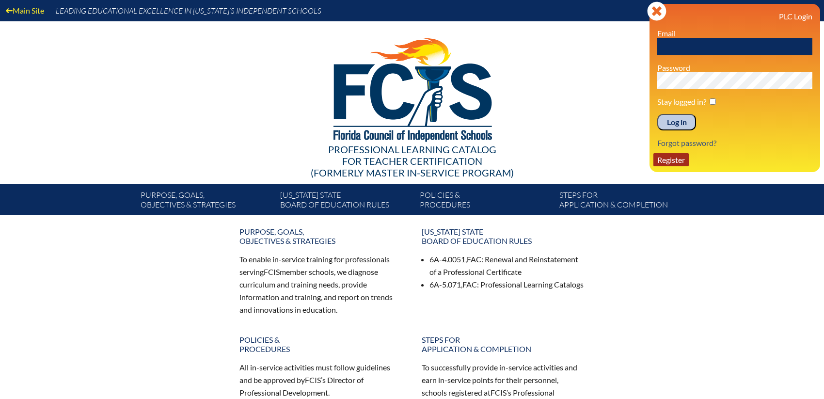
click at [680, 158] on link "Register" at bounding box center [671, 159] width 35 height 13
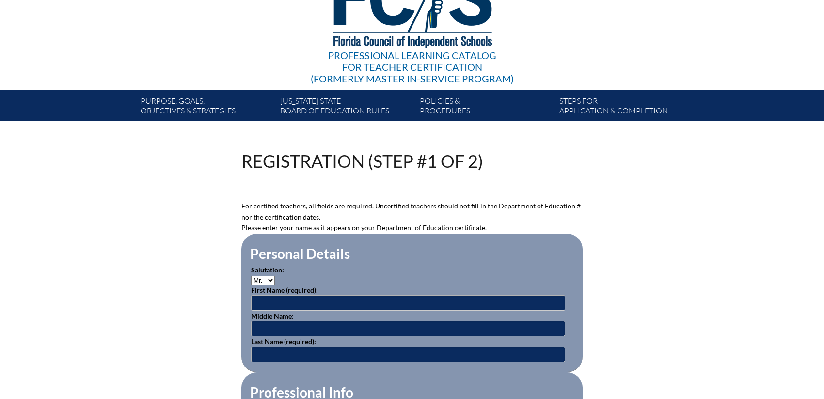
scroll to position [145, 0]
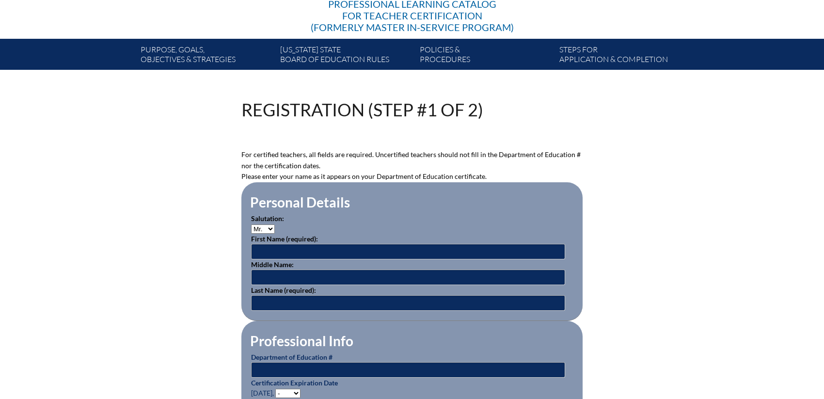
click at [268, 226] on select "Mr. Mrs. Ms. Dr. Rev." at bounding box center [263, 228] width 24 height 9
click at [251, 224] on select "Mr. Mrs. Ms. Dr. Rev." at bounding box center [263, 228] width 24 height 9
click at [260, 230] on select "Mr. Mrs. Ms. Dr. Rev." at bounding box center [263, 228] width 24 height 9
select select "Ms."
click at [251, 224] on select "Mr. Mrs. Ms. Dr. Rev." at bounding box center [263, 228] width 24 height 9
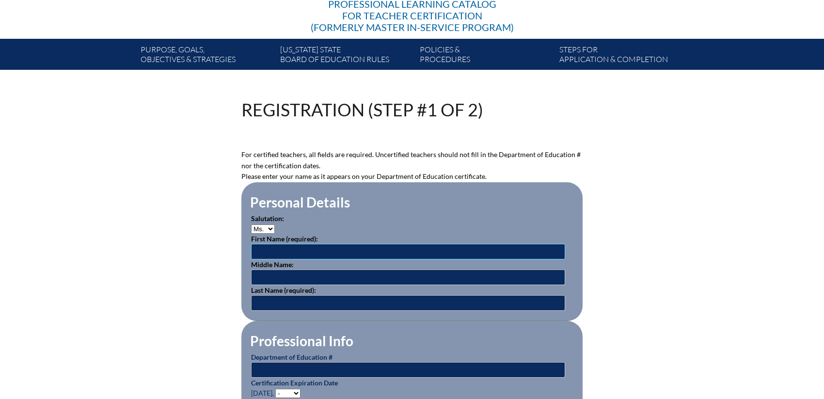
click at [273, 247] on input "text" at bounding box center [408, 252] width 314 height 16
type input "Ashley"
type input "Danelle"
type input "Hart"
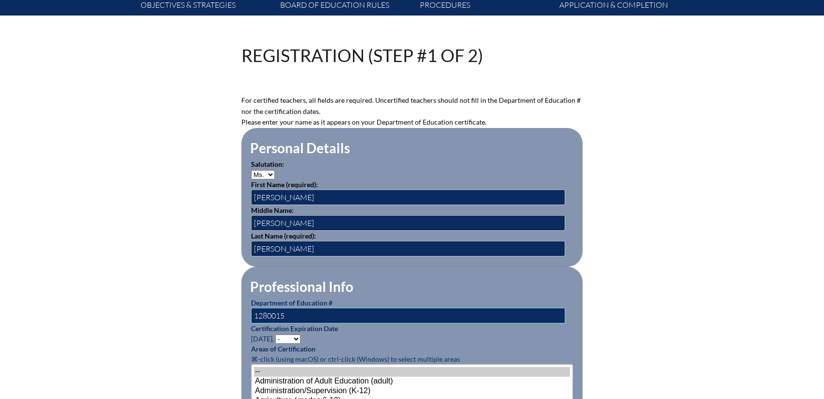
scroll to position [291, 0]
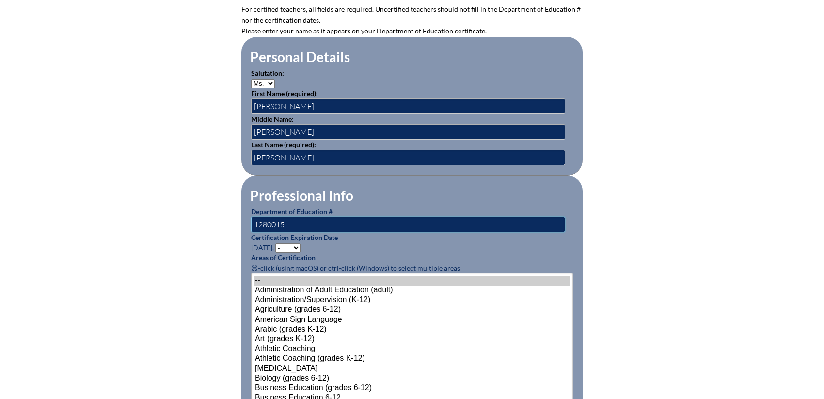
type input "1280015"
click at [295, 243] on select "- 2031 2030 2029 2028 2027 2026 2025 2024 2023 2022 2021 2020 2019 2018 2017 20…" at bounding box center [287, 247] width 25 height 9
select select "2030"
click at [277, 243] on select "- 2031 2030 2029 2028 2027 2026 2025 2024 2023 2022 2021 2020 2019 2018 2017 20…" at bounding box center [287, 247] width 25 height 9
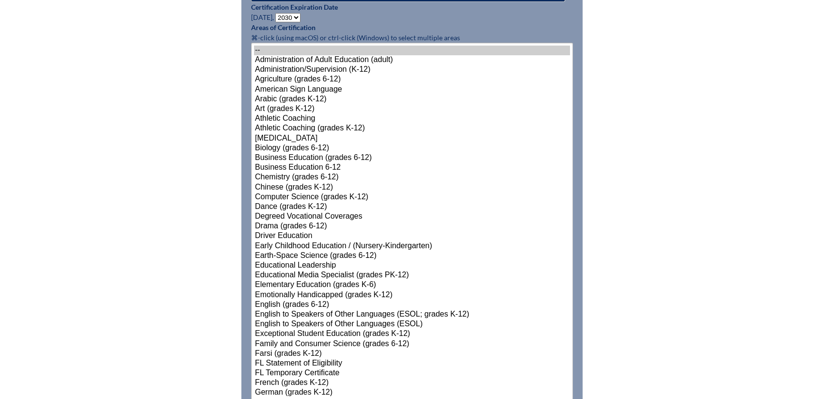
scroll to position [582, 0]
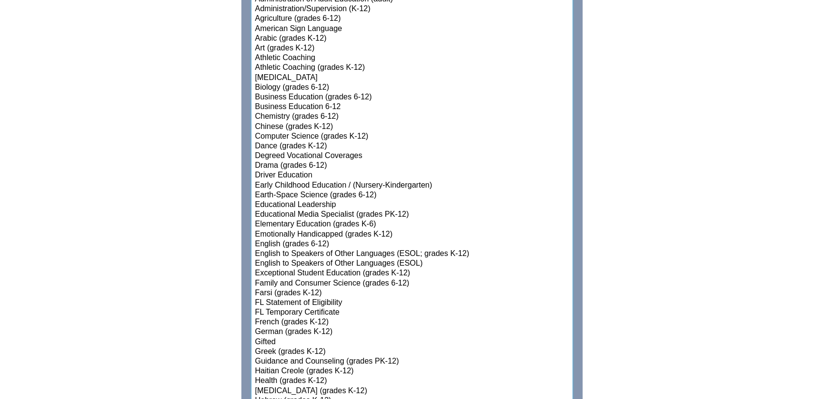
click at [319, 259] on option "English to Speakers of Other Languages (ESOL)" at bounding box center [412, 264] width 316 height 10
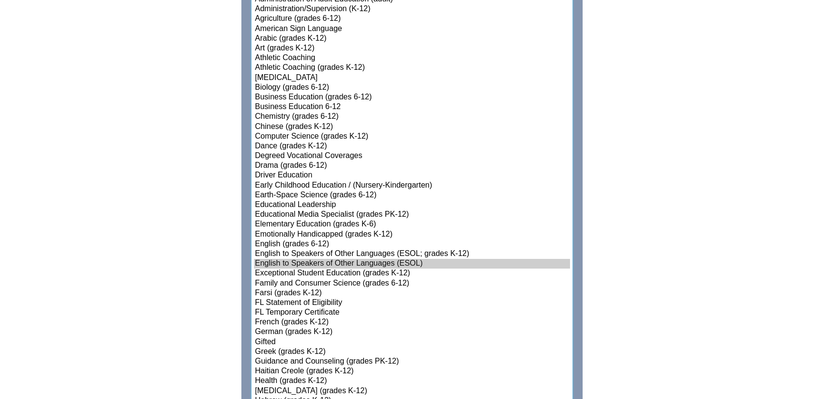
select select"]"] "15131"
click at [321, 220] on option "Elementary Education (grades K-6)" at bounding box center [412, 225] width 316 height 10
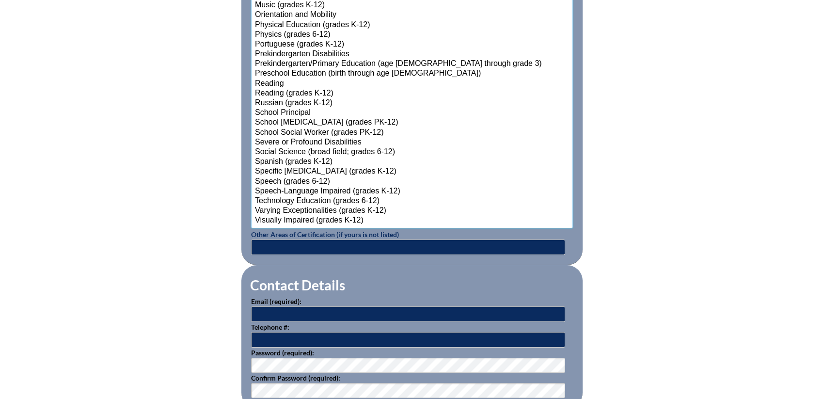
scroll to position [1164, 0]
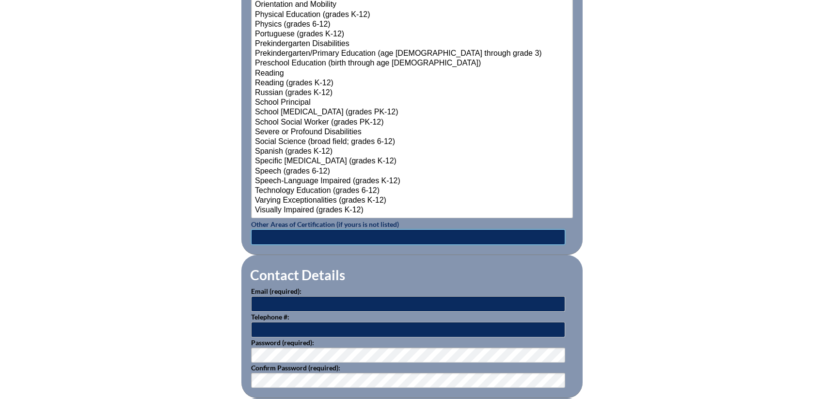
click at [263, 230] on input "text" at bounding box center [408, 237] width 314 height 16
type input "Endorsements: English for Speakers of Other Languages; Reading; Literary Coach"
click at [279, 297] on input "text" at bounding box center [408, 304] width 314 height 16
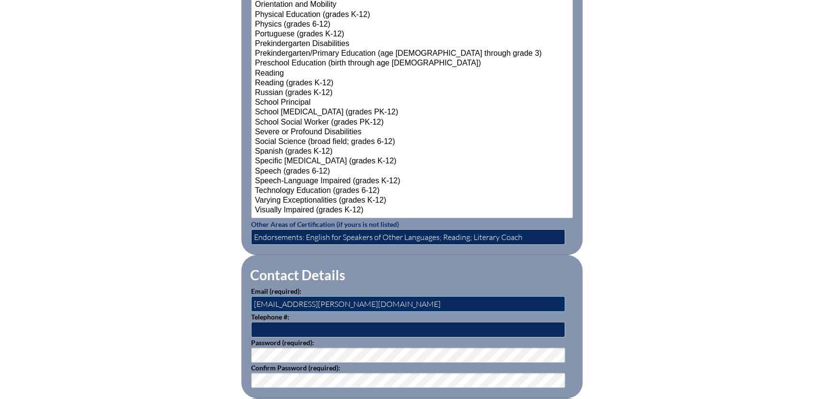
type input "hartad@bolles.org"
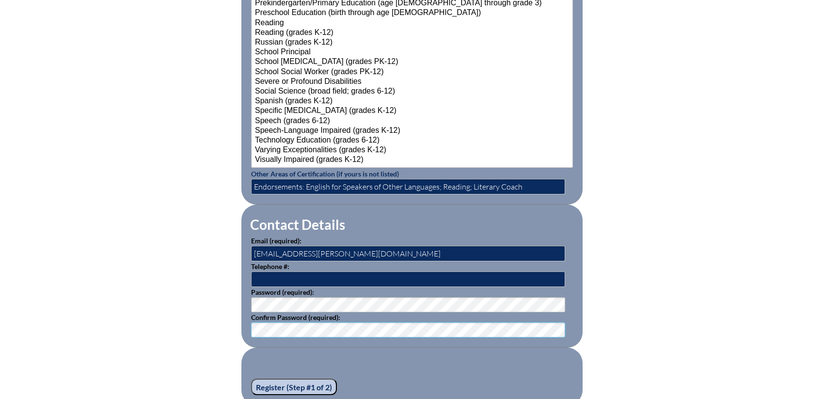
scroll to position [1261, 0]
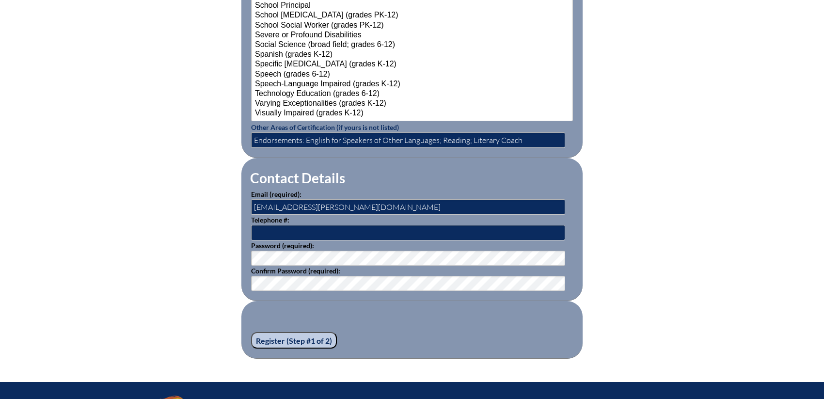
click at [279, 333] on input "Register (Step #1 of 2)" at bounding box center [294, 340] width 86 height 16
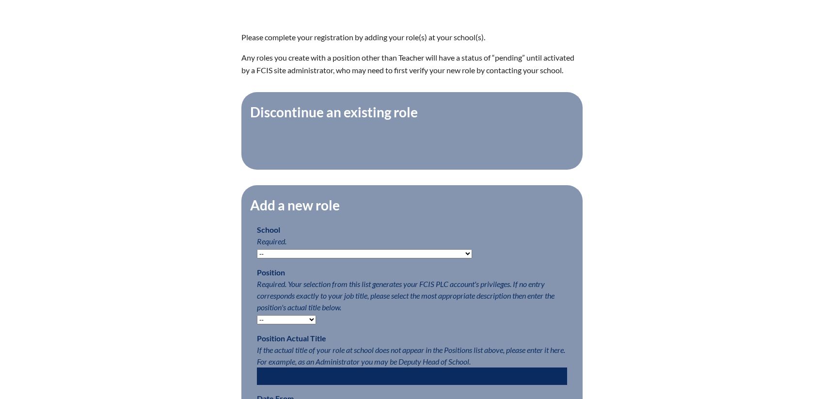
scroll to position [388, 0]
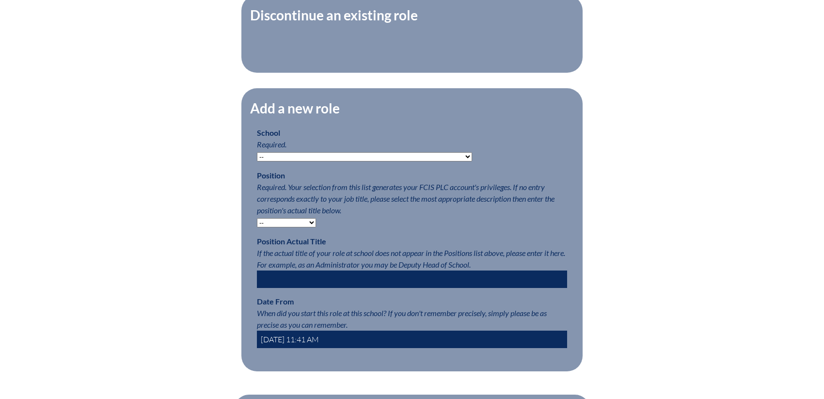
click at [283, 161] on select "-- [MEDICAL_DATA] Inspired Academy Academy at [GEOGRAPHIC_DATA] Academy at the …" at bounding box center [364, 156] width 215 height 9
select select "20264"
click at [257, 157] on select "-- [MEDICAL_DATA] Inspired Academy Academy at [GEOGRAPHIC_DATA] Academy at the …" at bounding box center [364, 156] width 215 height 9
click at [302, 224] on select "-- Teacher PLC Coordinator Head of School Administrator" at bounding box center [286, 222] width 59 height 9
select select "15563"
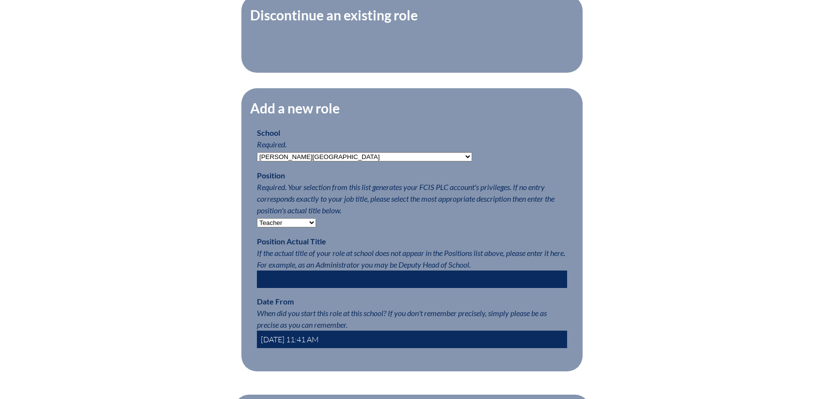
click at [257, 223] on select "-- Teacher PLC Coordinator Head of School Administrator" at bounding box center [286, 222] width 59 height 9
click at [294, 344] on input "2025-08-22 11:41 AM" at bounding box center [412, 339] width 310 height 17
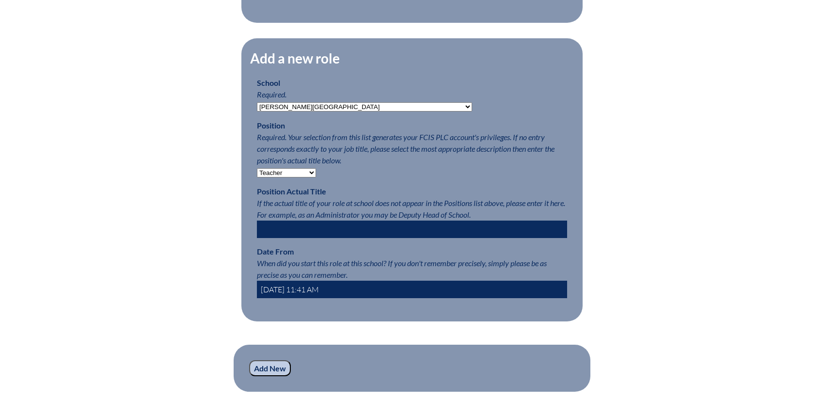
scroll to position [485, 0]
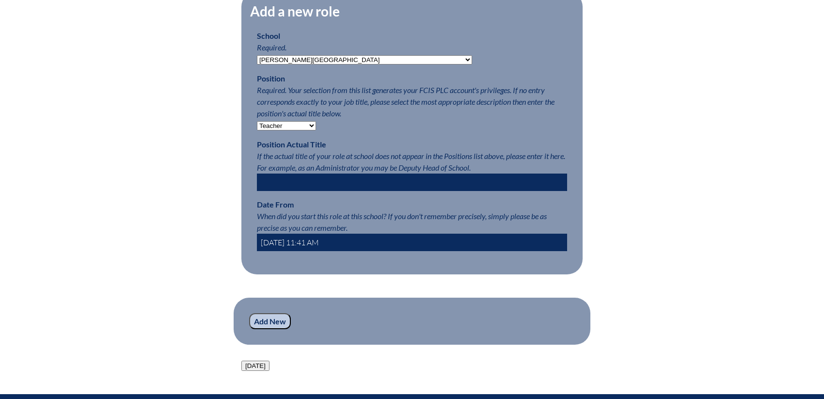
type input "2025-08-01 11:41 AM"
click at [266, 330] on input "Add New" at bounding box center [270, 321] width 42 height 16
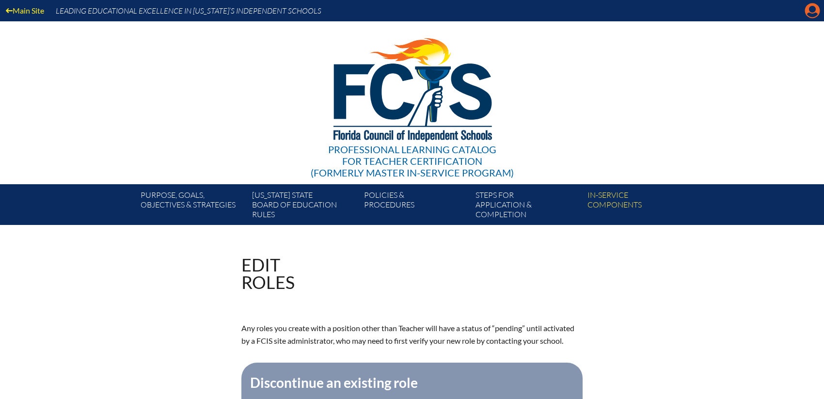
click at [816, 12] on icon at bounding box center [812, 10] width 15 height 15
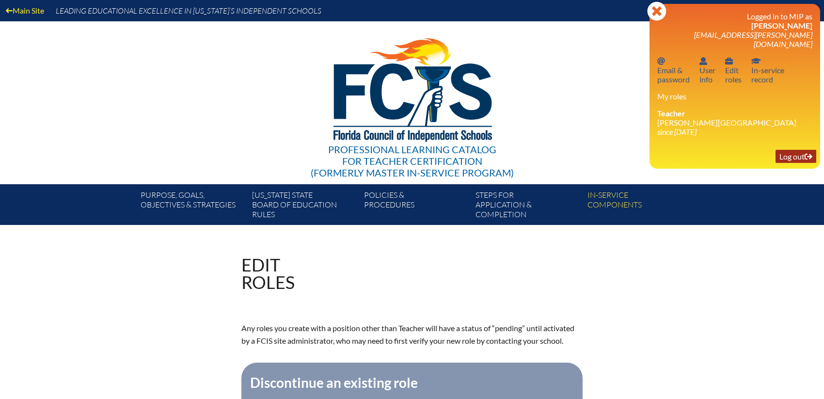
click at [794, 150] on link "Log out Log out" at bounding box center [796, 156] width 41 height 13
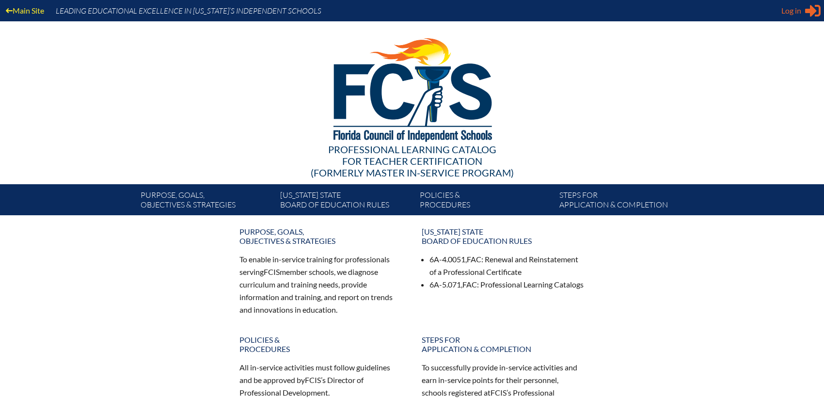
click at [801, 14] on span "Log in" at bounding box center [792, 11] width 20 height 12
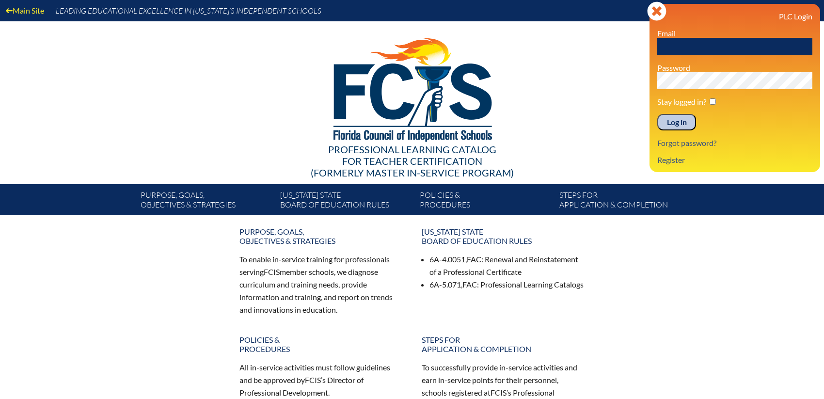
click at [691, 43] on input "text" at bounding box center [734, 46] width 155 height 17
type input "[EMAIL_ADDRESS][PERSON_NAME][DOMAIN_NAME]"
click at [657, 114] on input "Log in" at bounding box center [676, 122] width 39 height 16
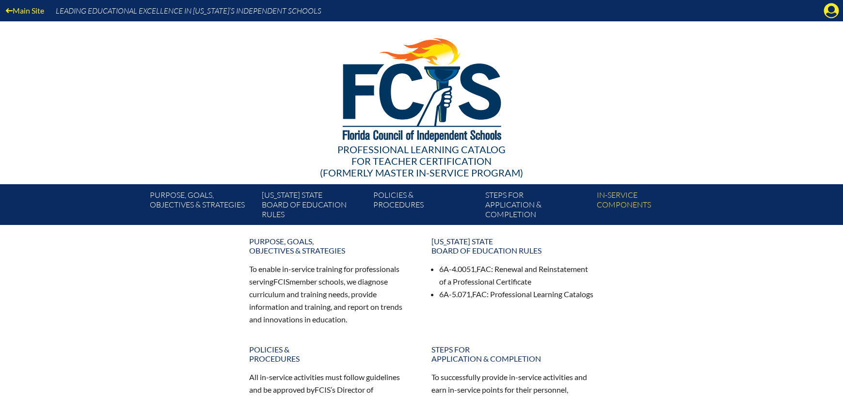
drag, startPoint x: 827, startPoint y: 10, endPoint x: 832, endPoint y: 14, distance: 7.3
click at [824, 10] on icon at bounding box center [831, 10] width 15 height 15
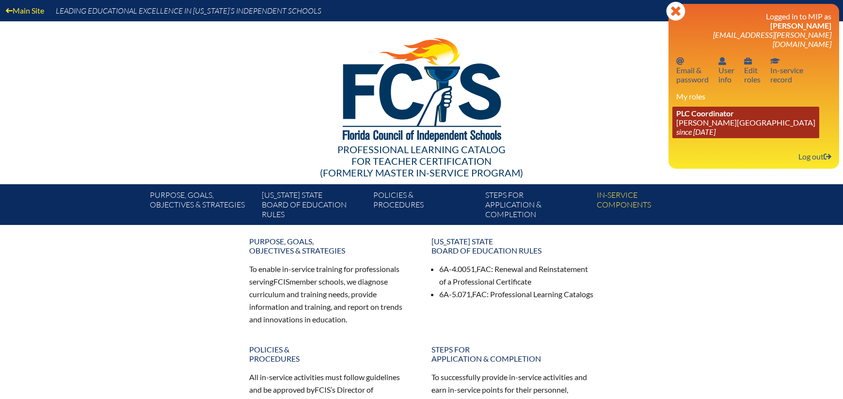
click at [720, 109] on span "PLC Coordinator" at bounding box center [705, 113] width 58 height 9
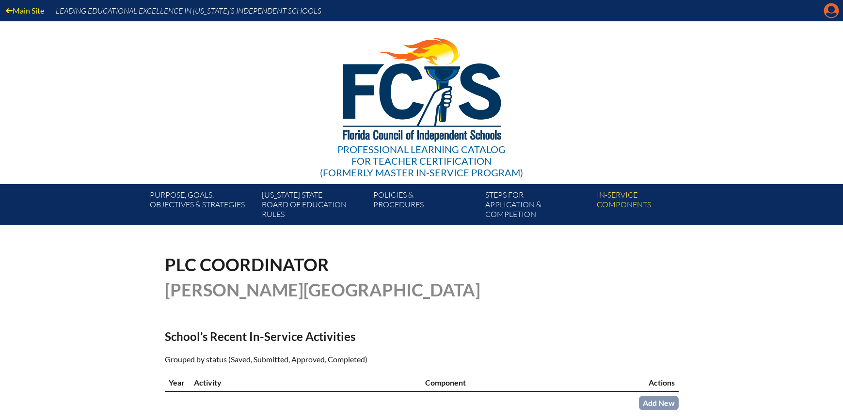
click at [831, 11] on icon "Manage account" at bounding box center [832, 11] width 16 height 16
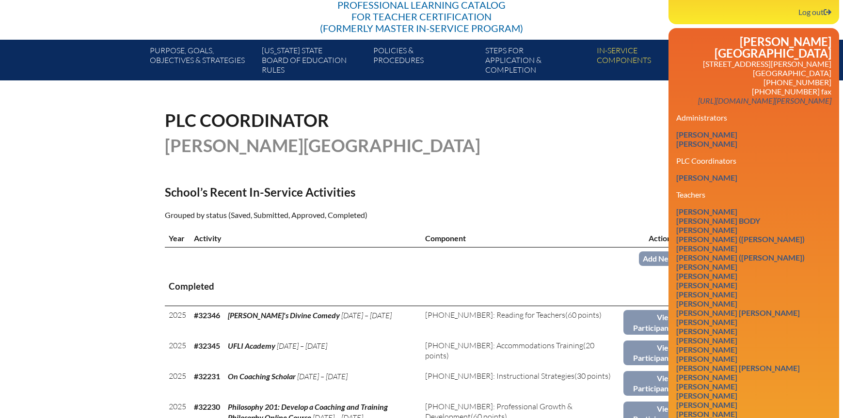
scroll to position [145, 0]
